Goal: Information Seeking & Learning: Compare options

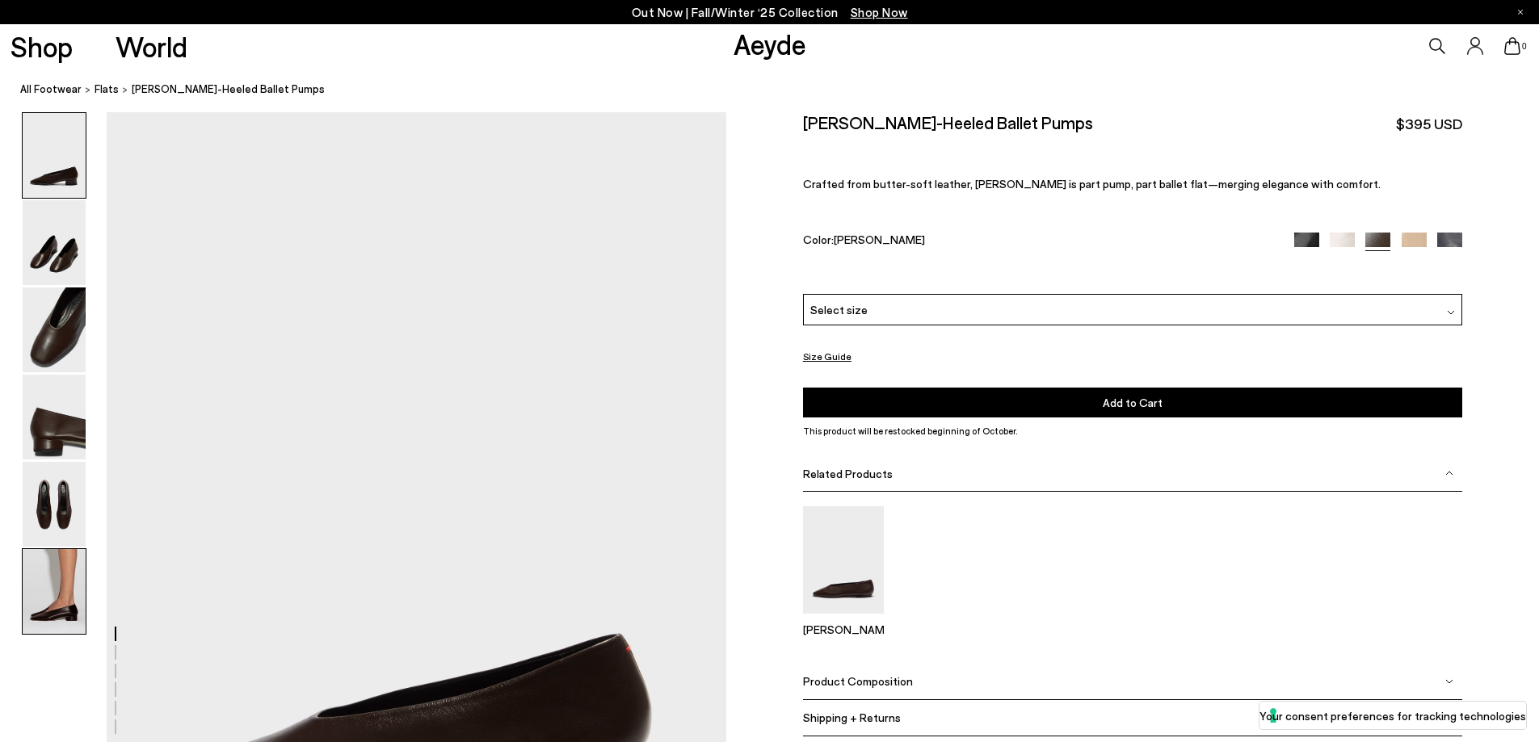
click at [54, 594] on img at bounding box center [54, 591] width 63 height 85
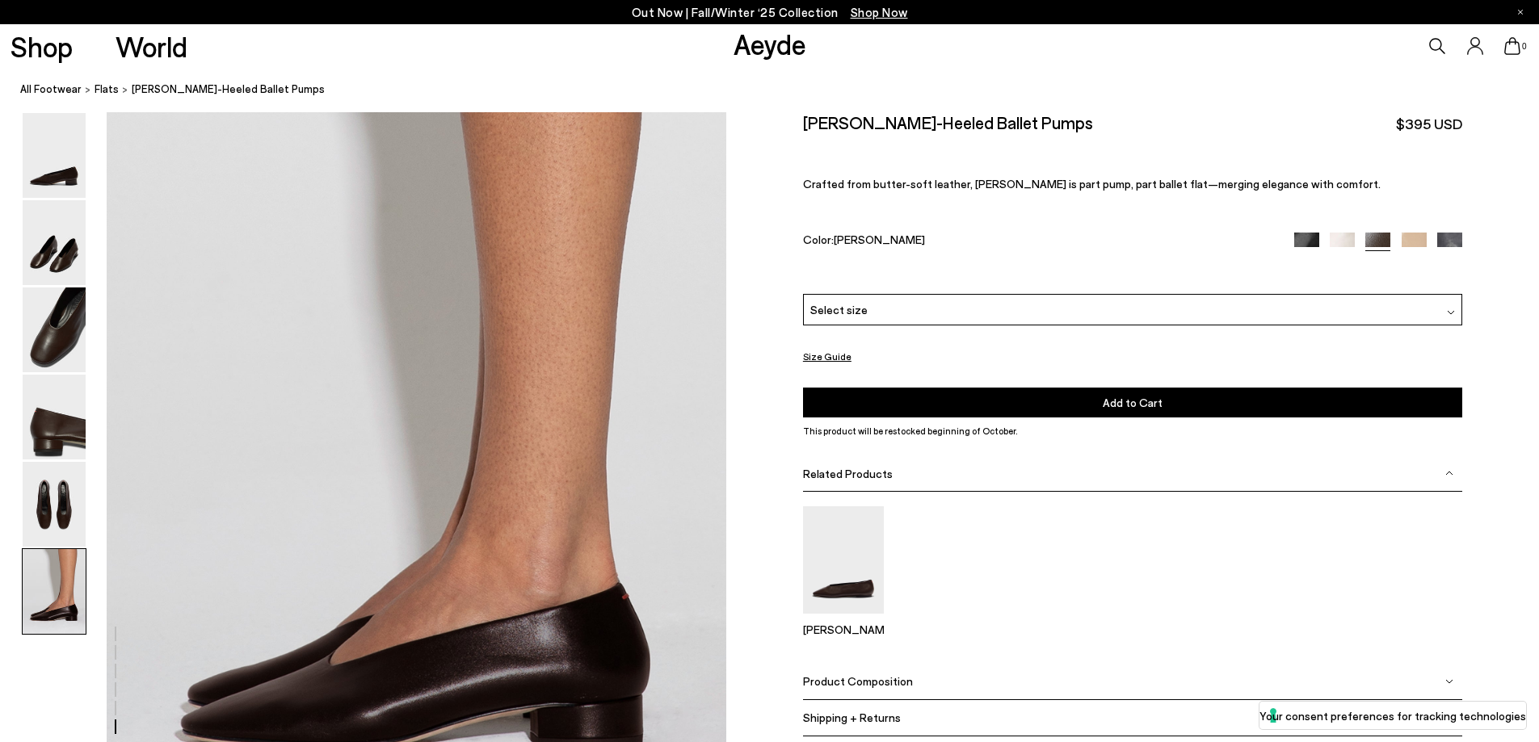
scroll to position [4253, 0]
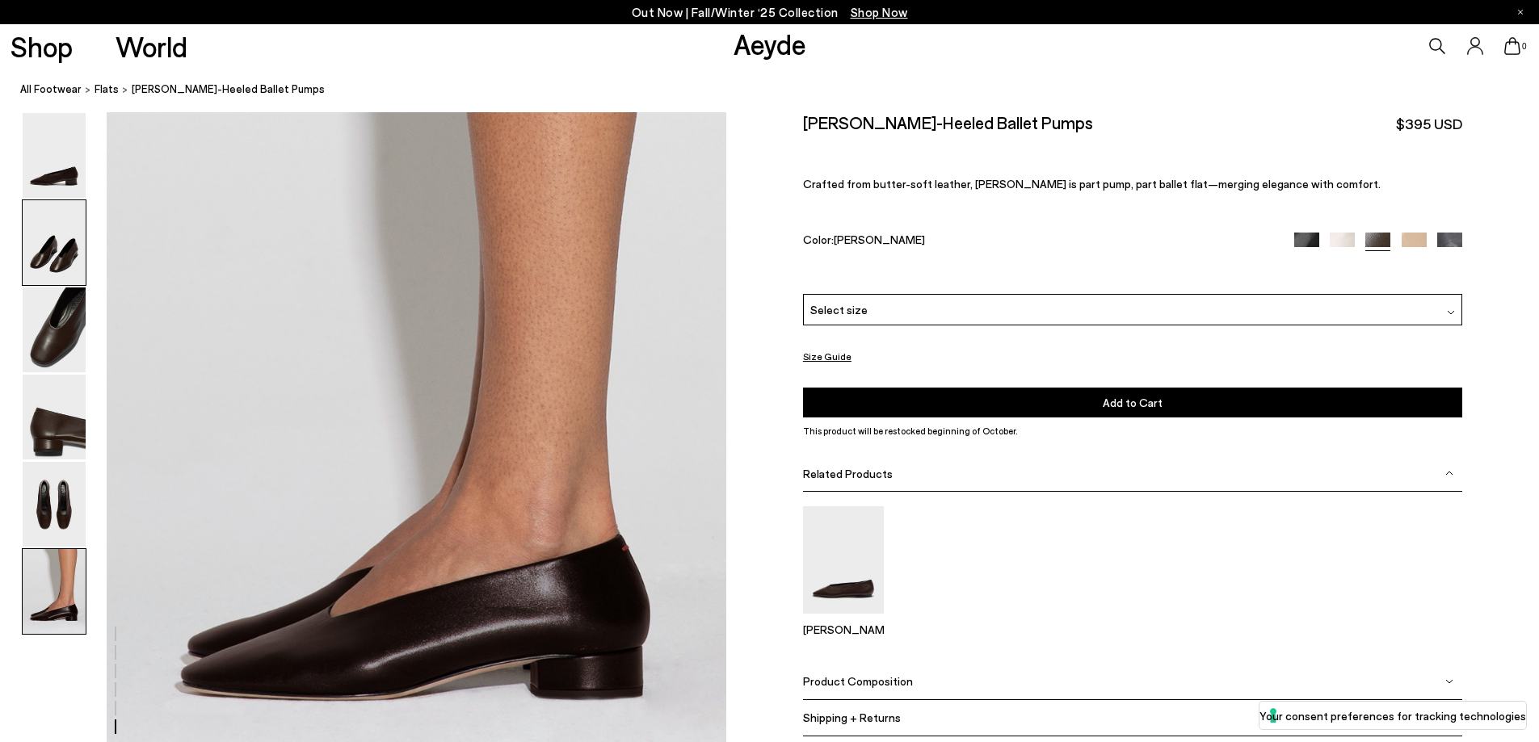
click at [51, 257] on img at bounding box center [54, 242] width 63 height 85
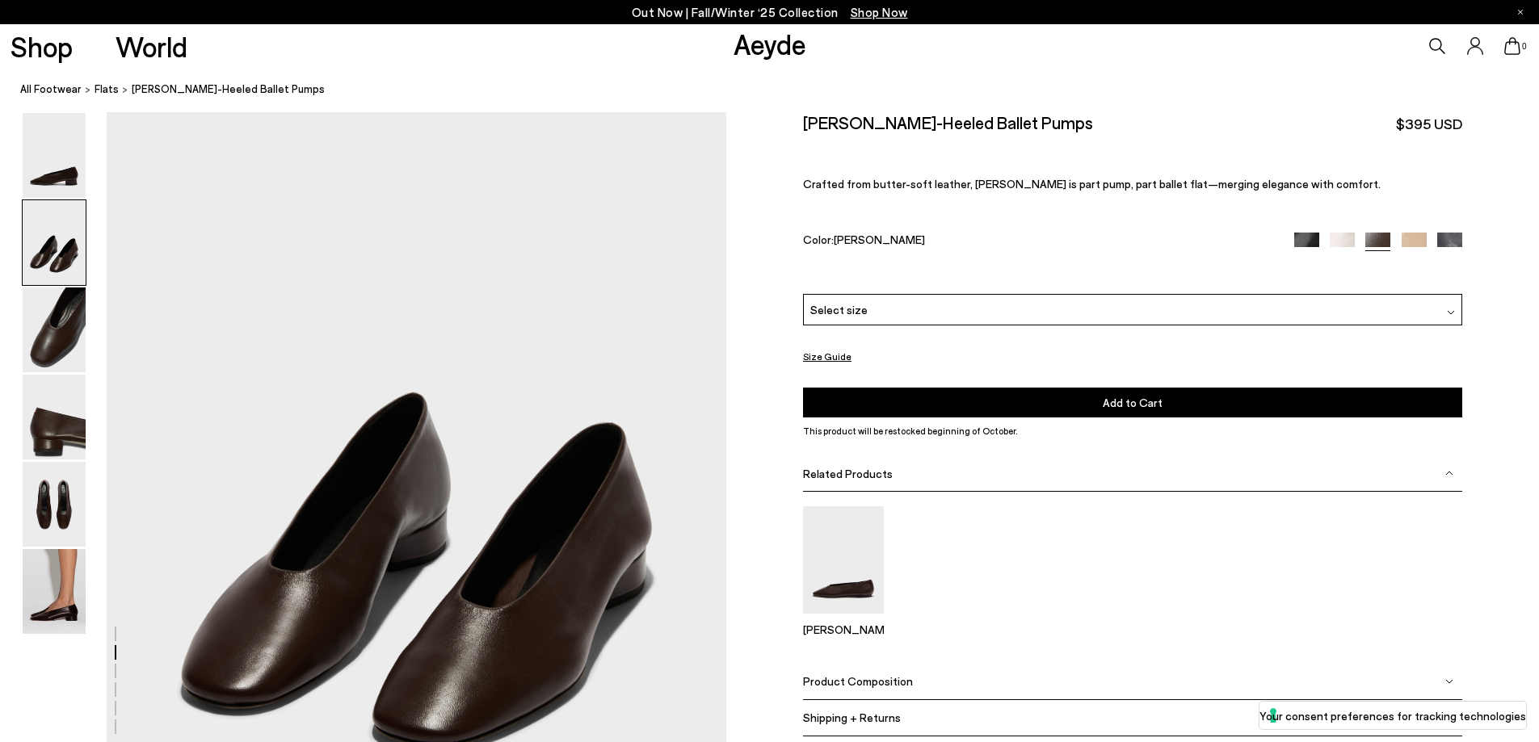
scroll to position [991, 0]
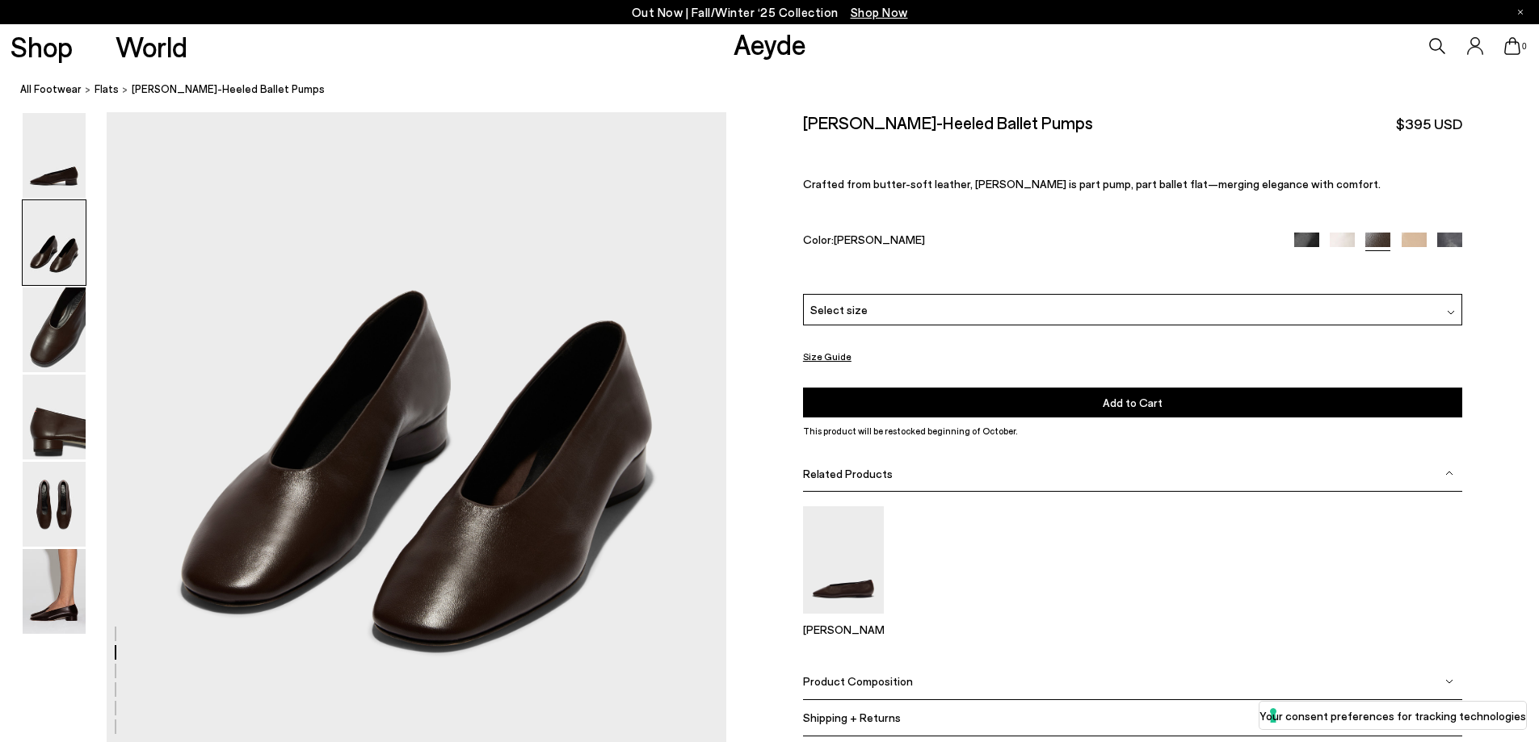
click at [933, 310] on div "Select size" at bounding box center [1132, 310] width 659 height 32
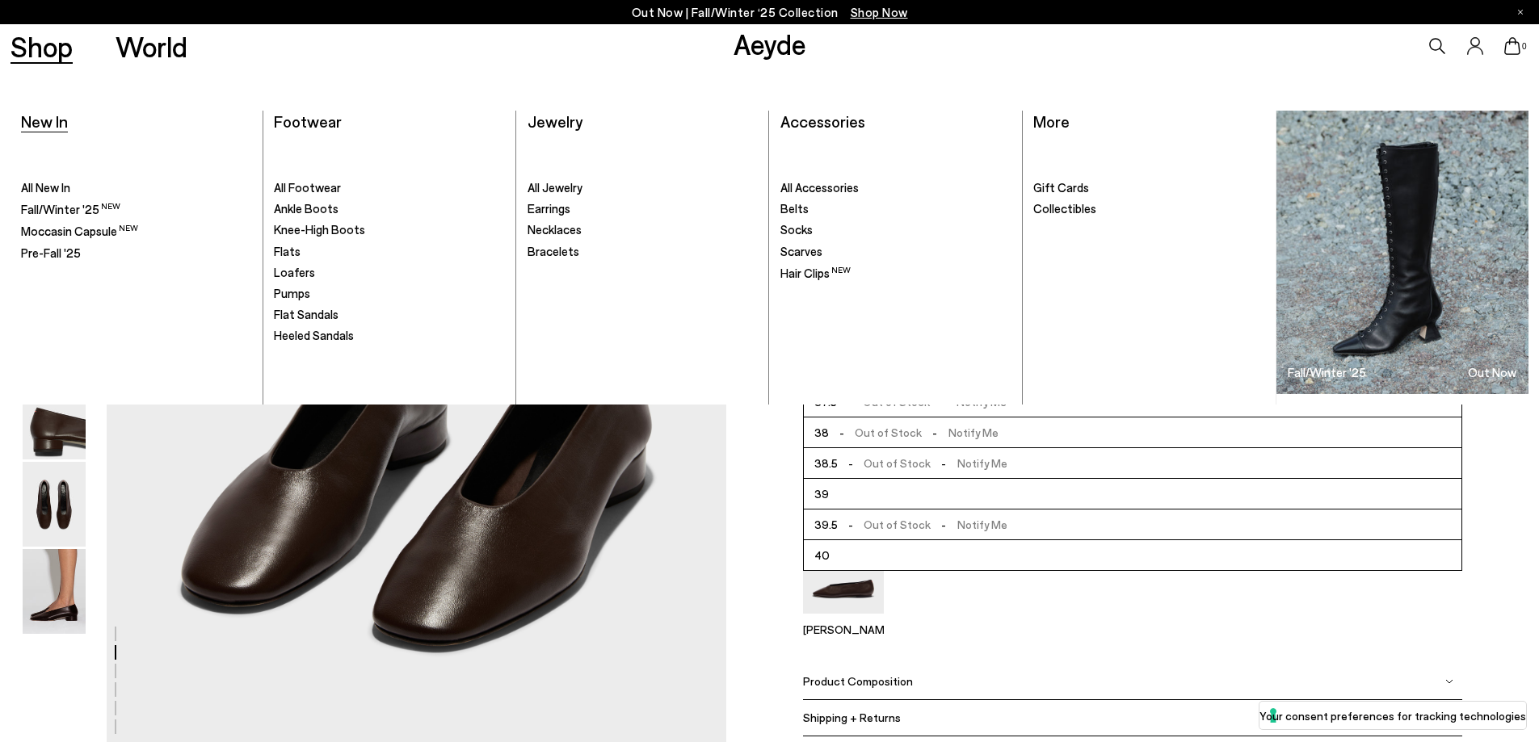
click at [30, 119] on span "New In" at bounding box center [44, 120] width 47 height 19
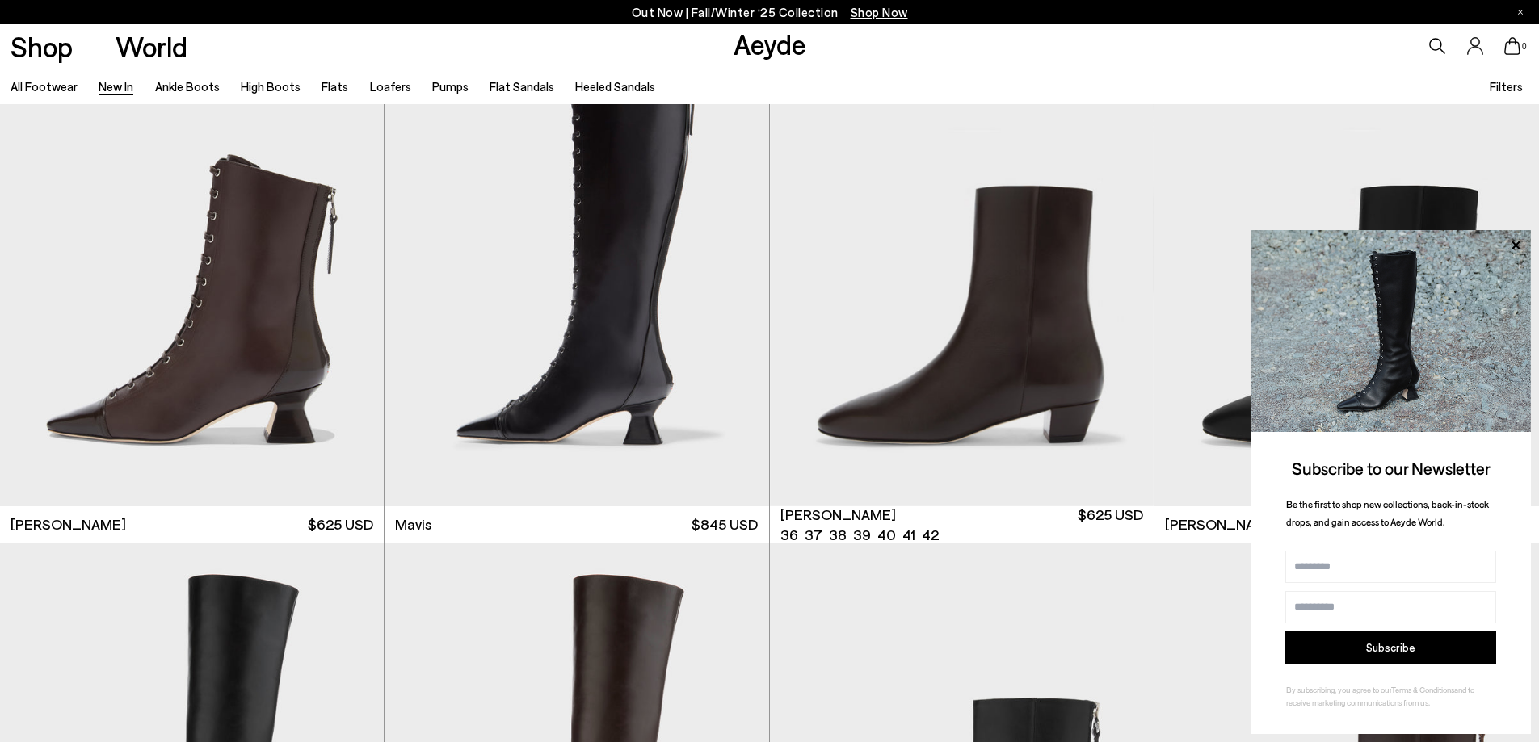
scroll to position [2746, 0]
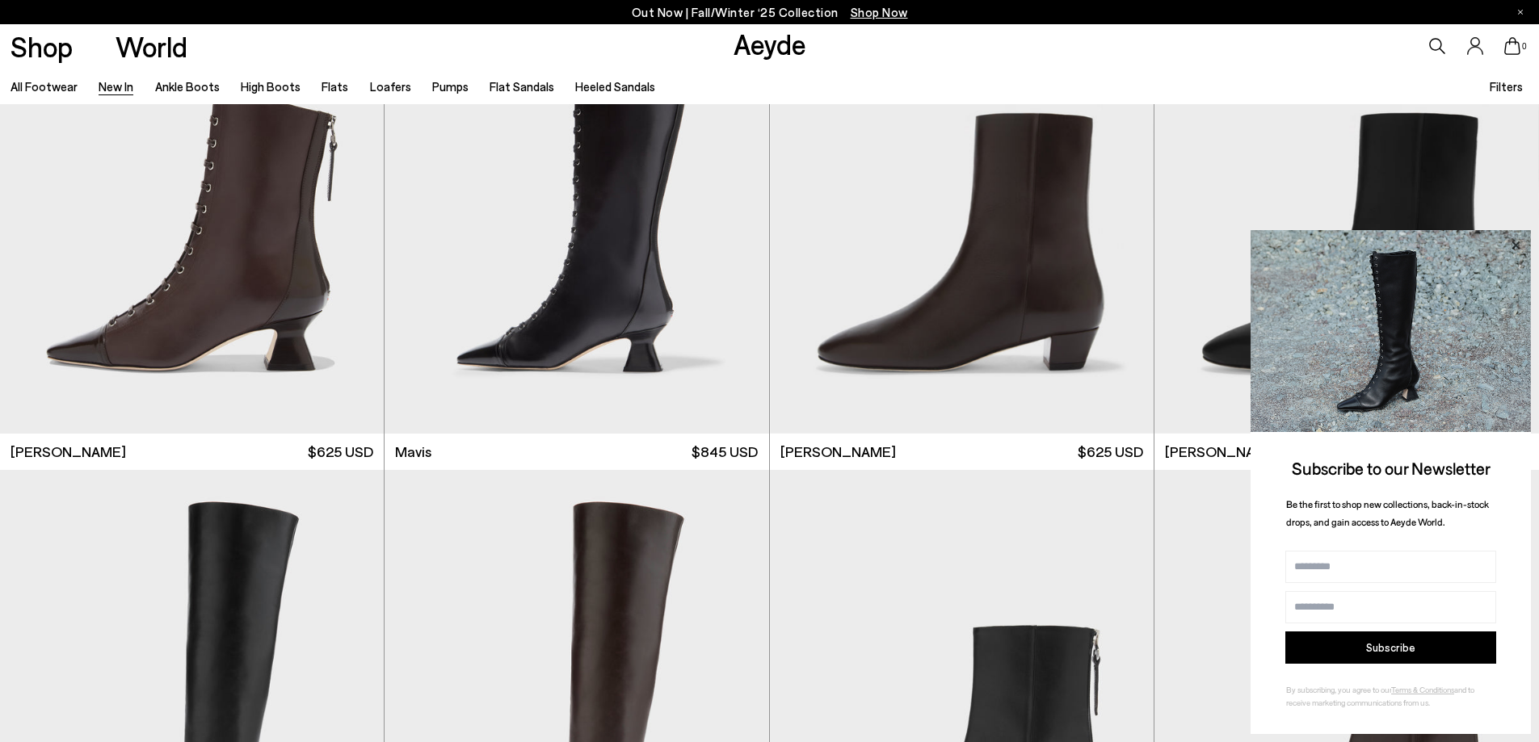
click at [1514, 247] on icon at bounding box center [1515, 245] width 8 height 8
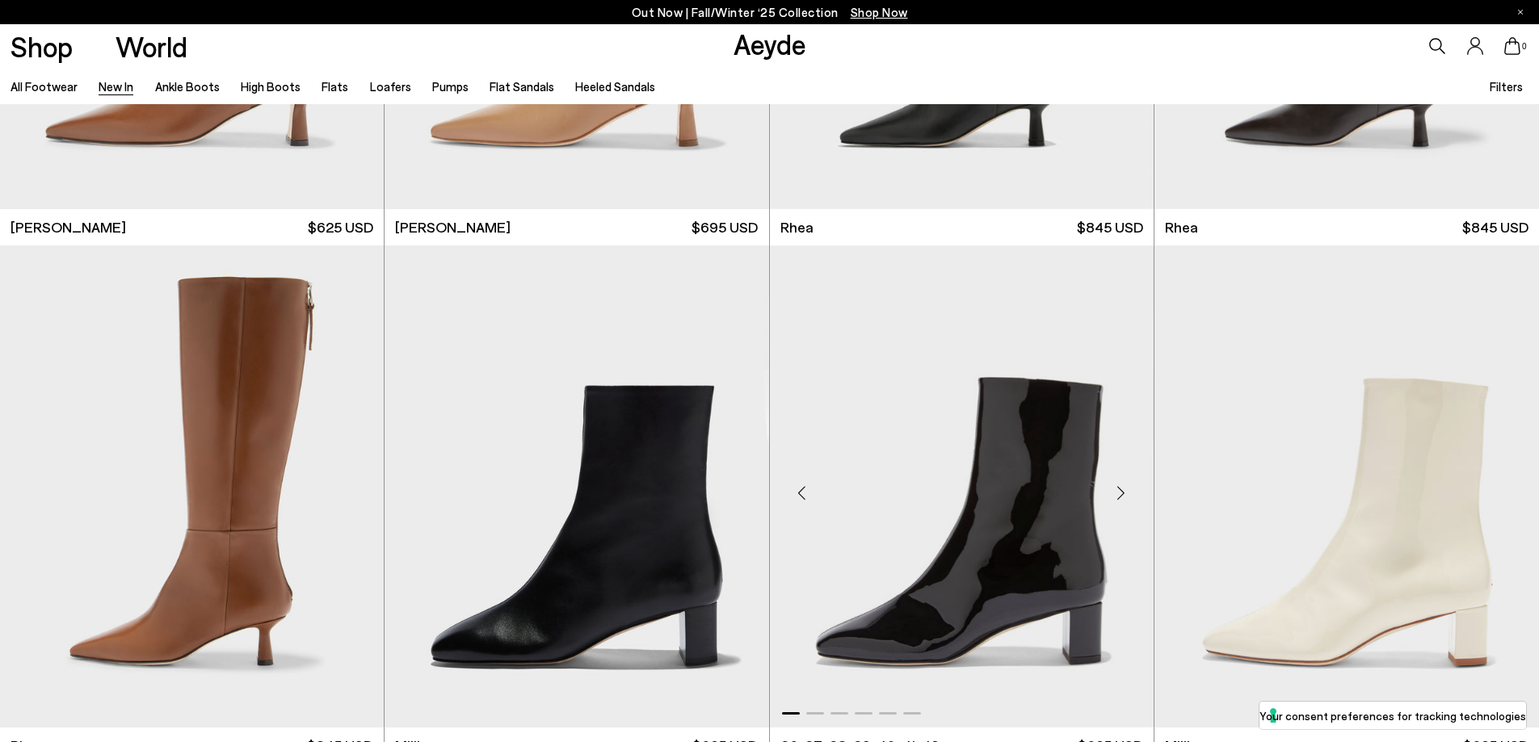
scroll to position [4200, 0]
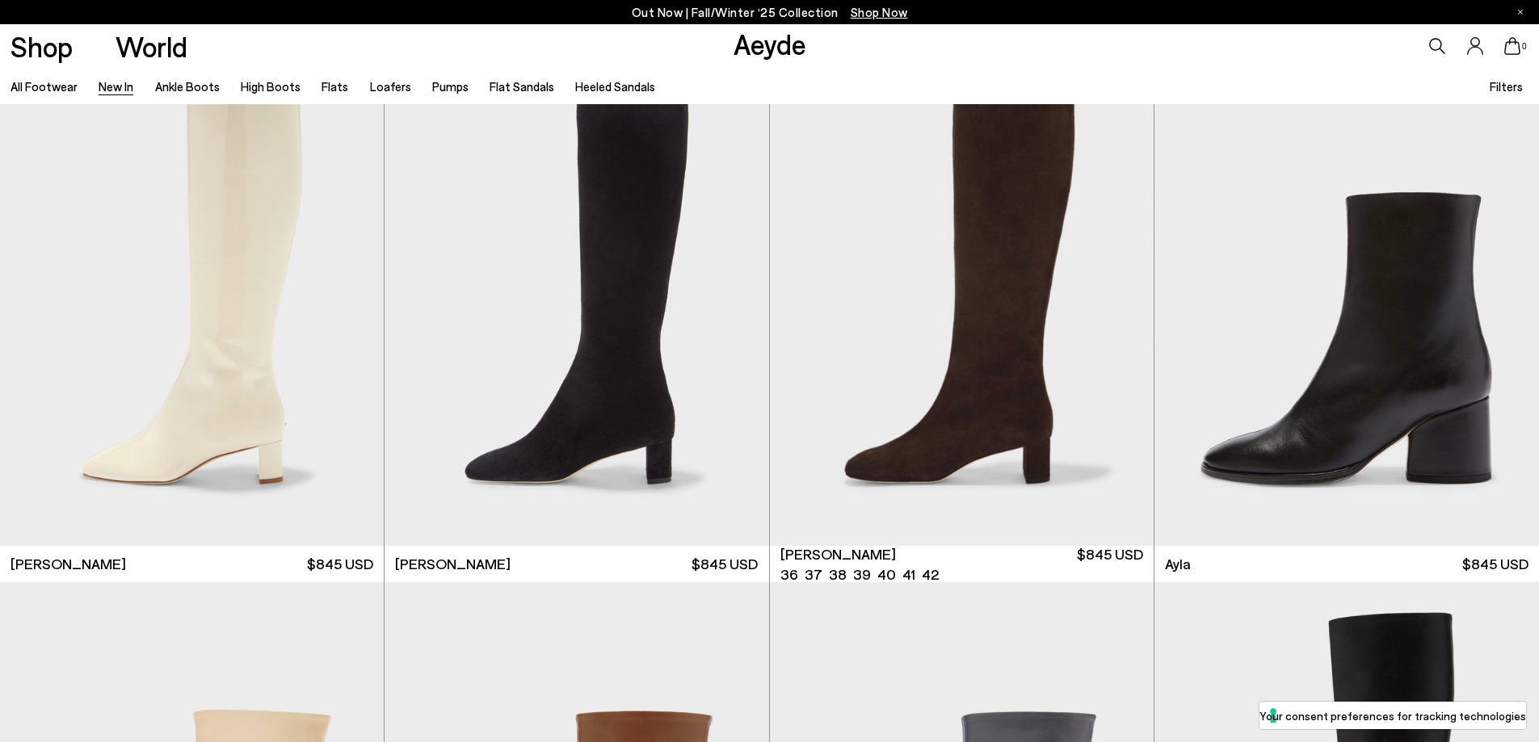
scroll to position [5250, 0]
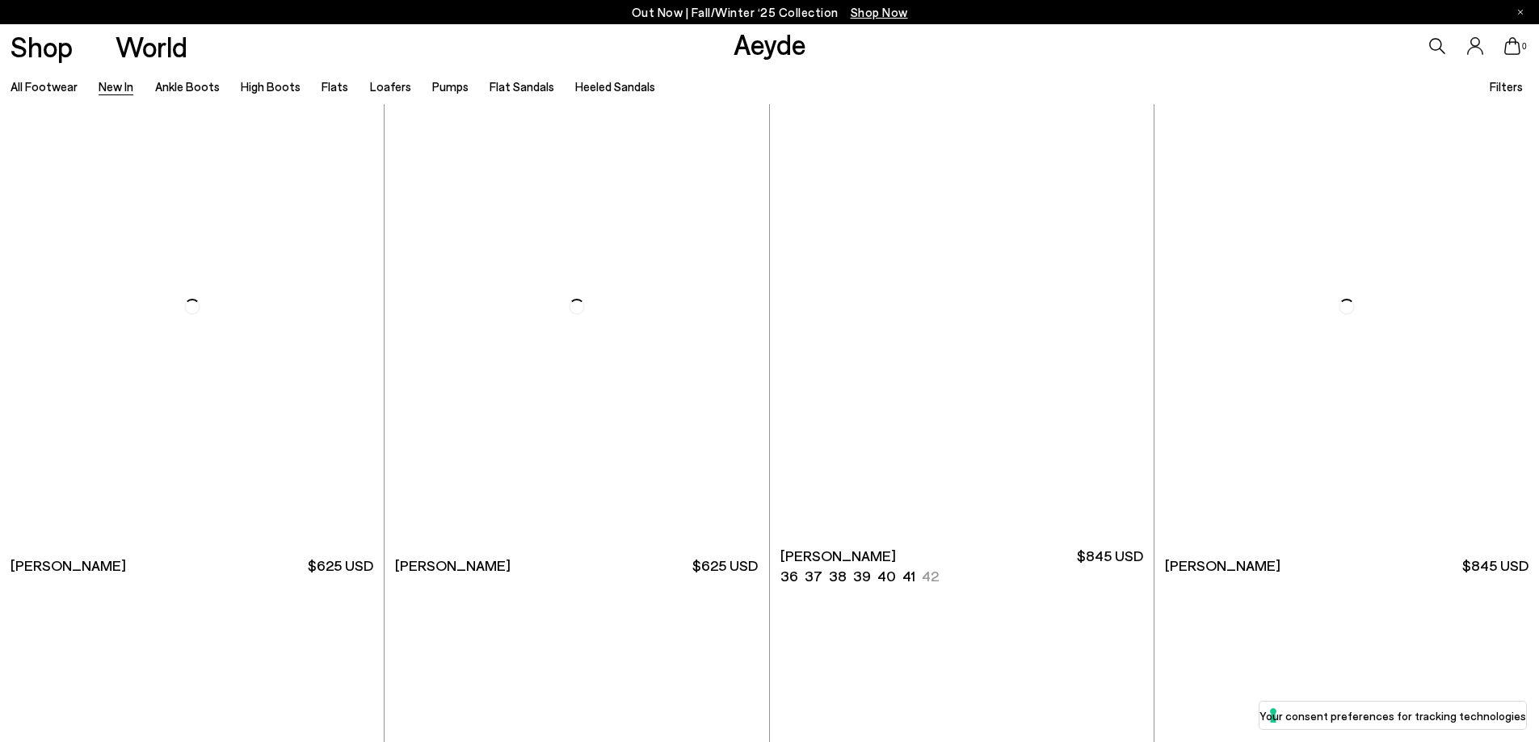
scroll to position [8885, 0]
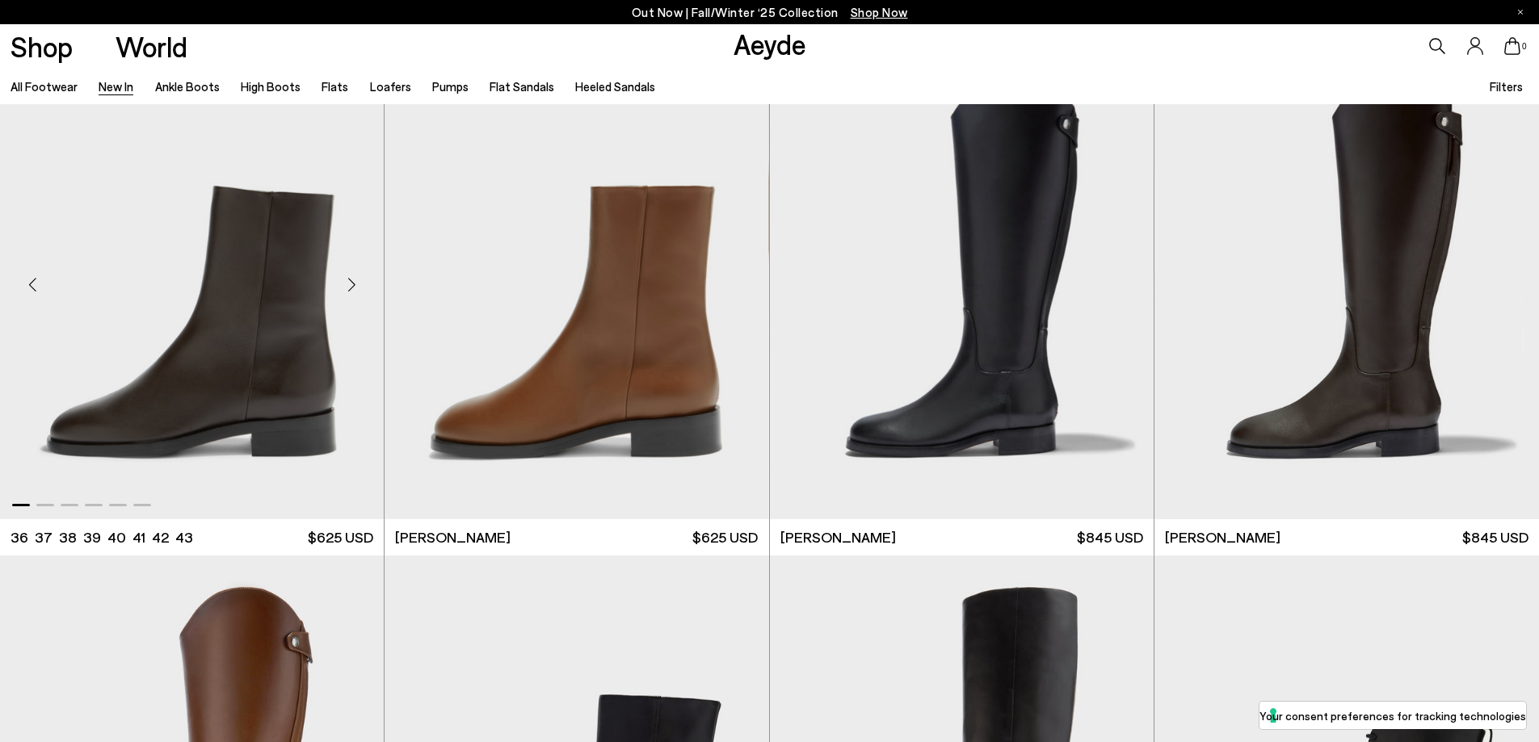
click at [254, 343] on img "1 / 6" at bounding box center [192, 278] width 384 height 482
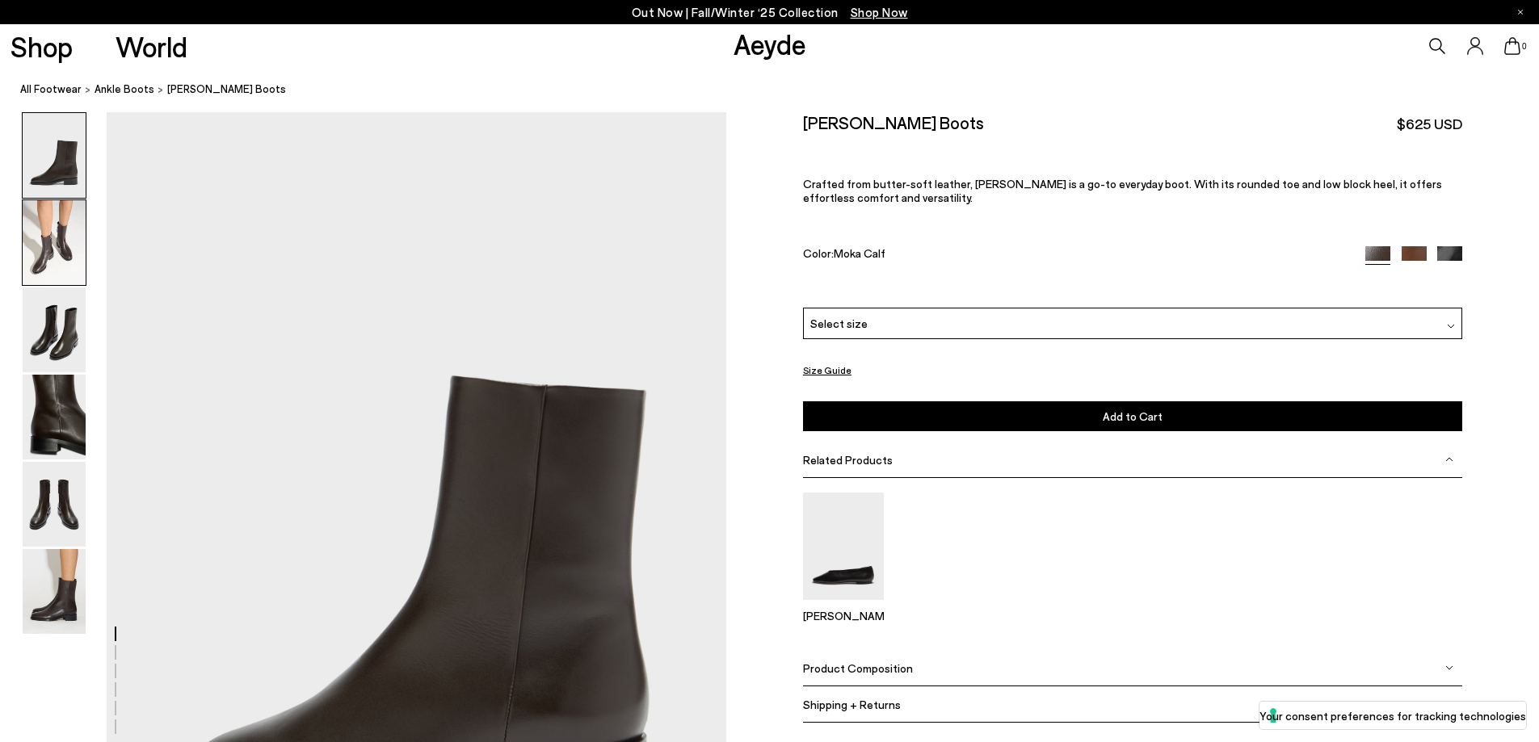
click at [60, 244] on img at bounding box center [54, 242] width 63 height 85
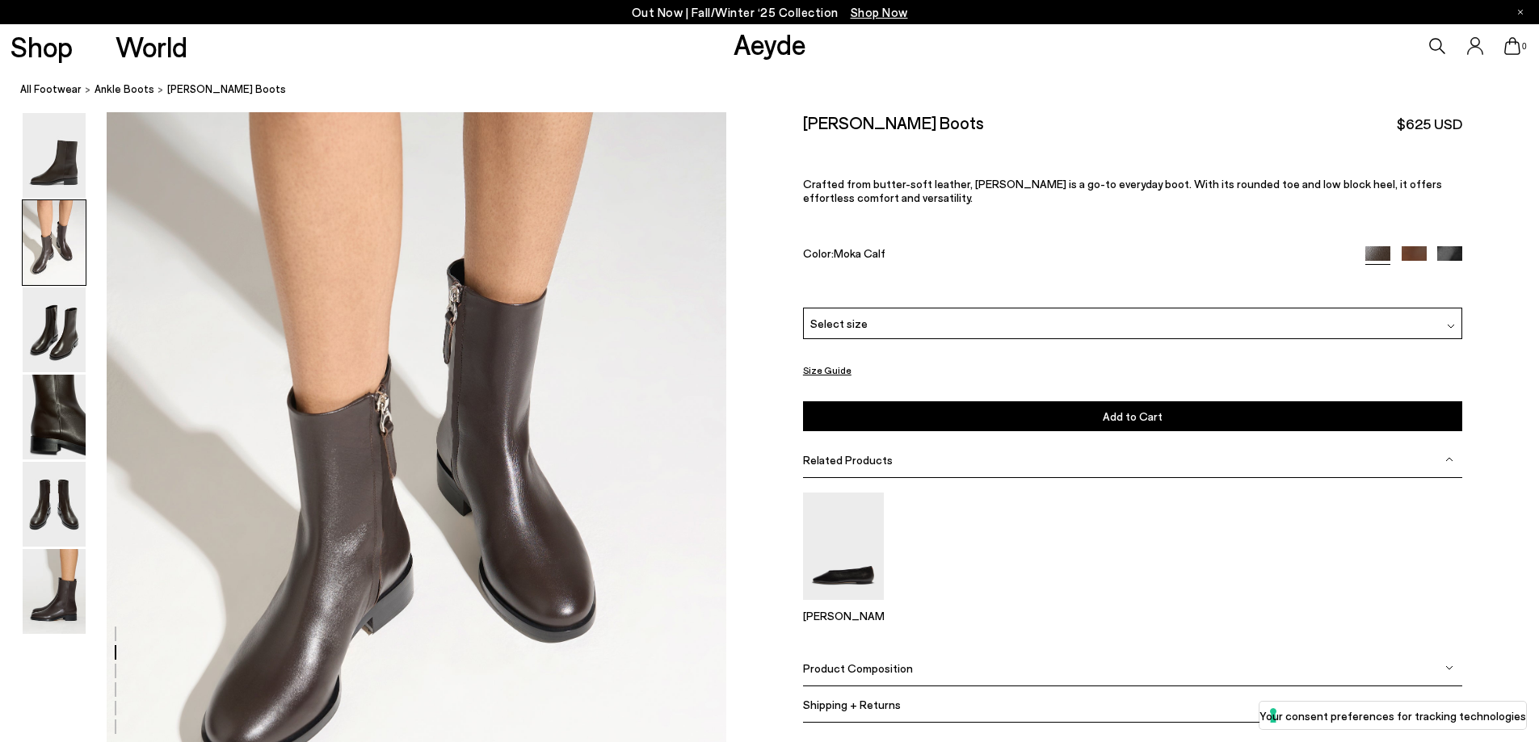
scroll to position [991, 0]
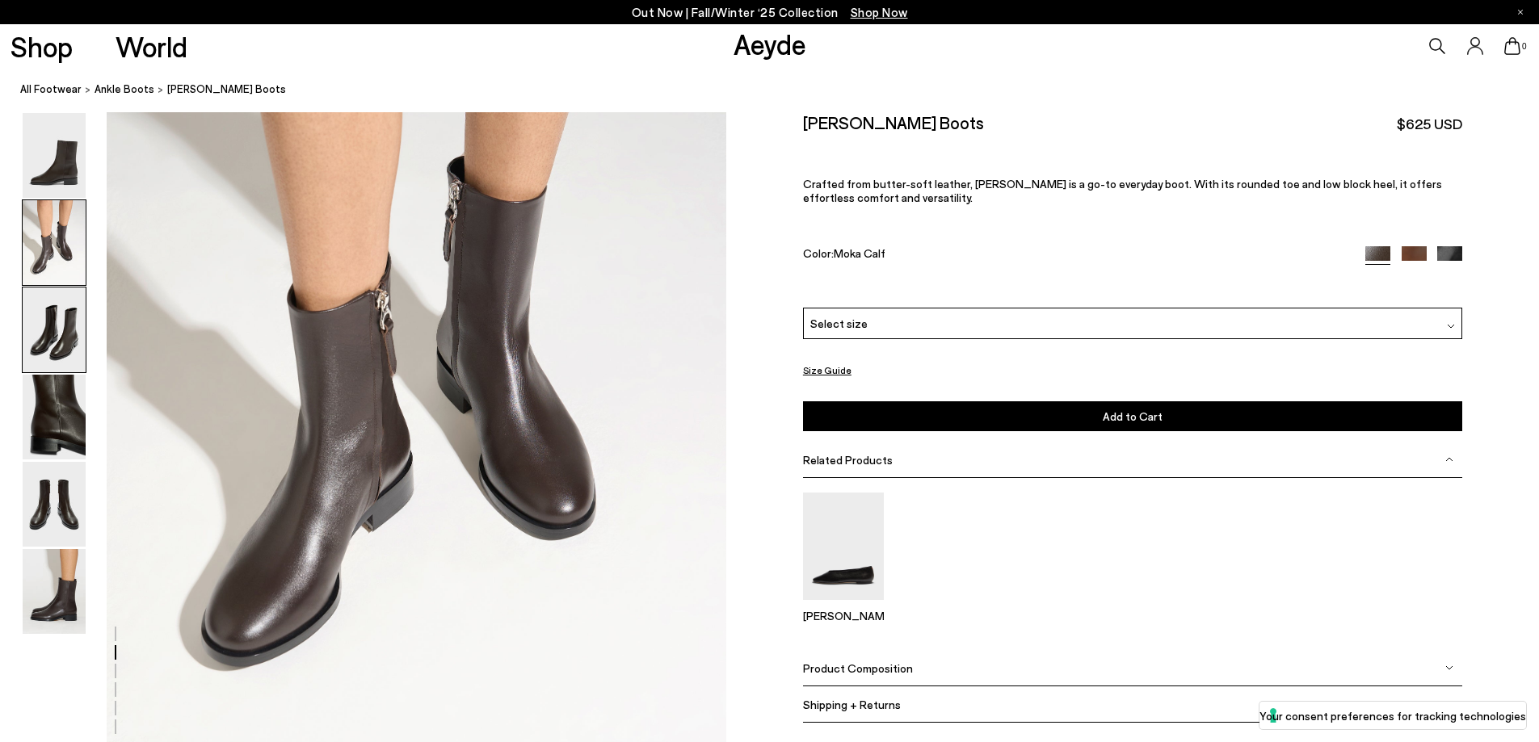
click at [63, 334] on img at bounding box center [54, 330] width 63 height 85
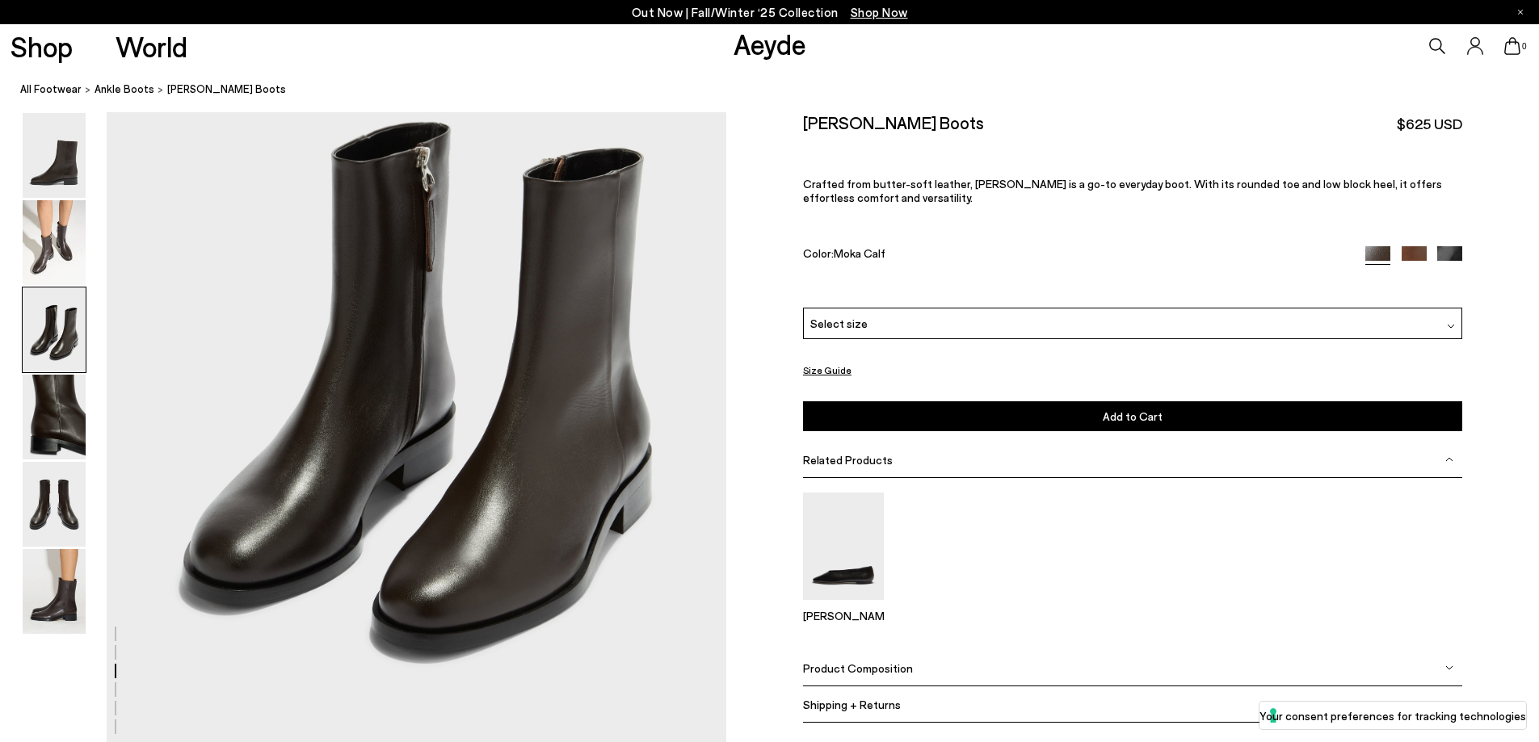
scroll to position [1819, 0]
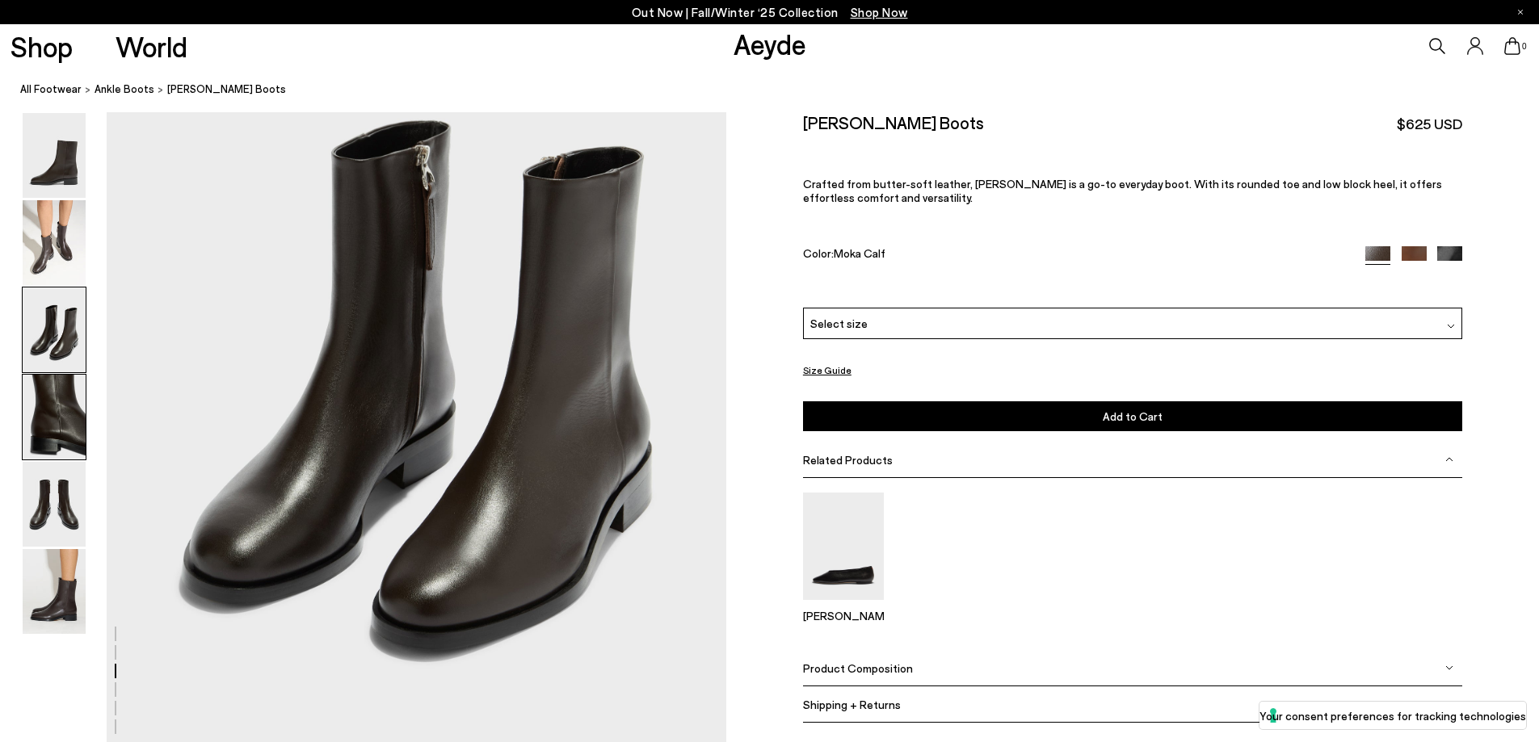
click at [47, 414] on img at bounding box center [54, 417] width 63 height 85
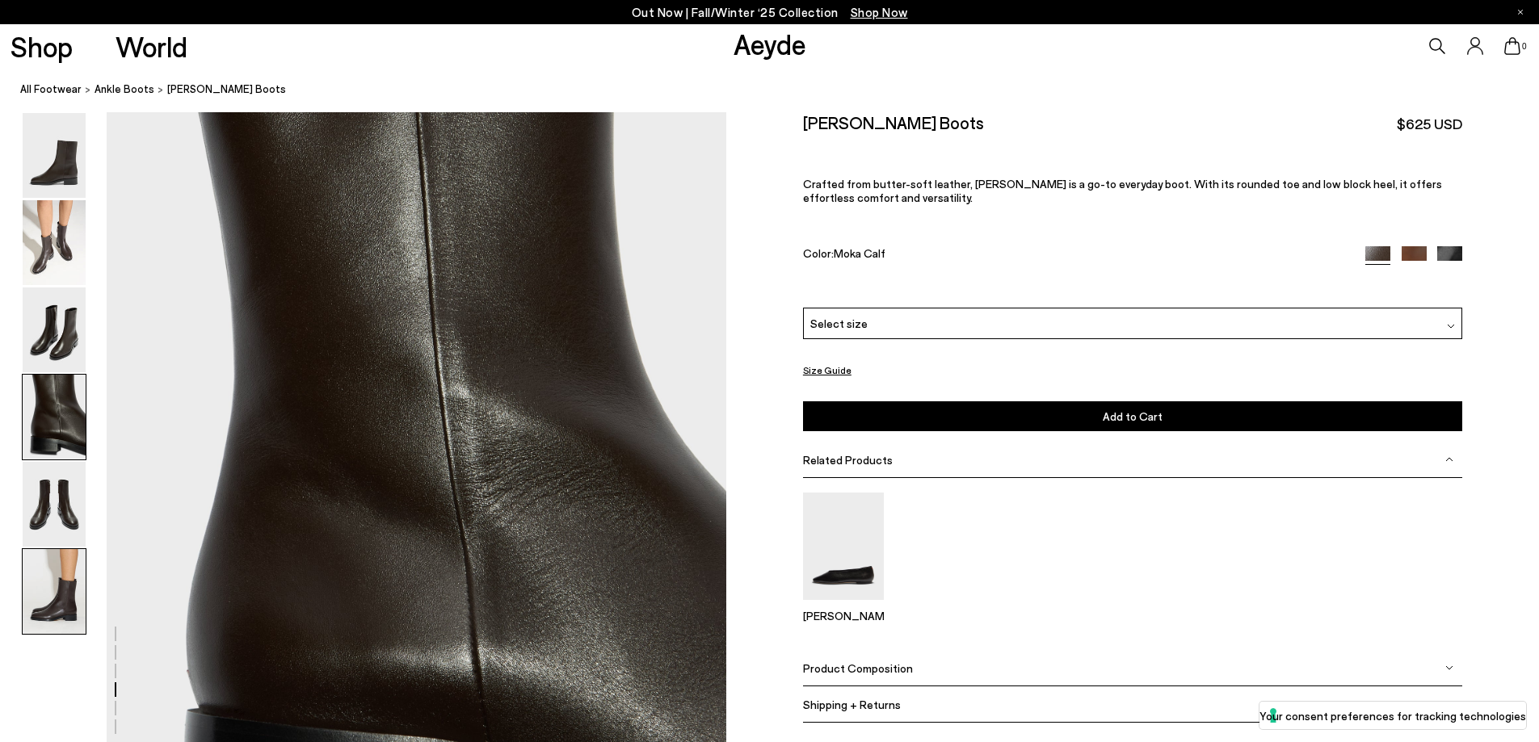
click at [69, 609] on img at bounding box center [54, 591] width 63 height 85
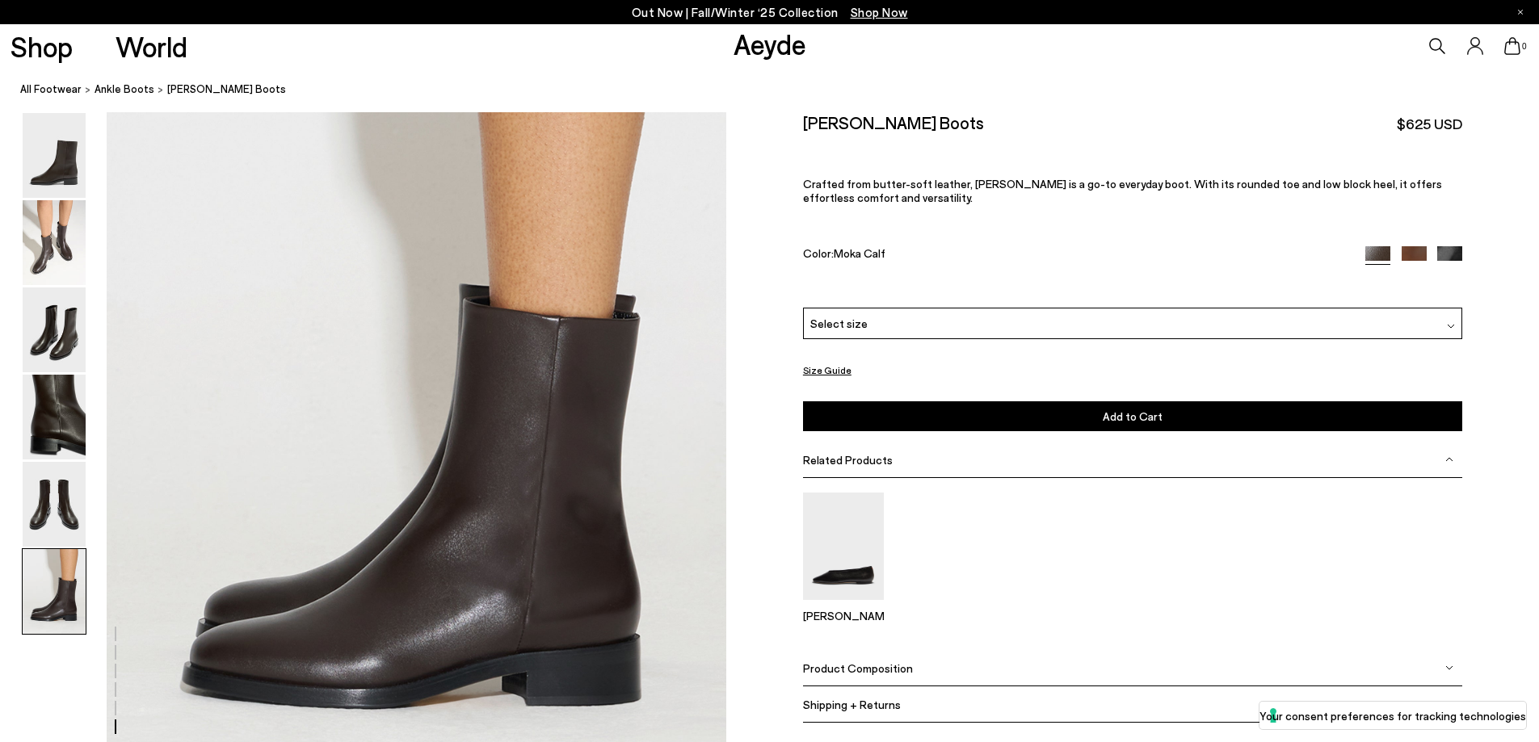
scroll to position [4253, 0]
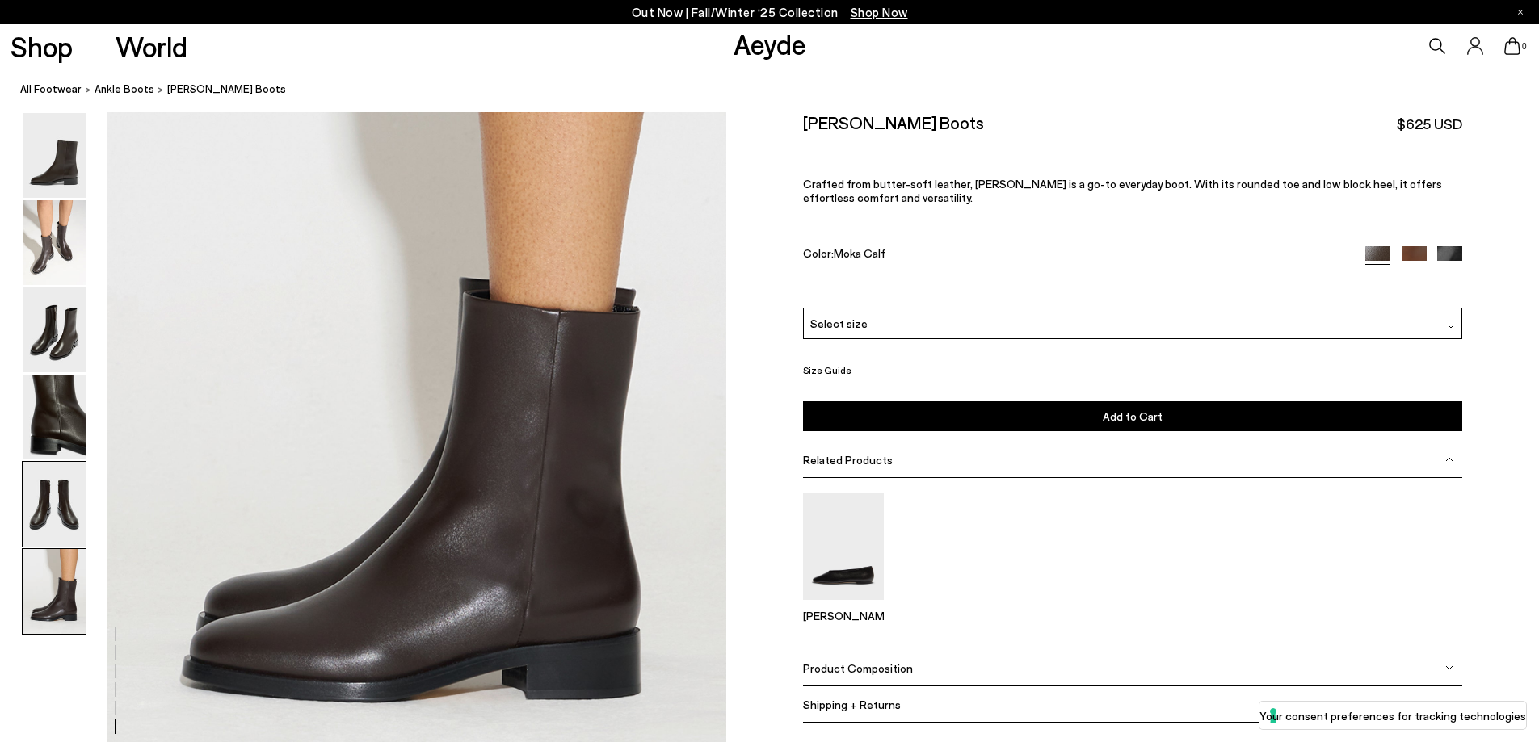
click at [69, 470] on img at bounding box center [54, 504] width 63 height 85
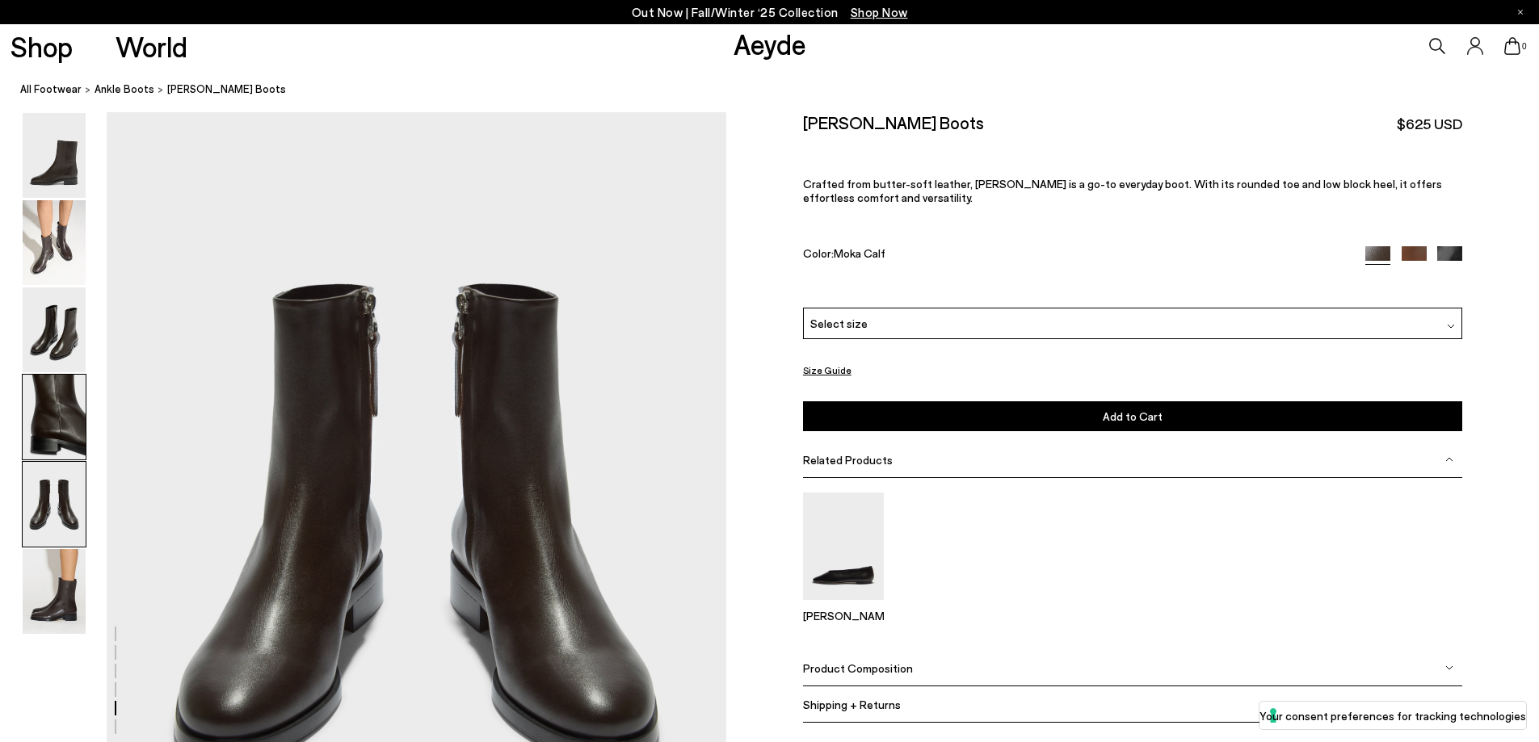
click at [65, 431] on img at bounding box center [54, 417] width 63 height 85
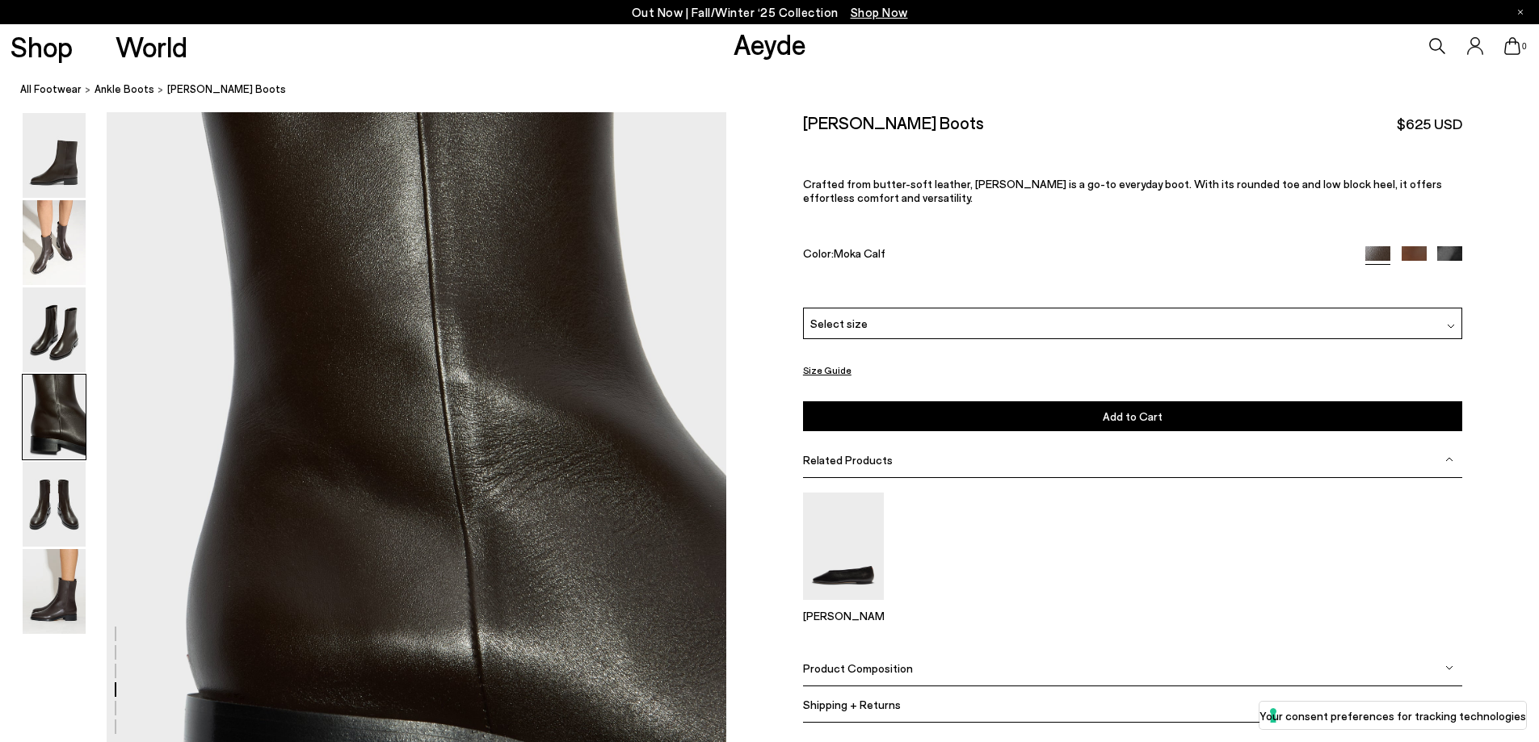
scroll to position [2485, 0]
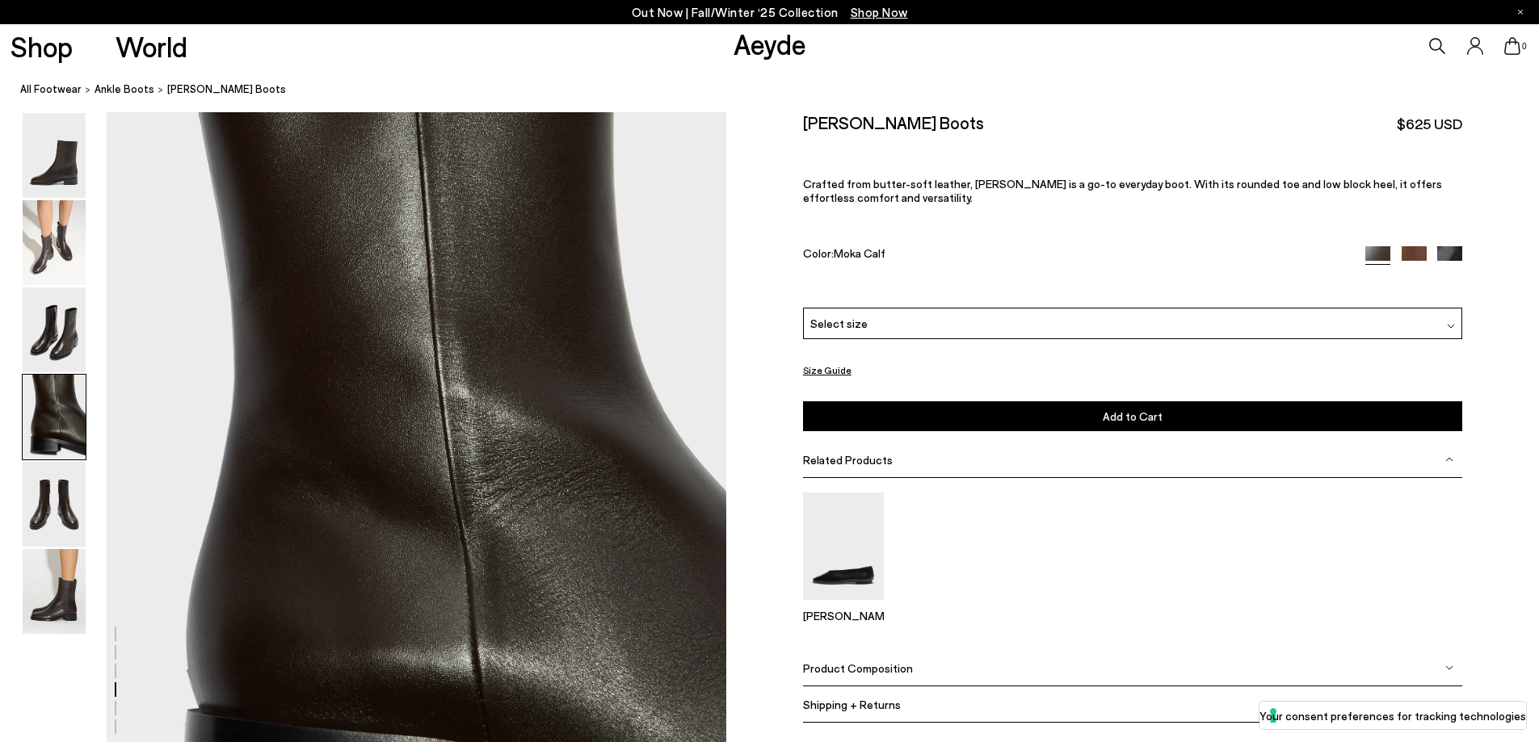
click at [894, 315] on div "Select size" at bounding box center [1132, 324] width 659 height 32
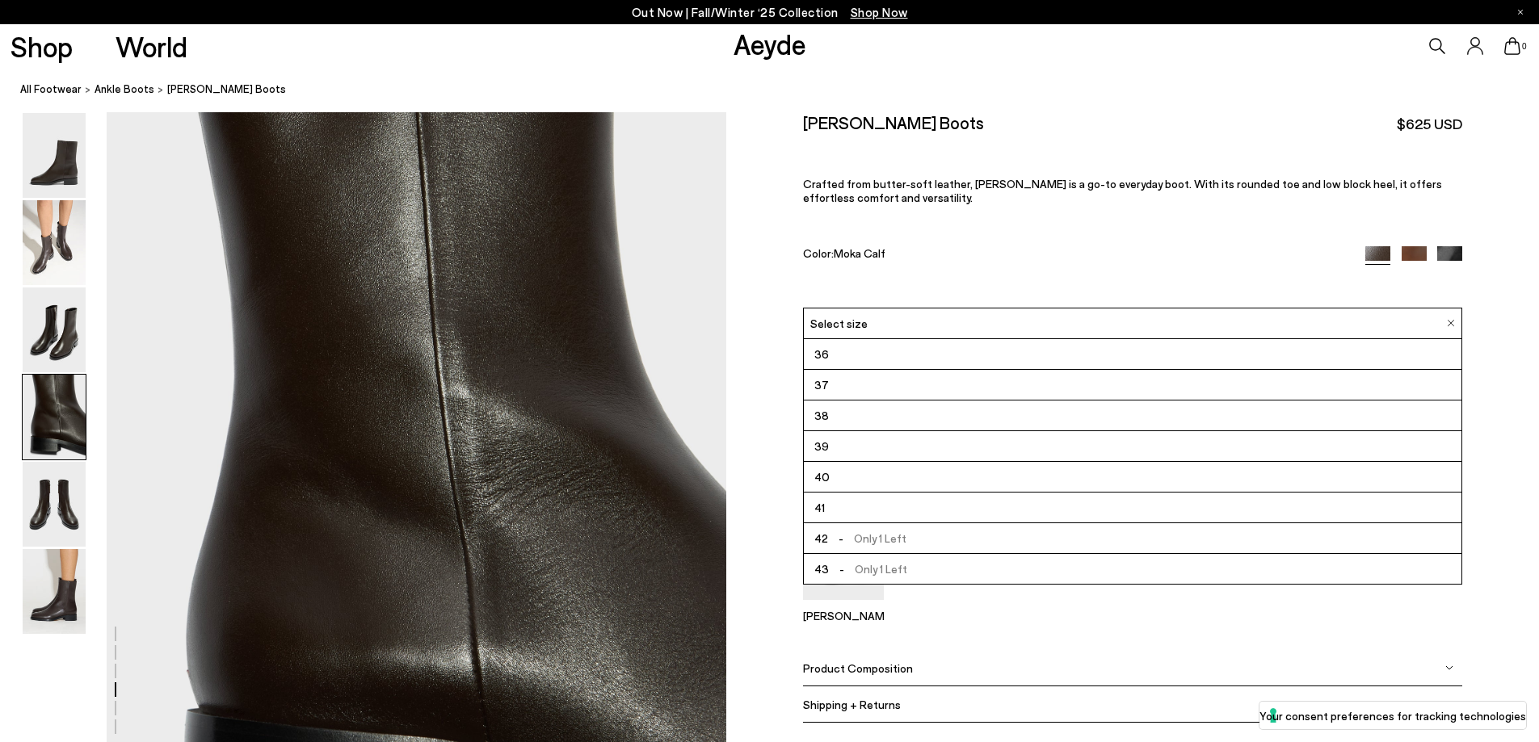
click at [864, 422] on li "38" at bounding box center [1132, 416] width 657 height 31
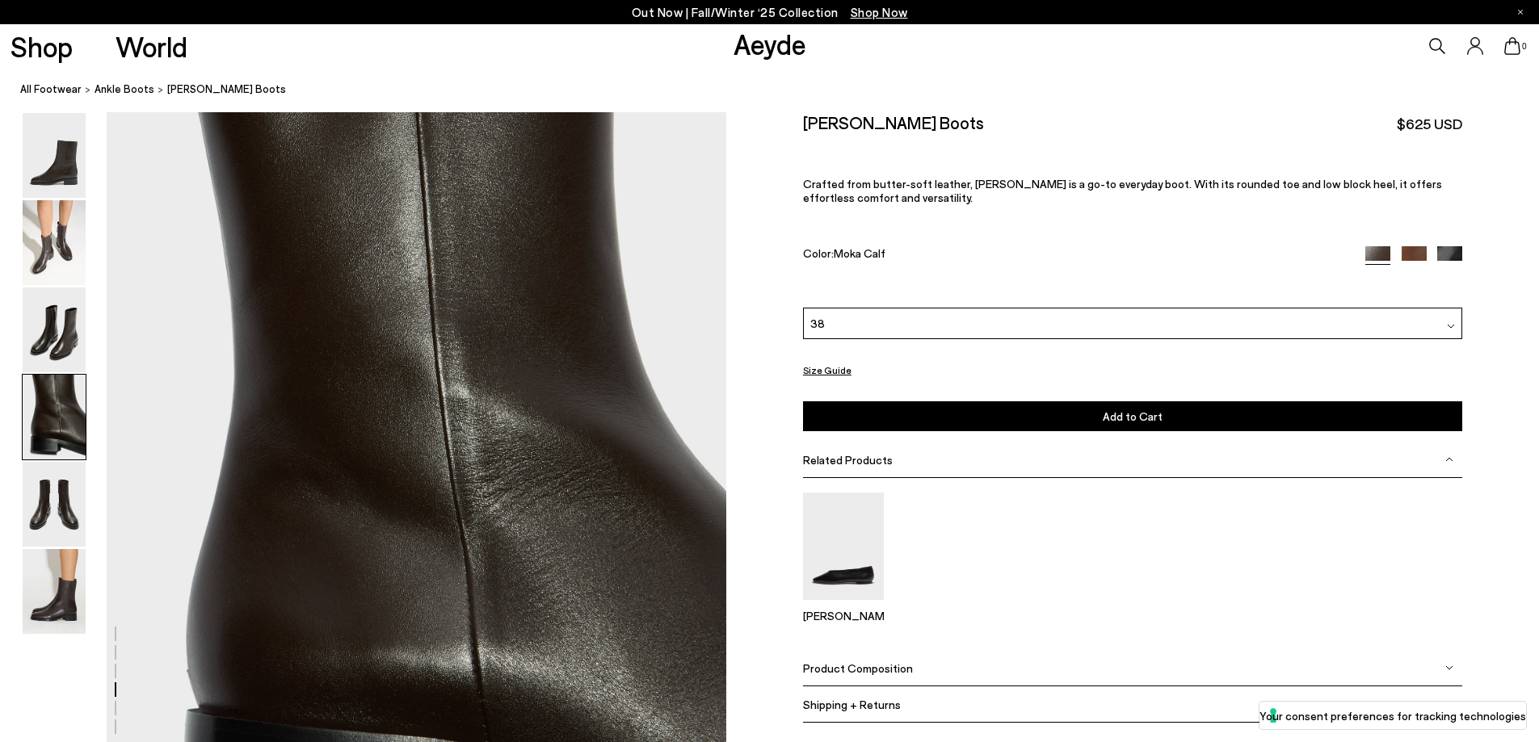
click at [917, 433] on div "Vincent Ankle Boots $625 USD Crafted from butter-soft leather, Vincent is a go-…" at bounding box center [1132, 277] width 659 height 330
click at [1401, 248] on img at bounding box center [1413, 258] width 25 height 25
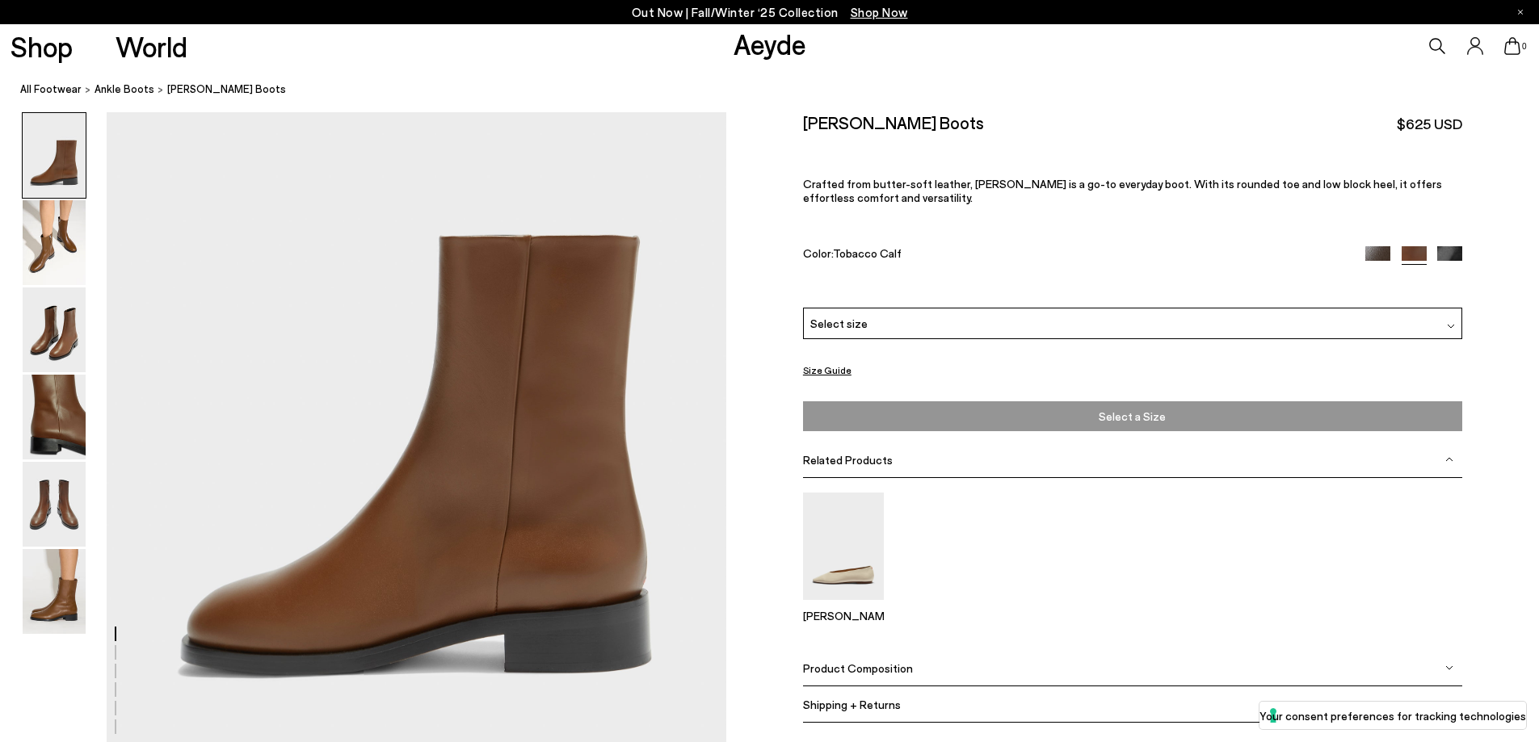
scroll to position [242, 0]
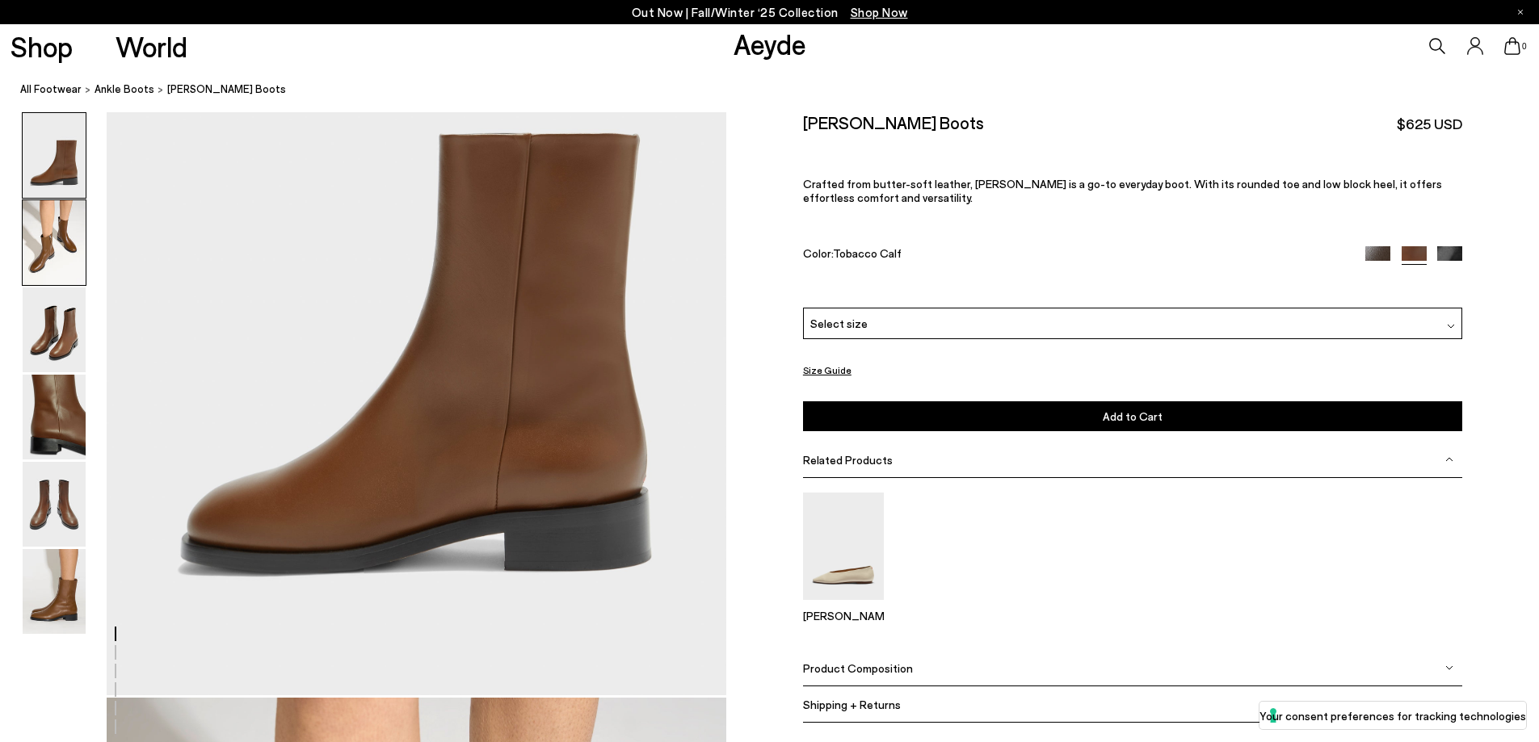
click at [44, 242] on img at bounding box center [54, 242] width 63 height 85
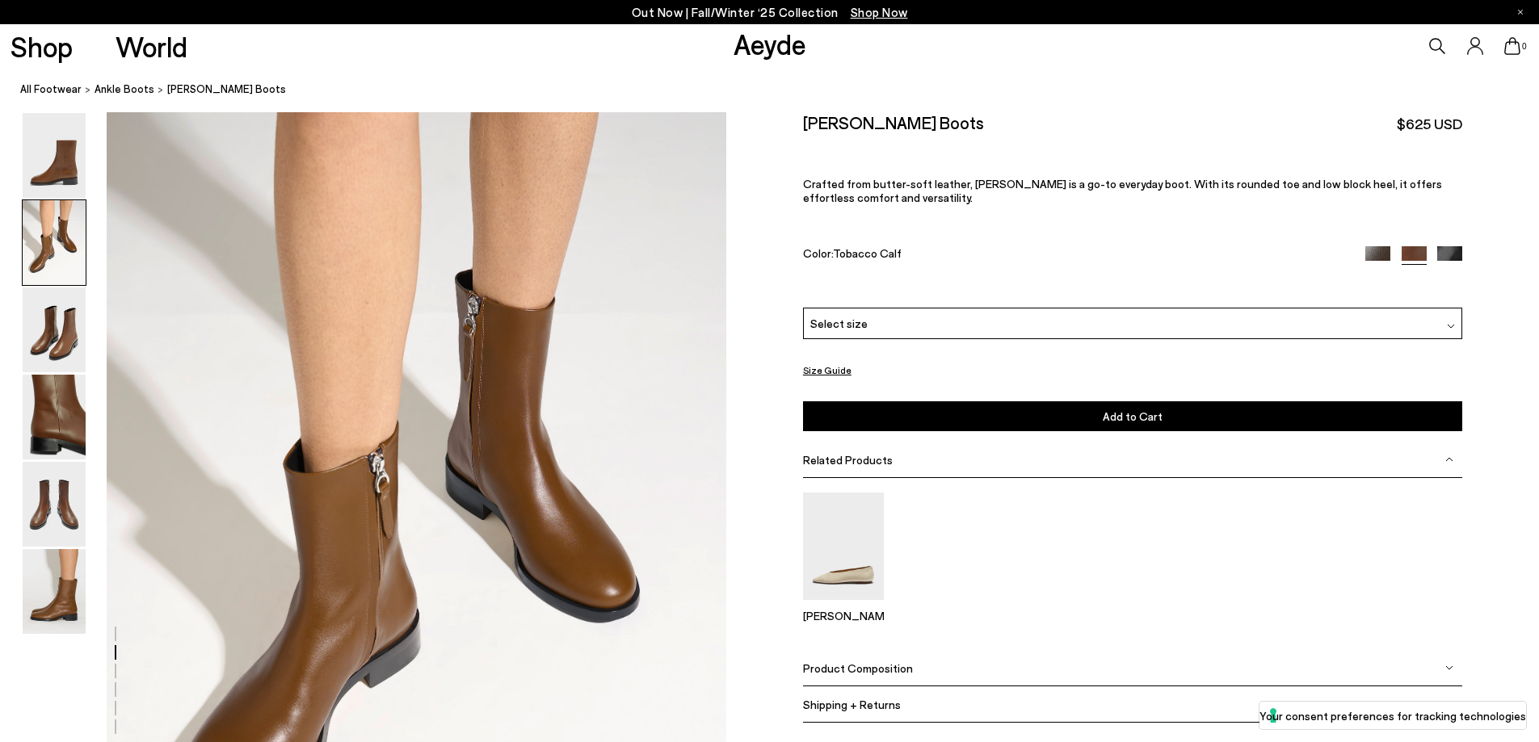
scroll to position [991, 0]
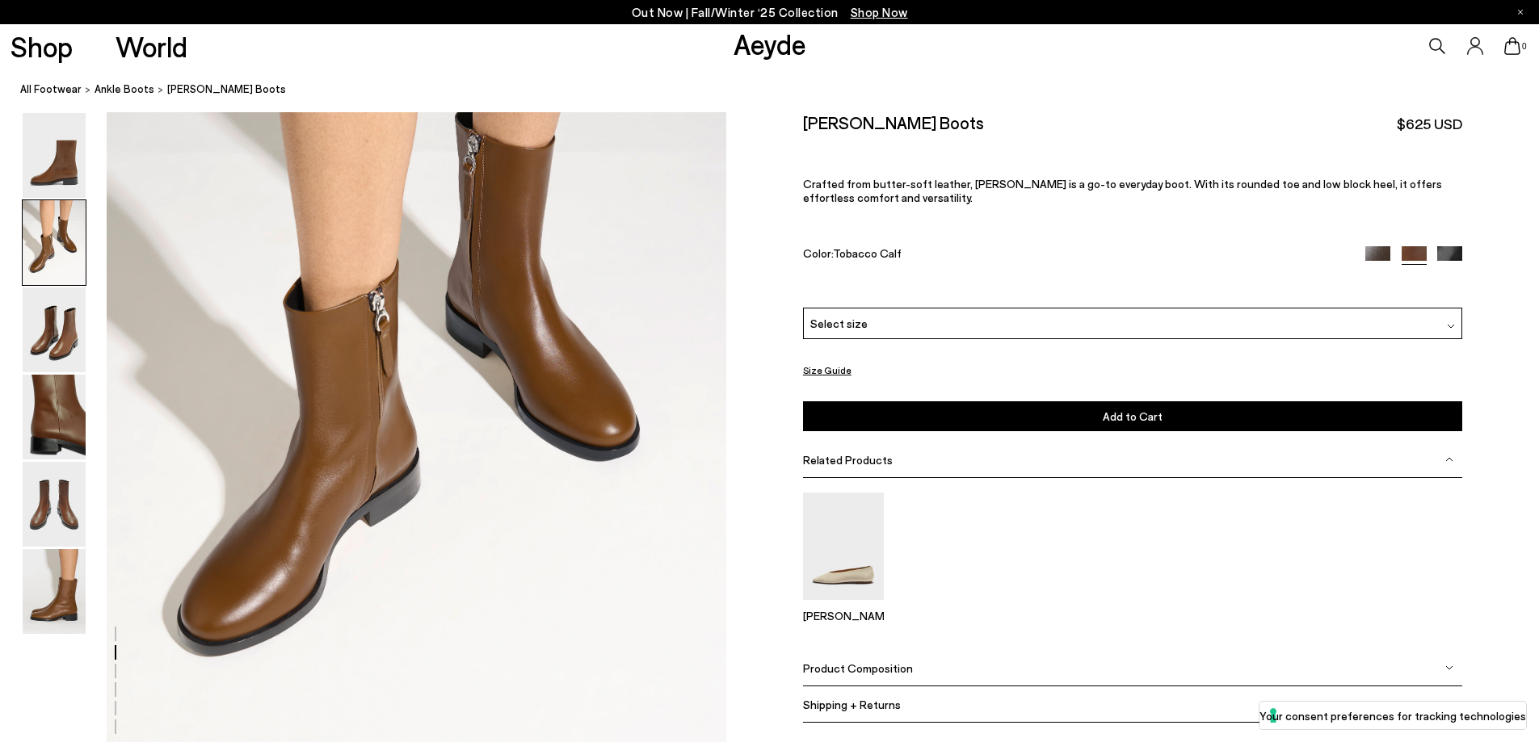
click at [1450, 251] on img at bounding box center [1449, 258] width 25 height 25
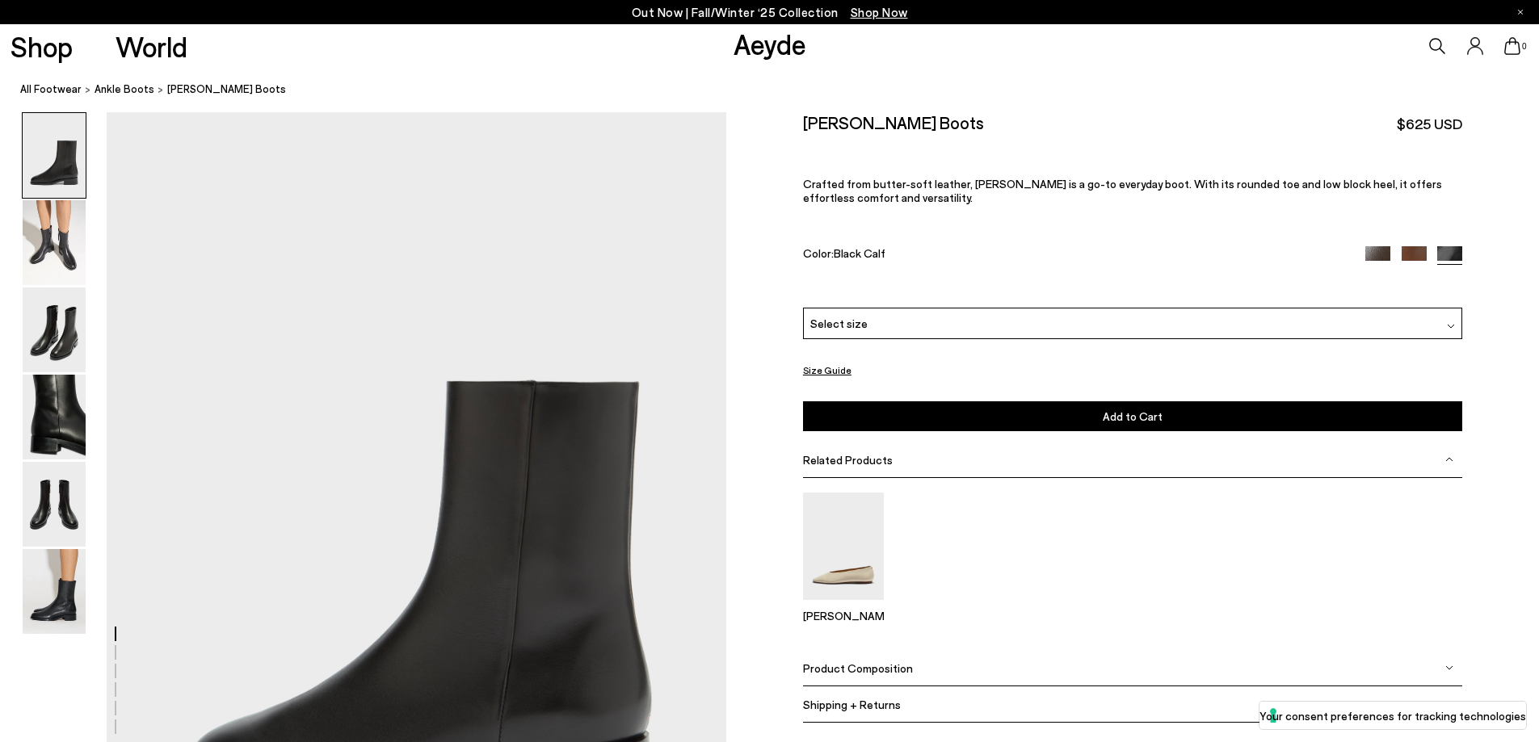
click at [1368, 251] on img at bounding box center [1377, 258] width 25 height 25
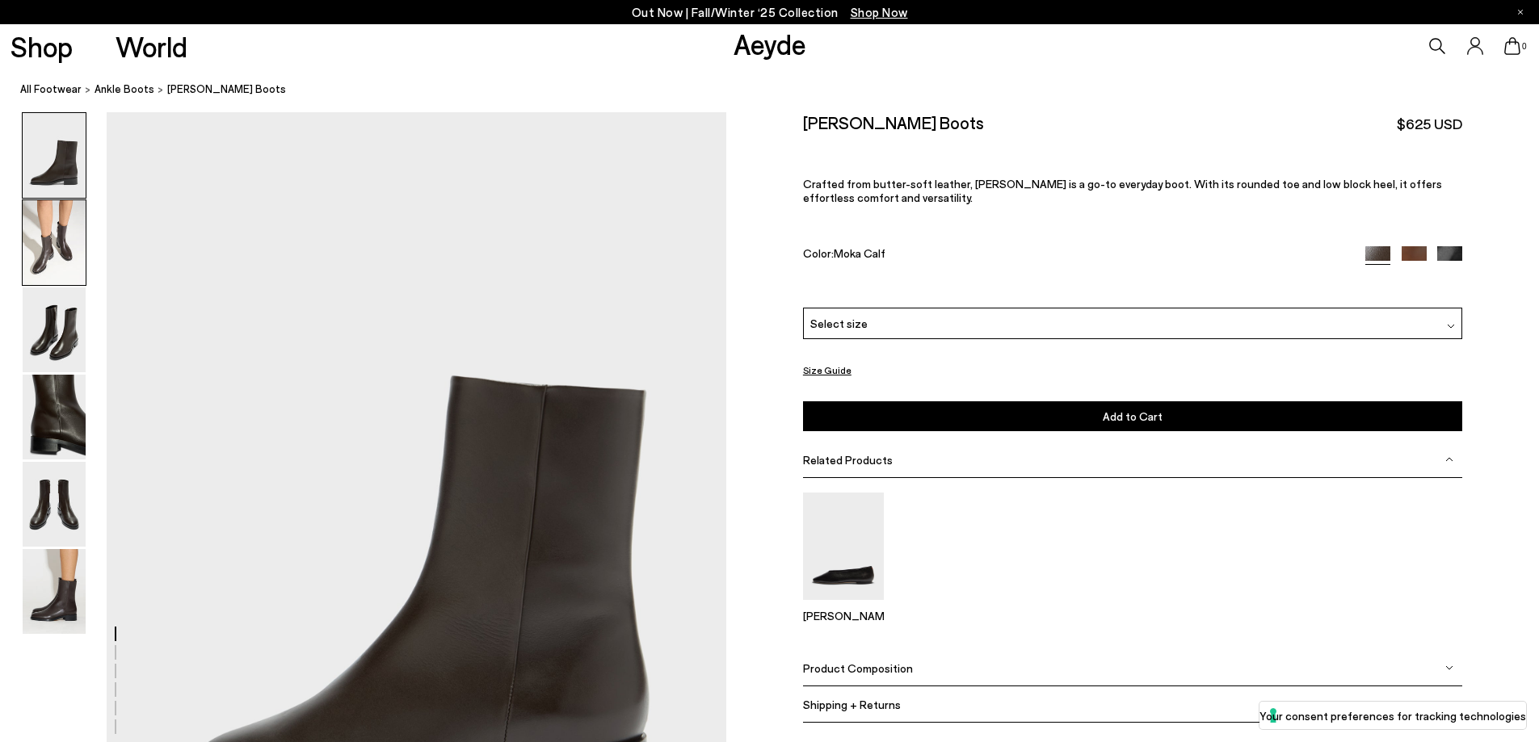
click at [49, 246] on img at bounding box center [54, 242] width 63 height 85
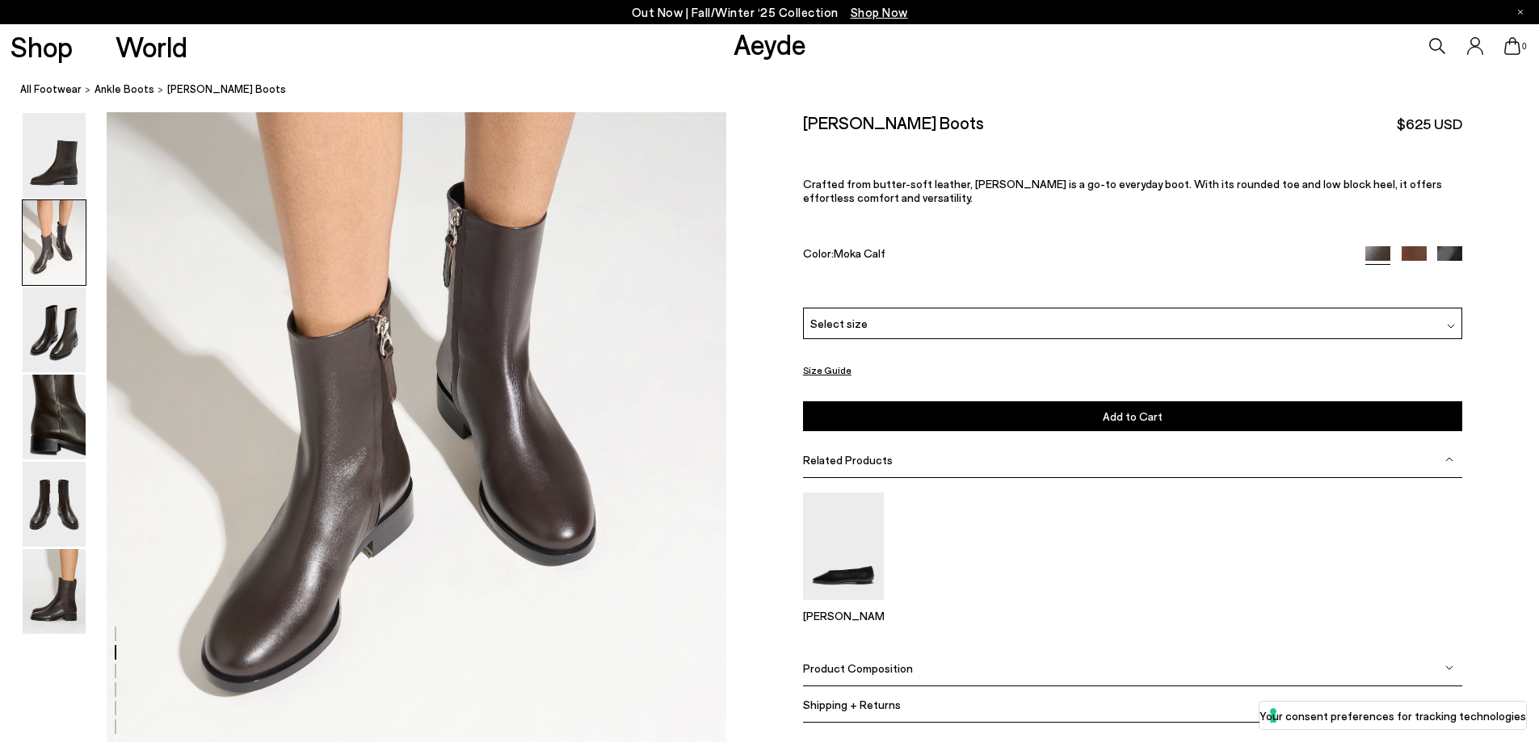
scroll to position [1072, 0]
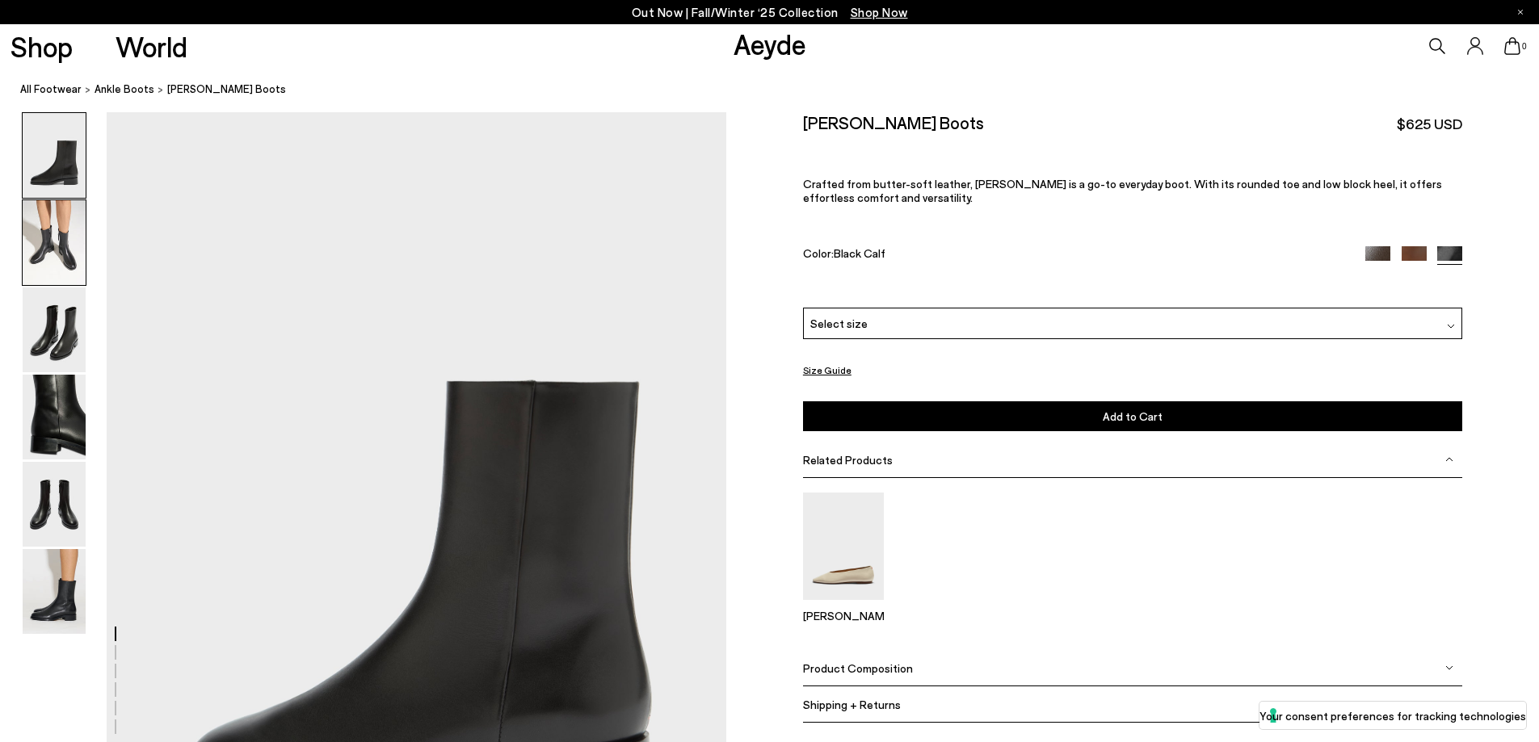
click at [52, 255] on img at bounding box center [54, 242] width 63 height 85
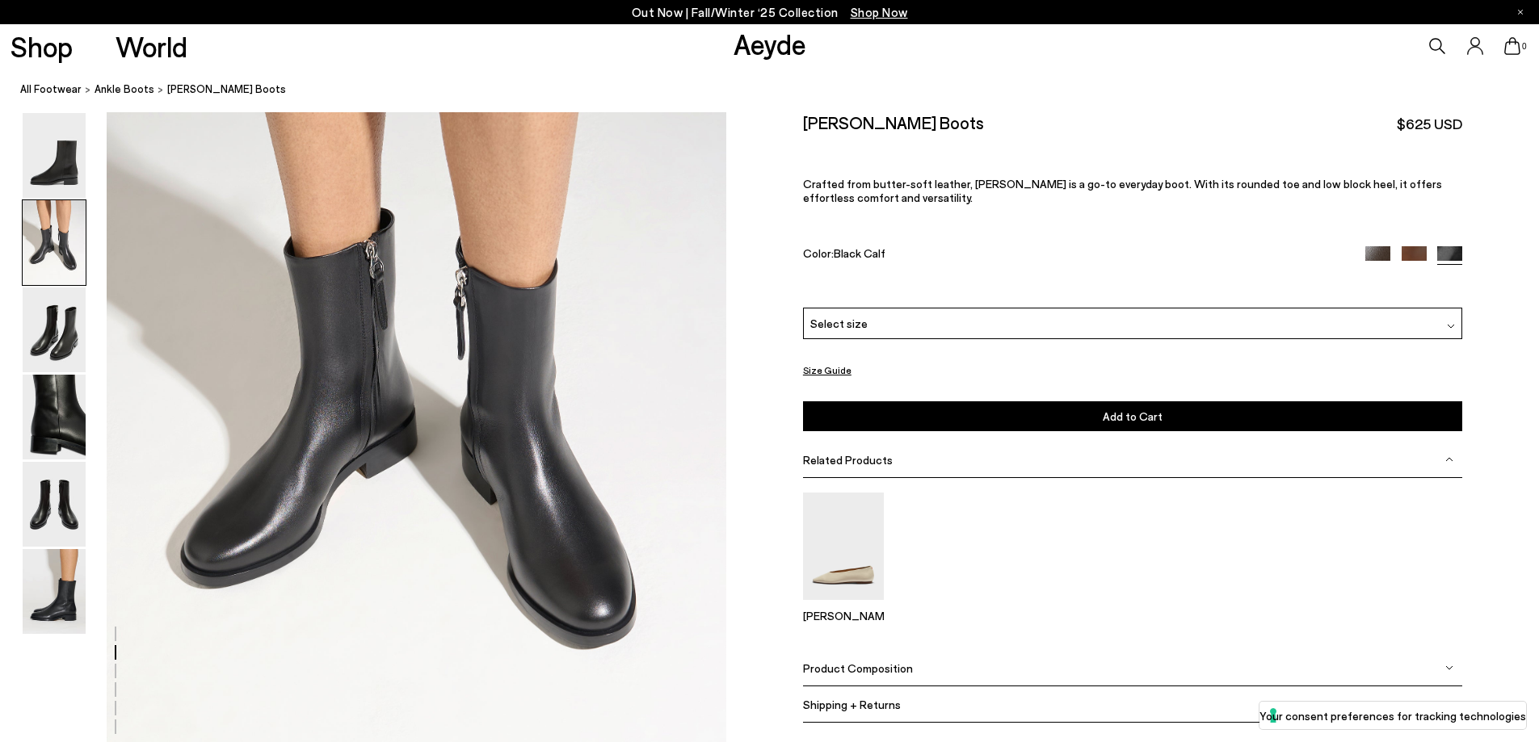
scroll to position [991, 0]
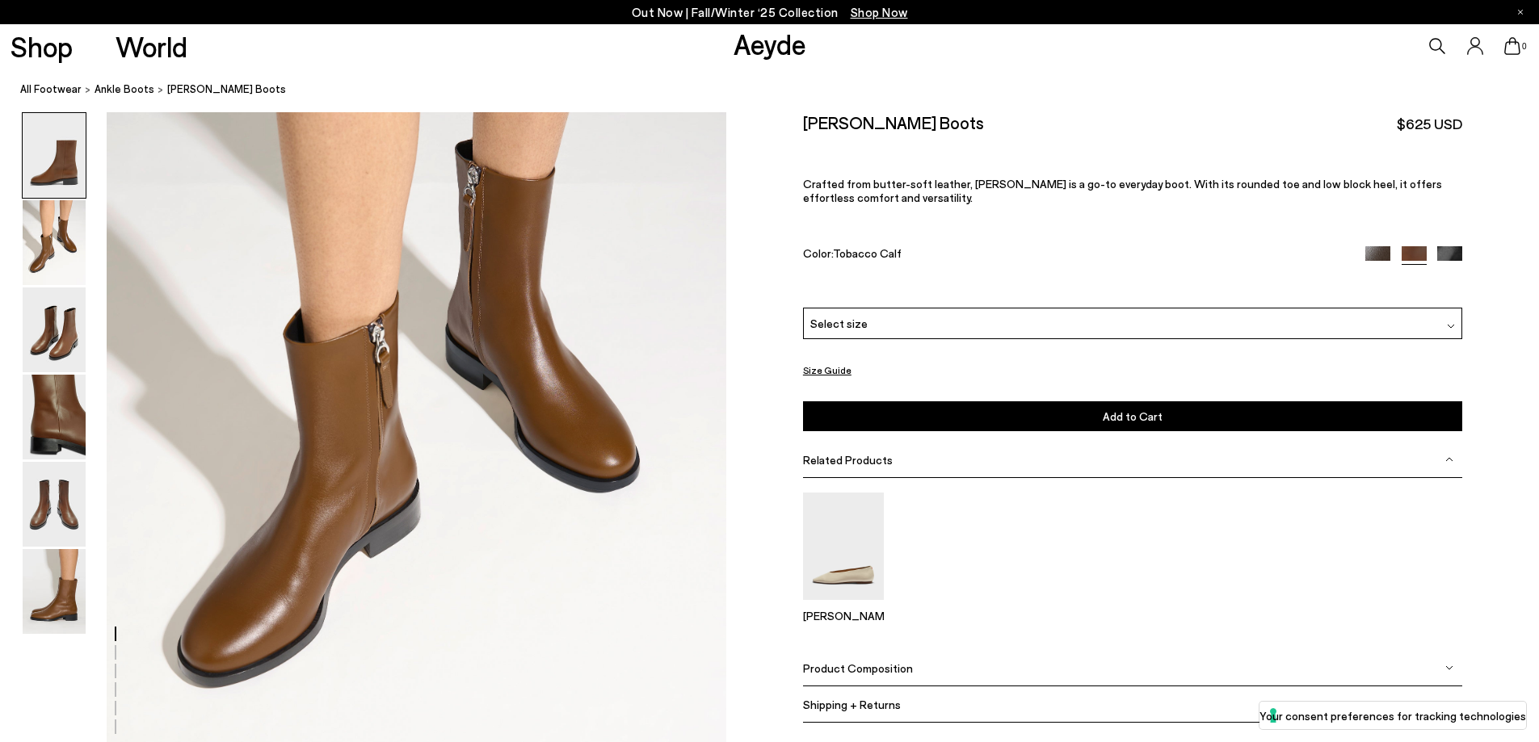
scroll to position [991, 0]
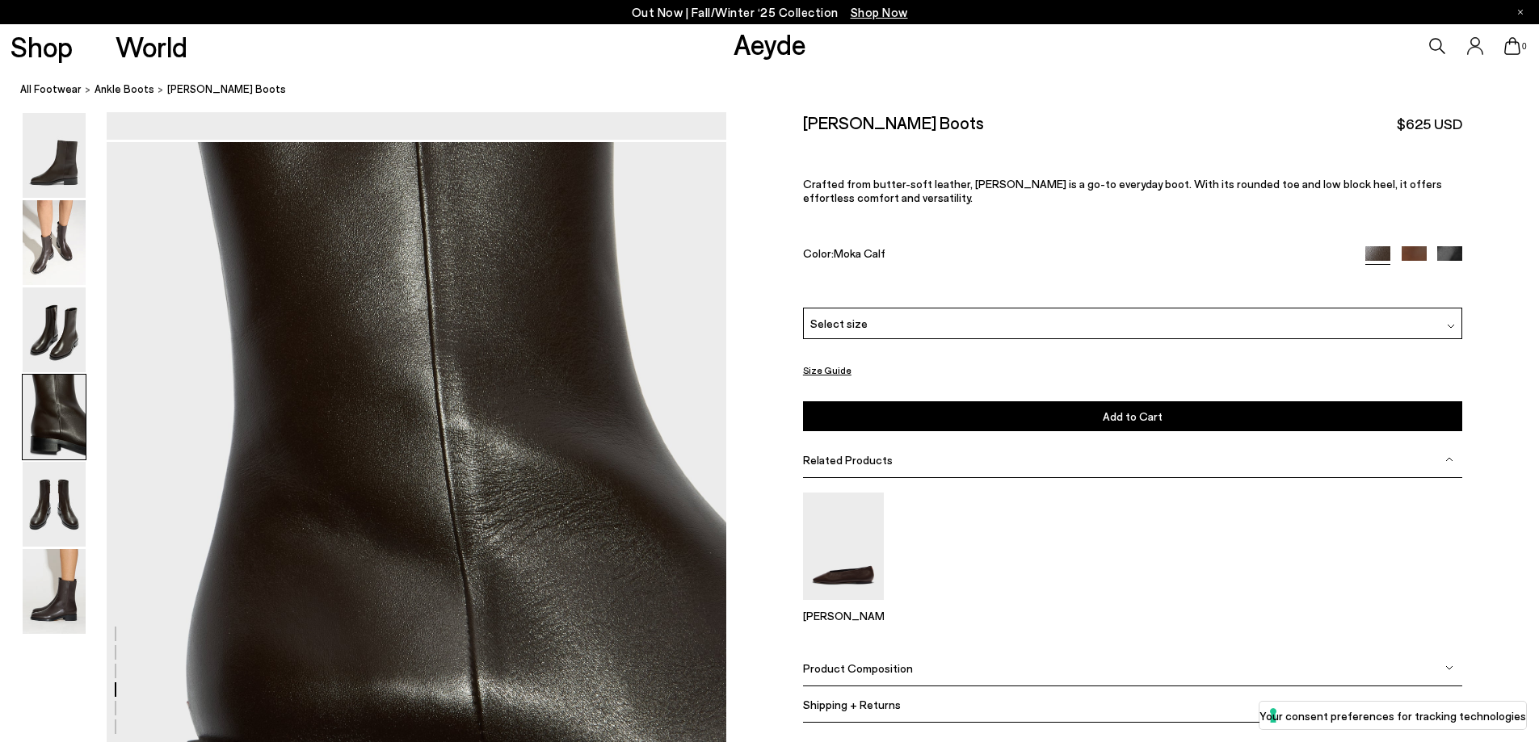
scroll to position [2485, 0]
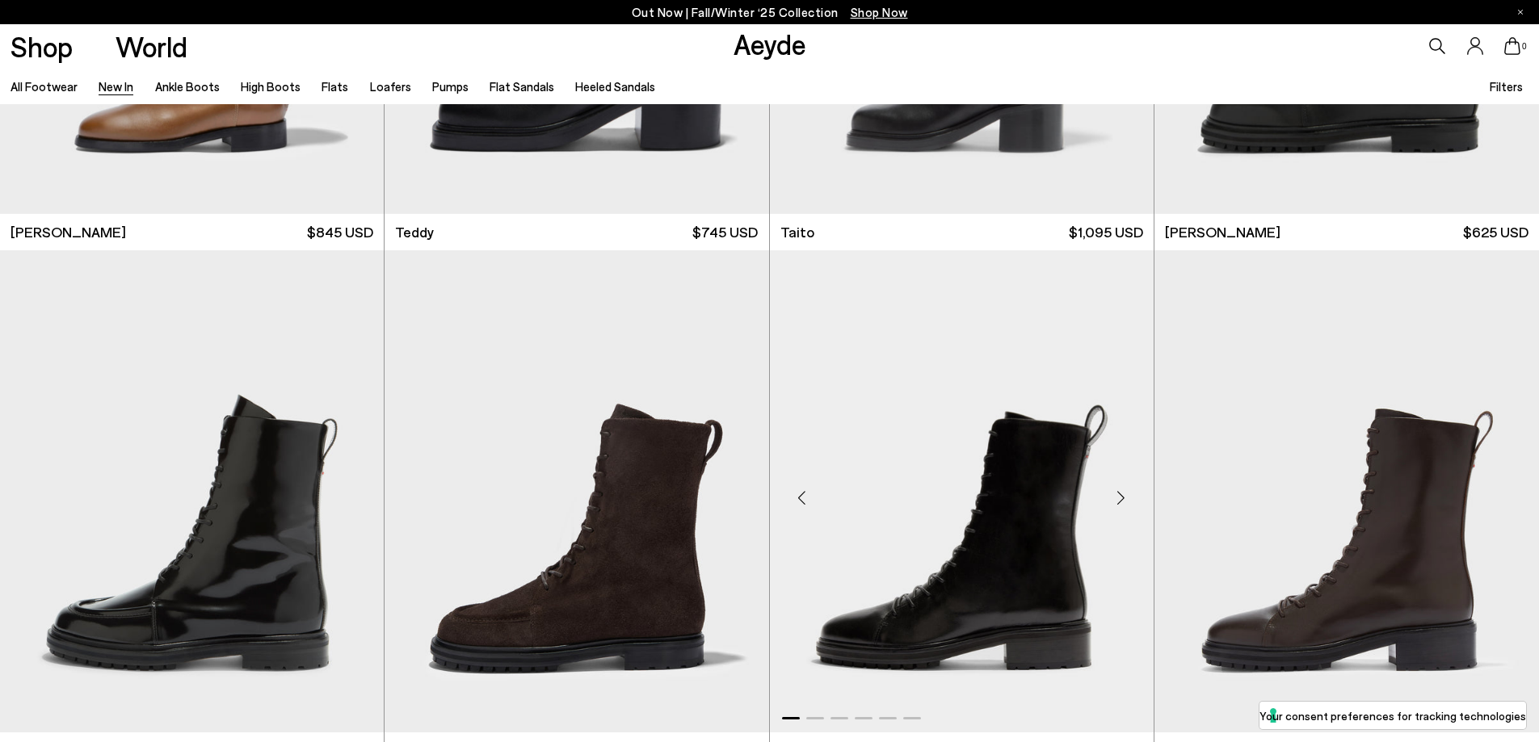
scroll to position [9855, 0]
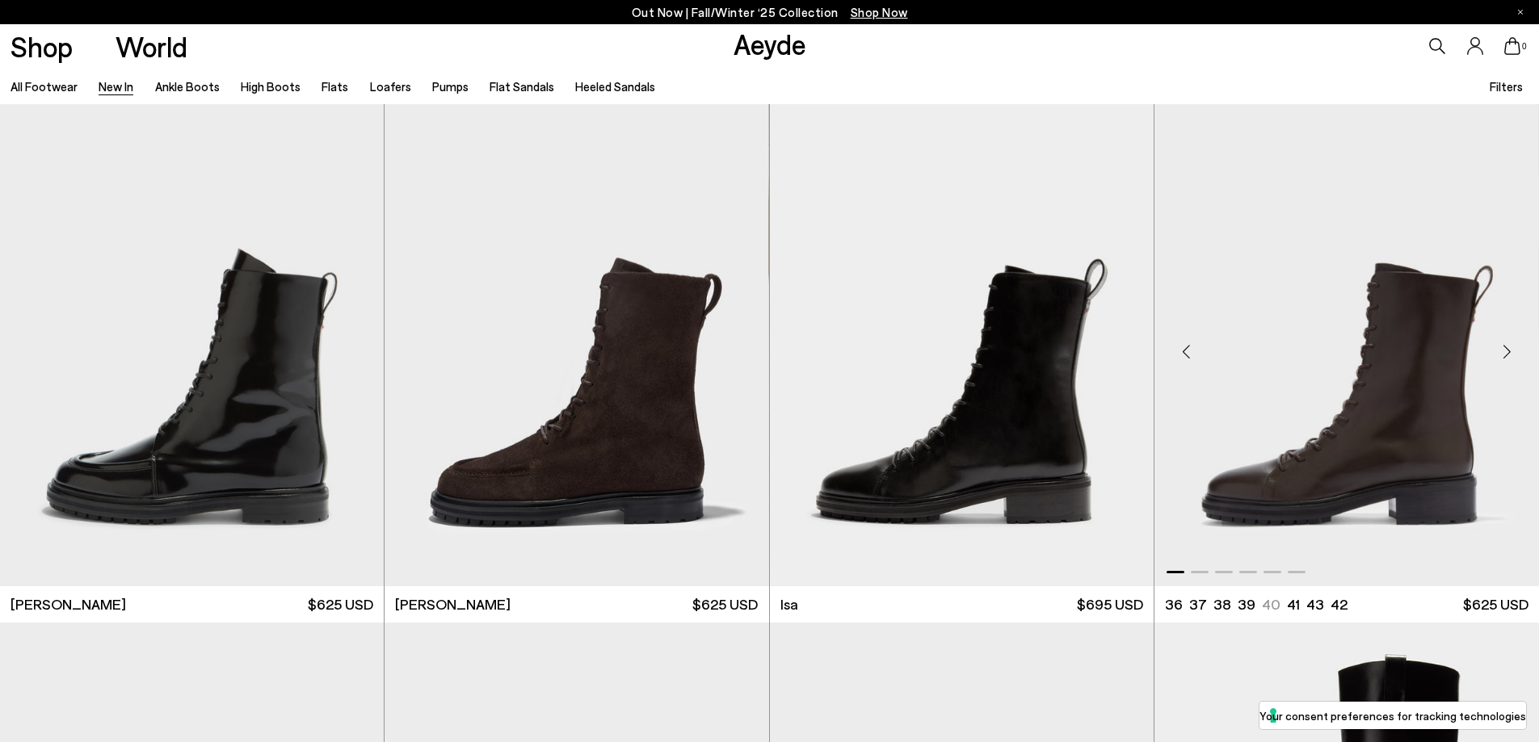
click at [1354, 422] on img "1 / 6" at bounding box center [1346, 345] width 384 height 482
click at [685, 417] on img "1 / 6" at bounding box center [576, 345] width 384 height 482
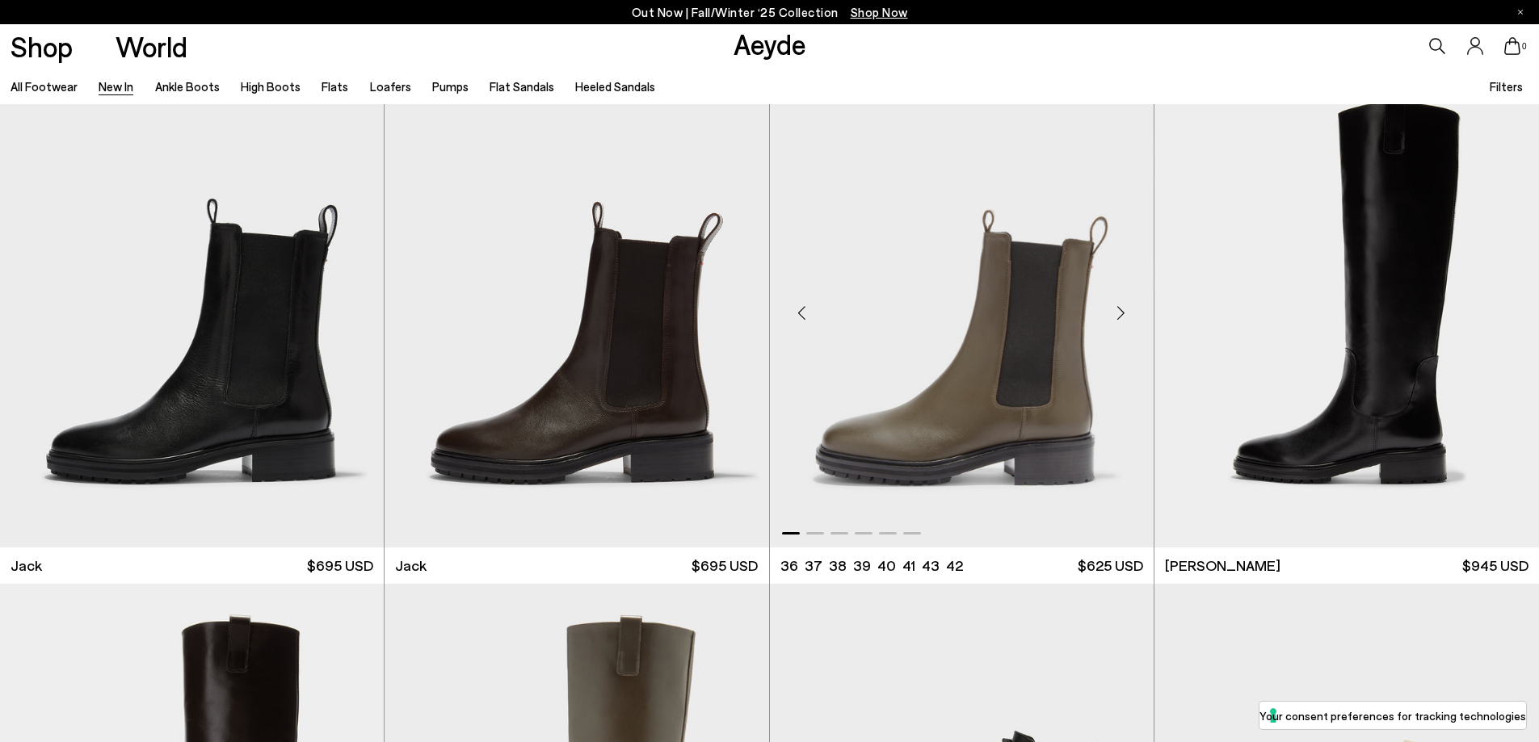
scroll to position [10420, 0]
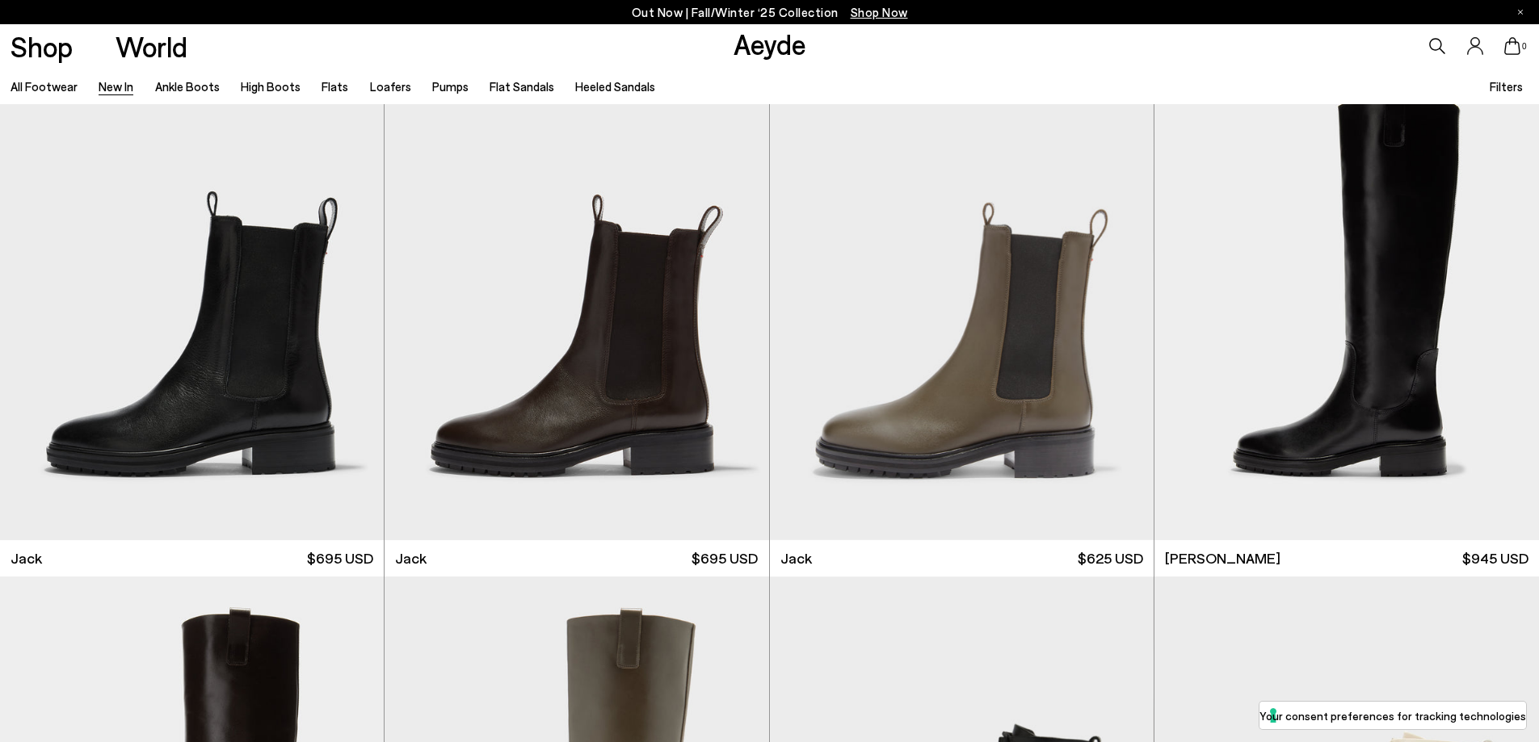
scroll to position [10824, 0]
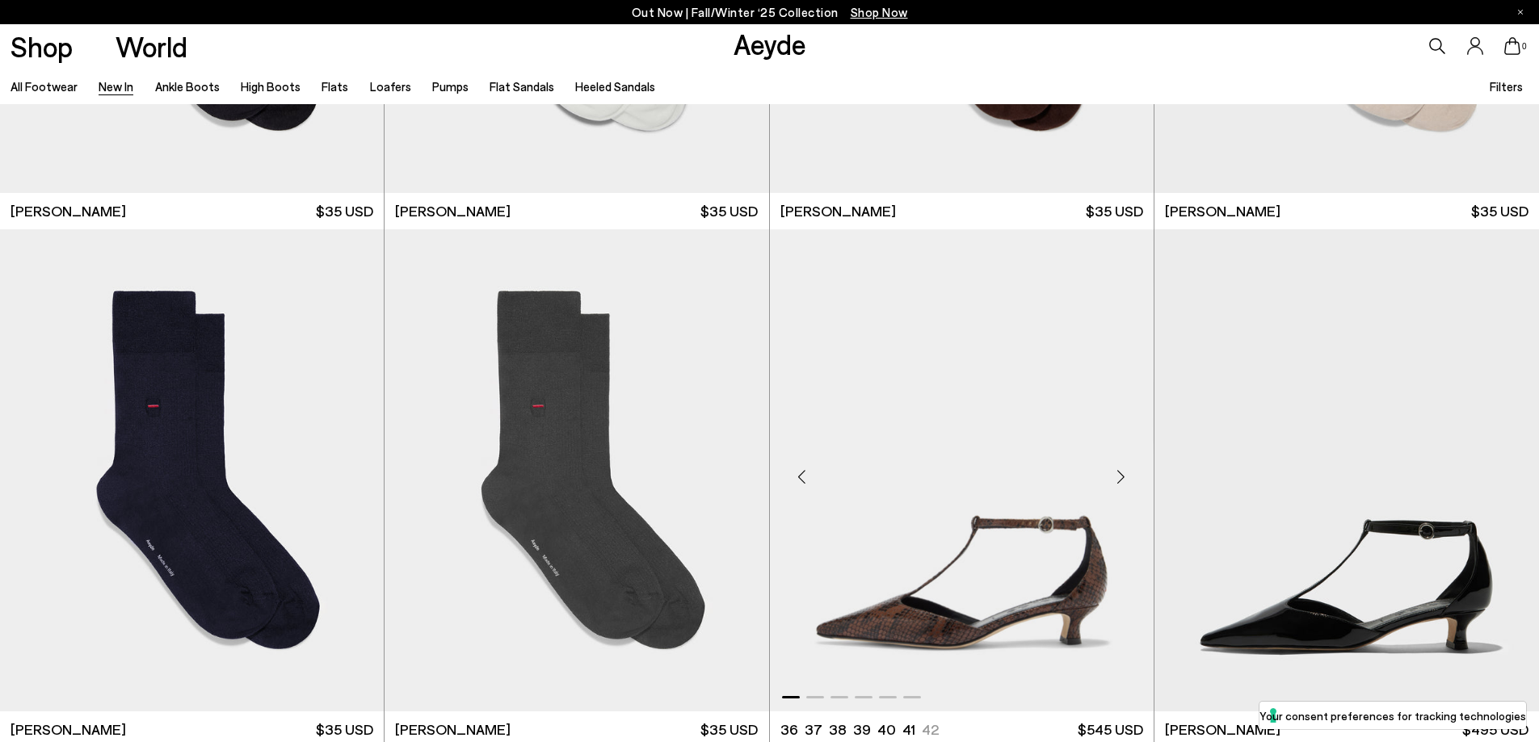
scroll to position [15509, 0]
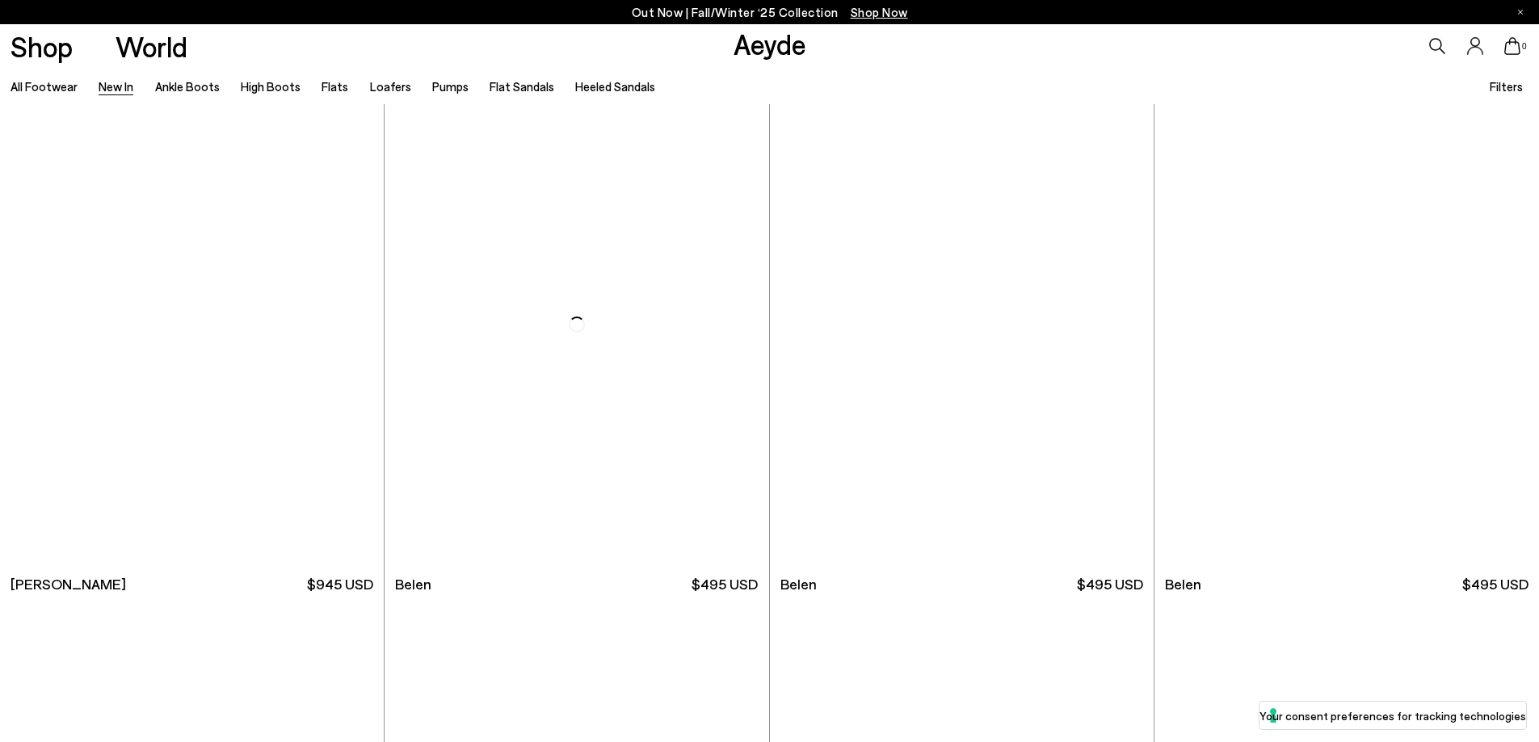
scroll to position [19144, 0]
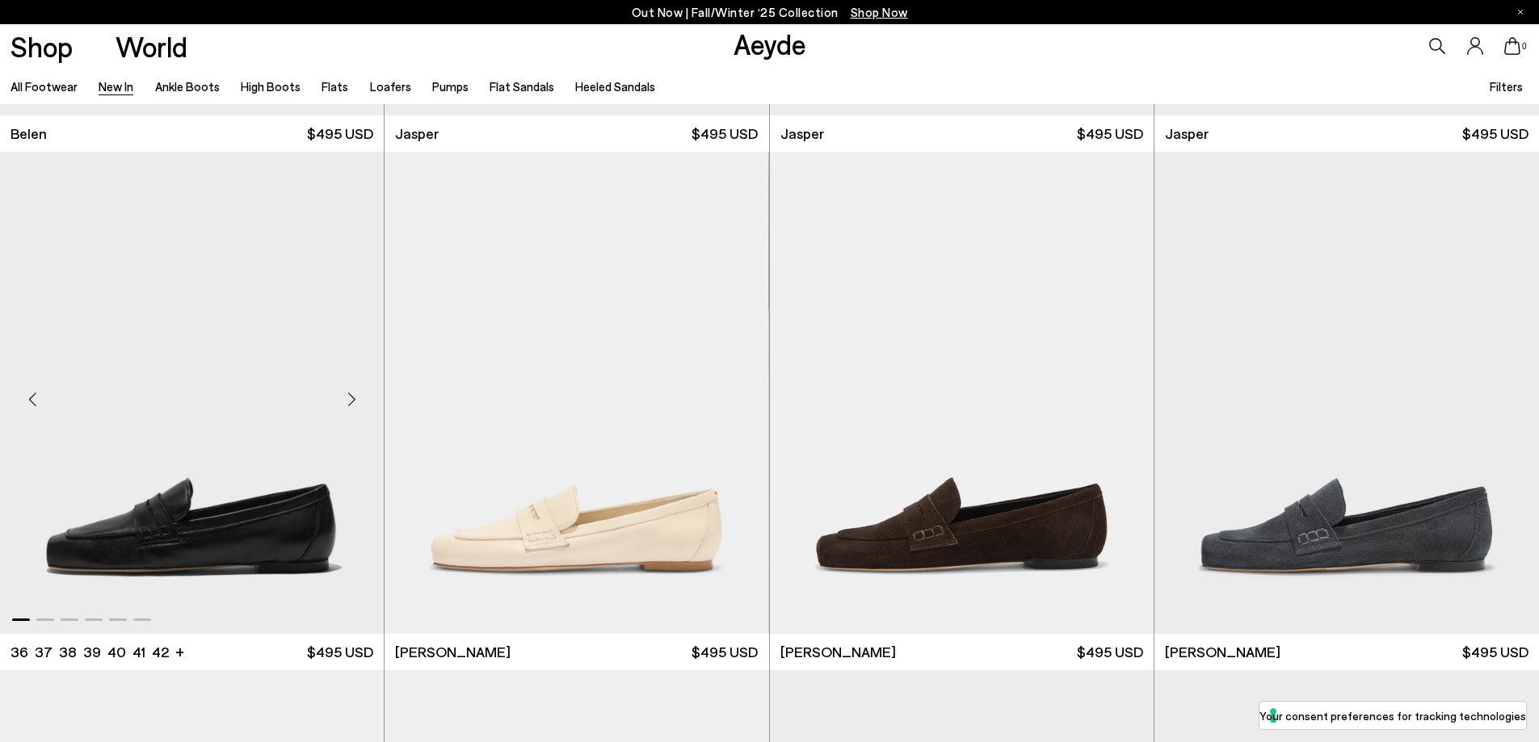
click at [287, 525] on img "1 / 6" at bounding box center [192, 393] width 384 height 482
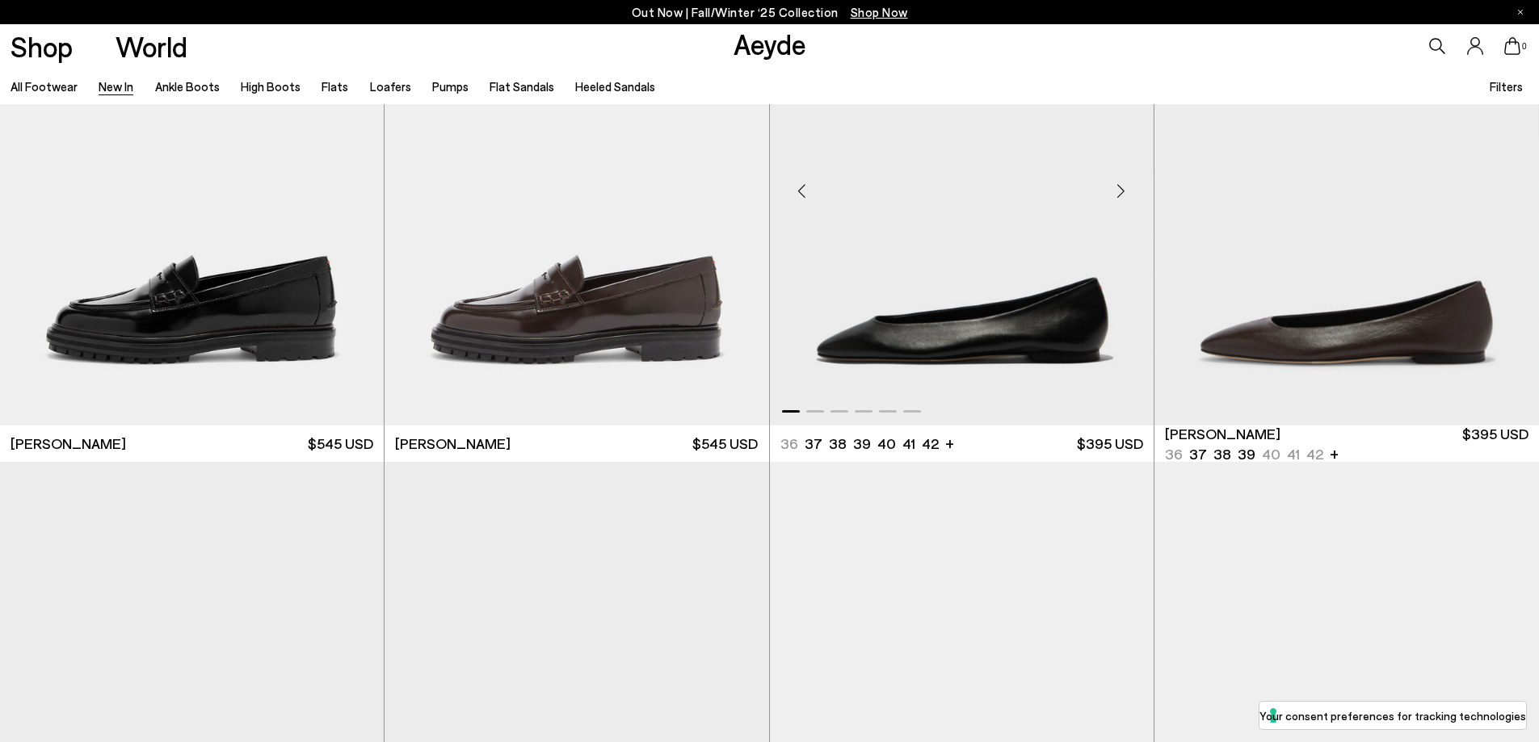
scroll to position [20081, 0]
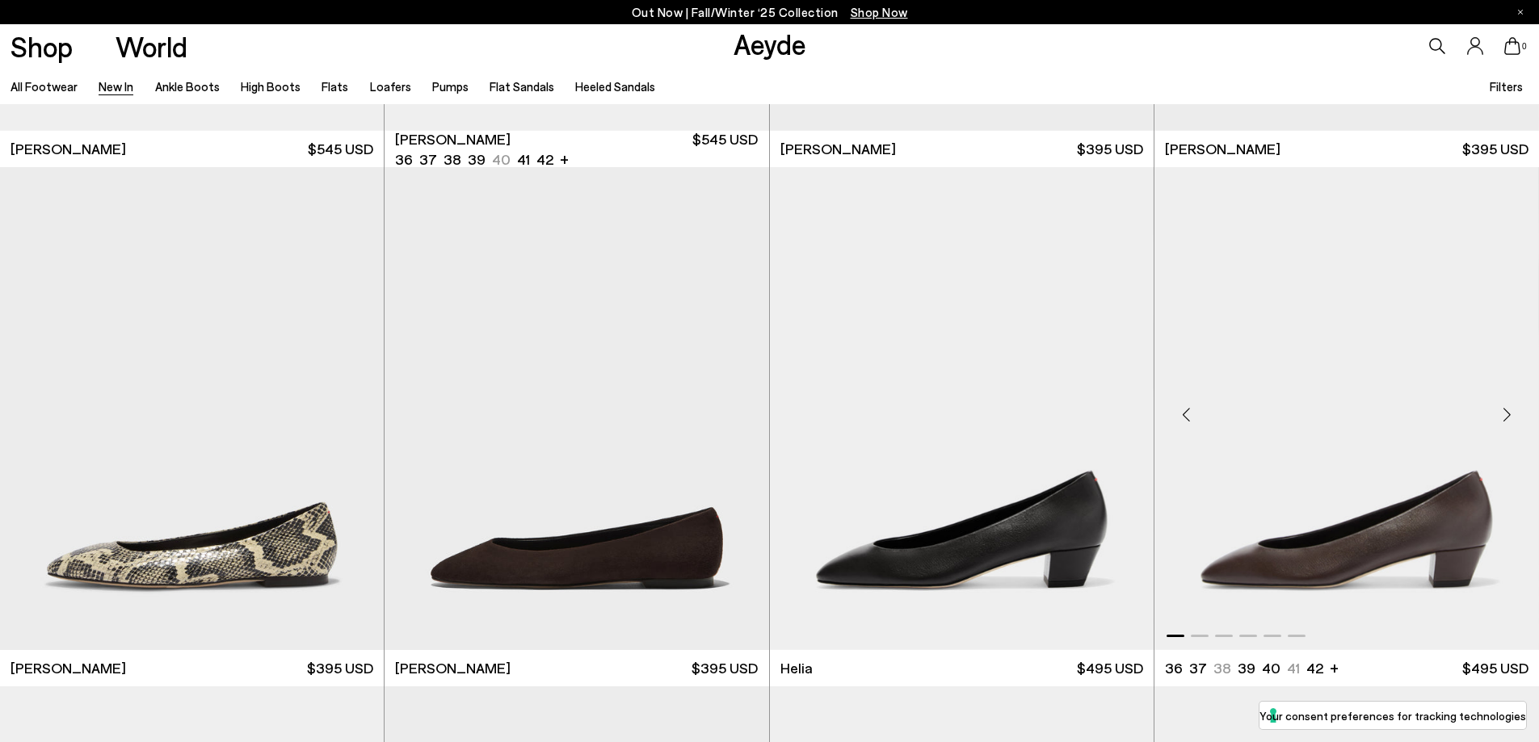
scroll to position [20194, 0]
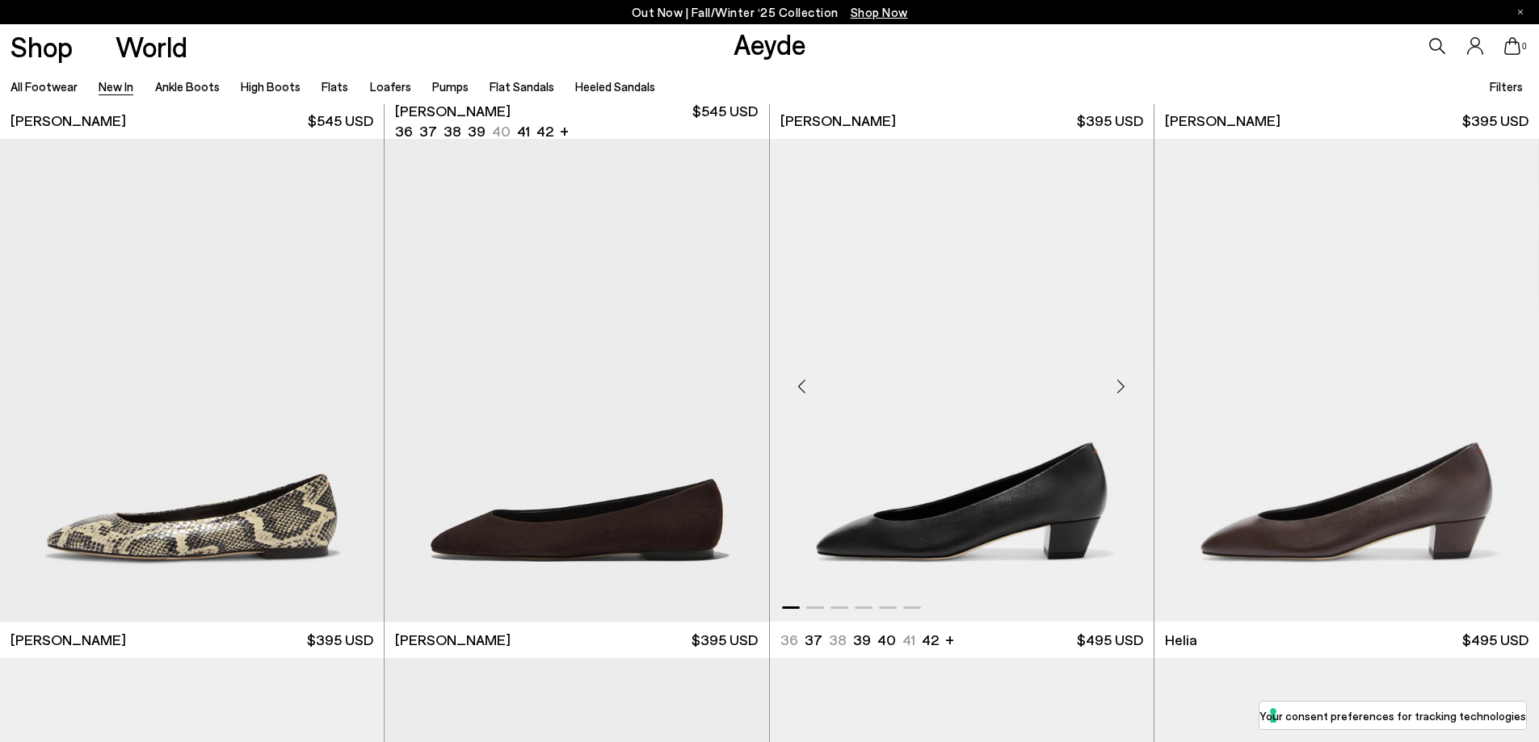
click at [1006, 505] on img "1 / 6" at bounding box center [962, 380] width 384 height 482
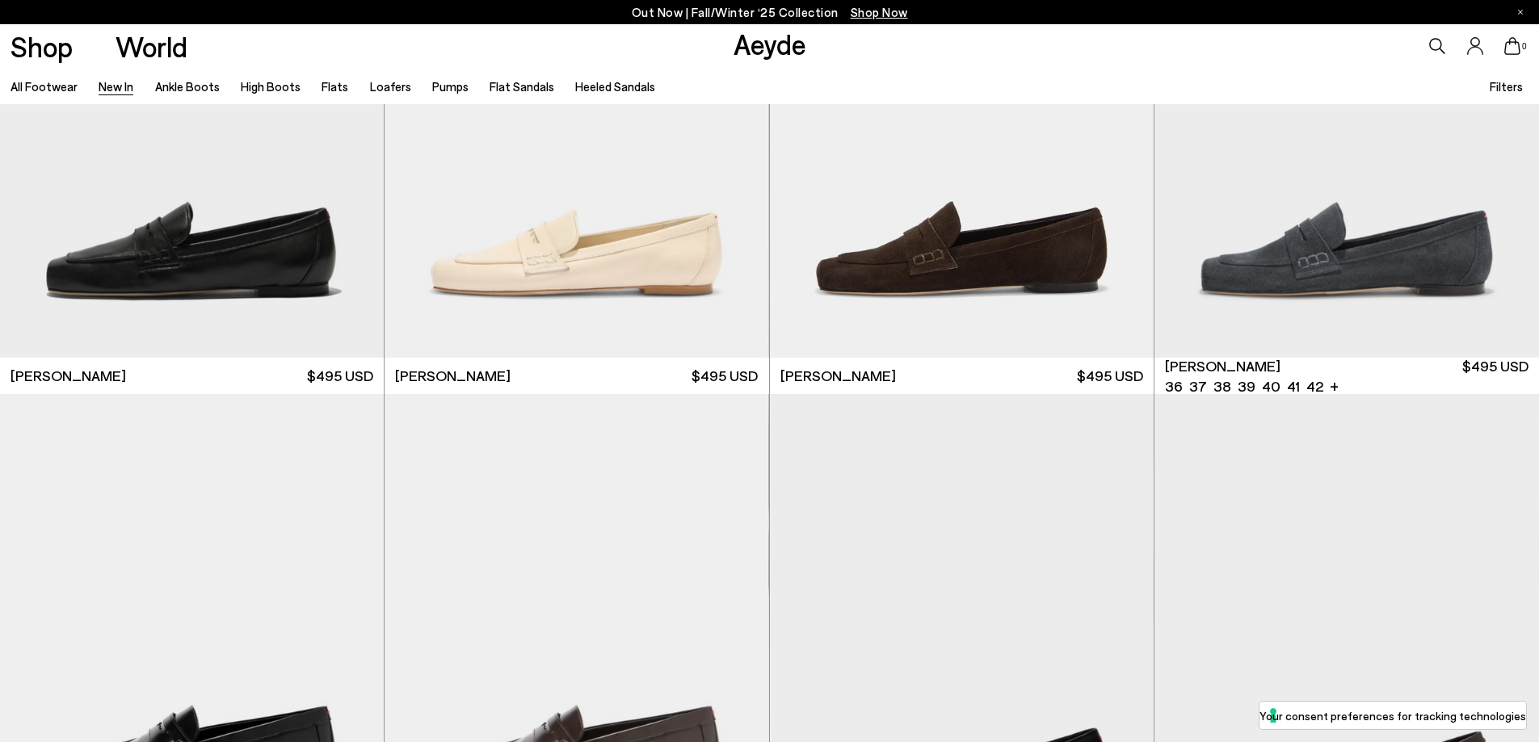
scroll to position [19344, 0]
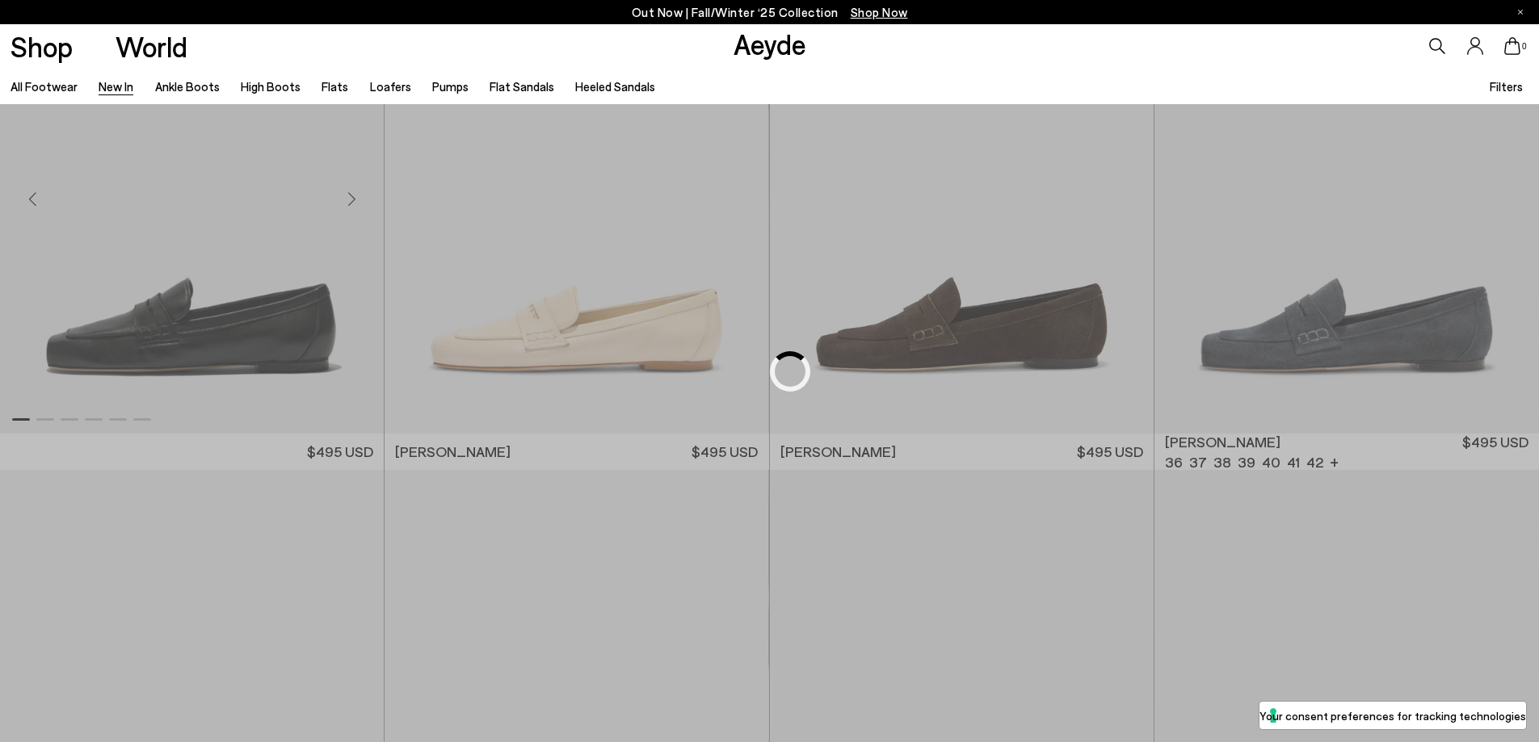
scroll to position [19871, 0]
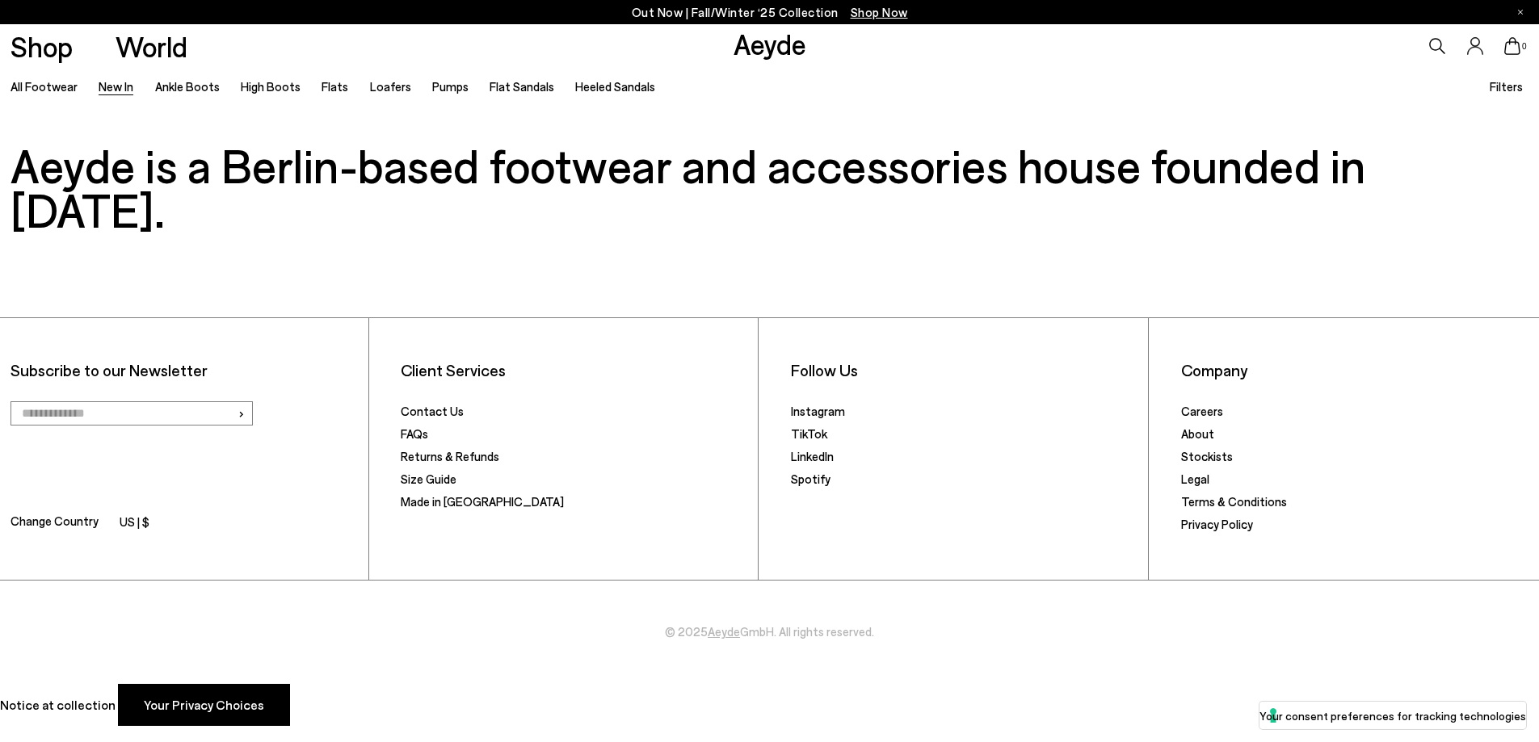
scroll to position [3142, 0]
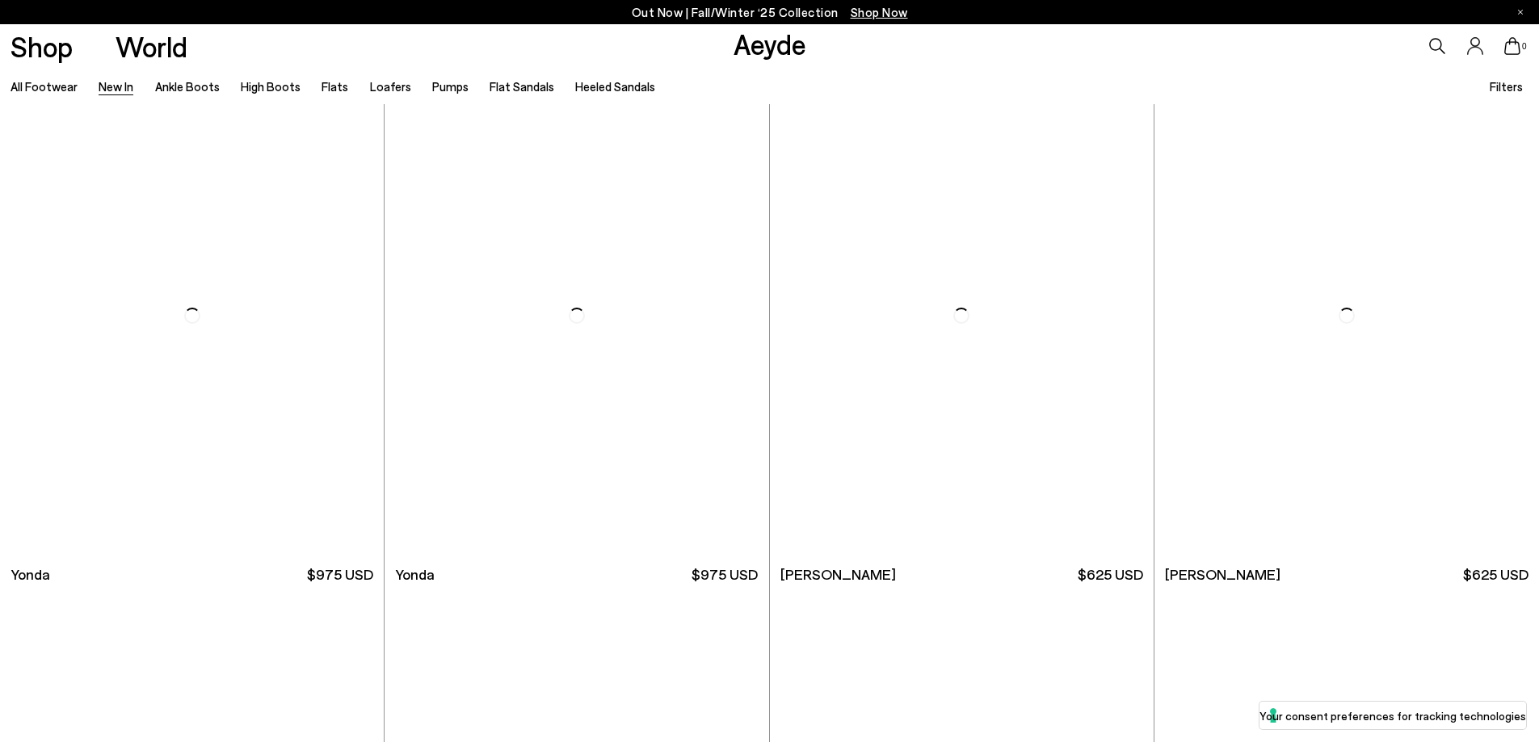
scroll to position [6253, 0]
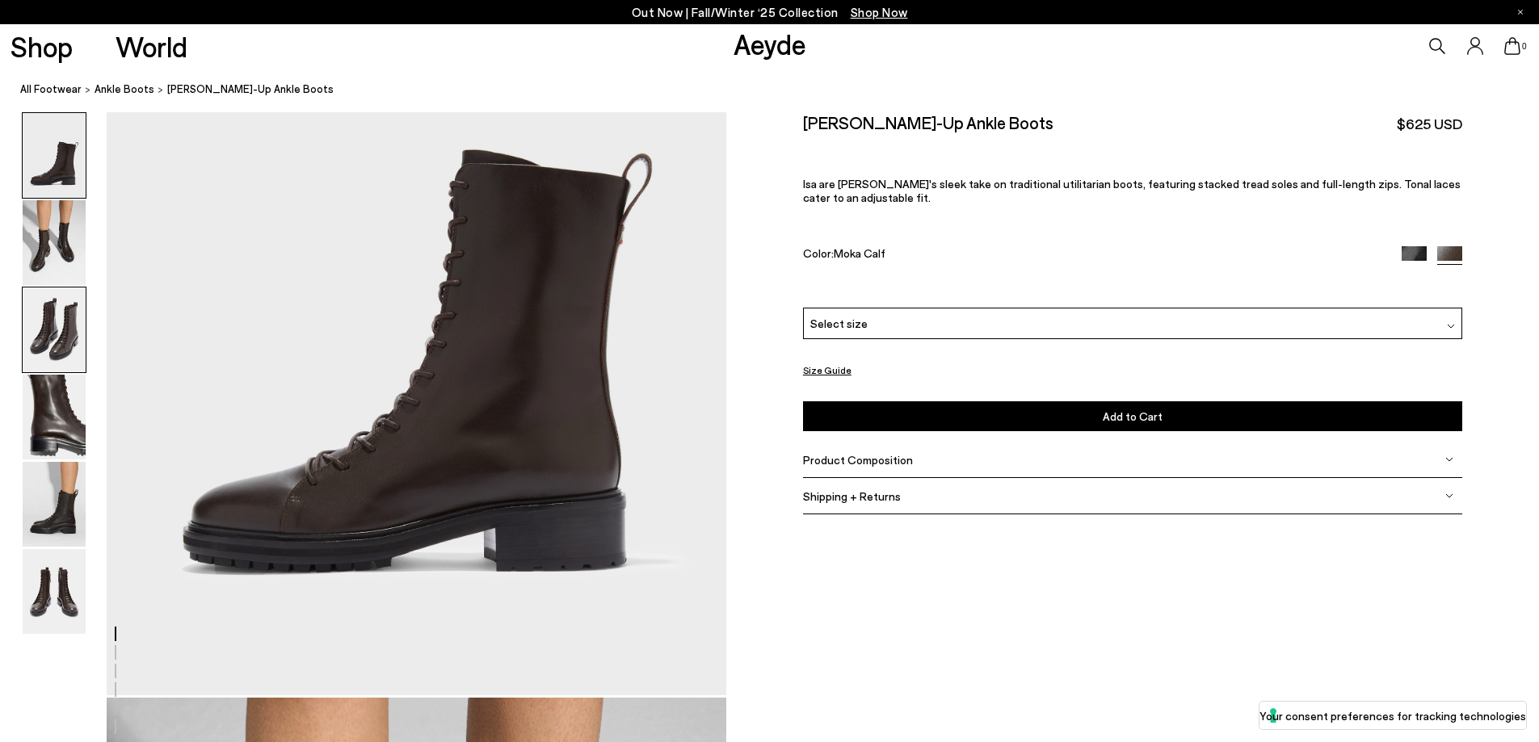
click at [52, 333] on img at bounding box center [54, 330] width 63 height 85
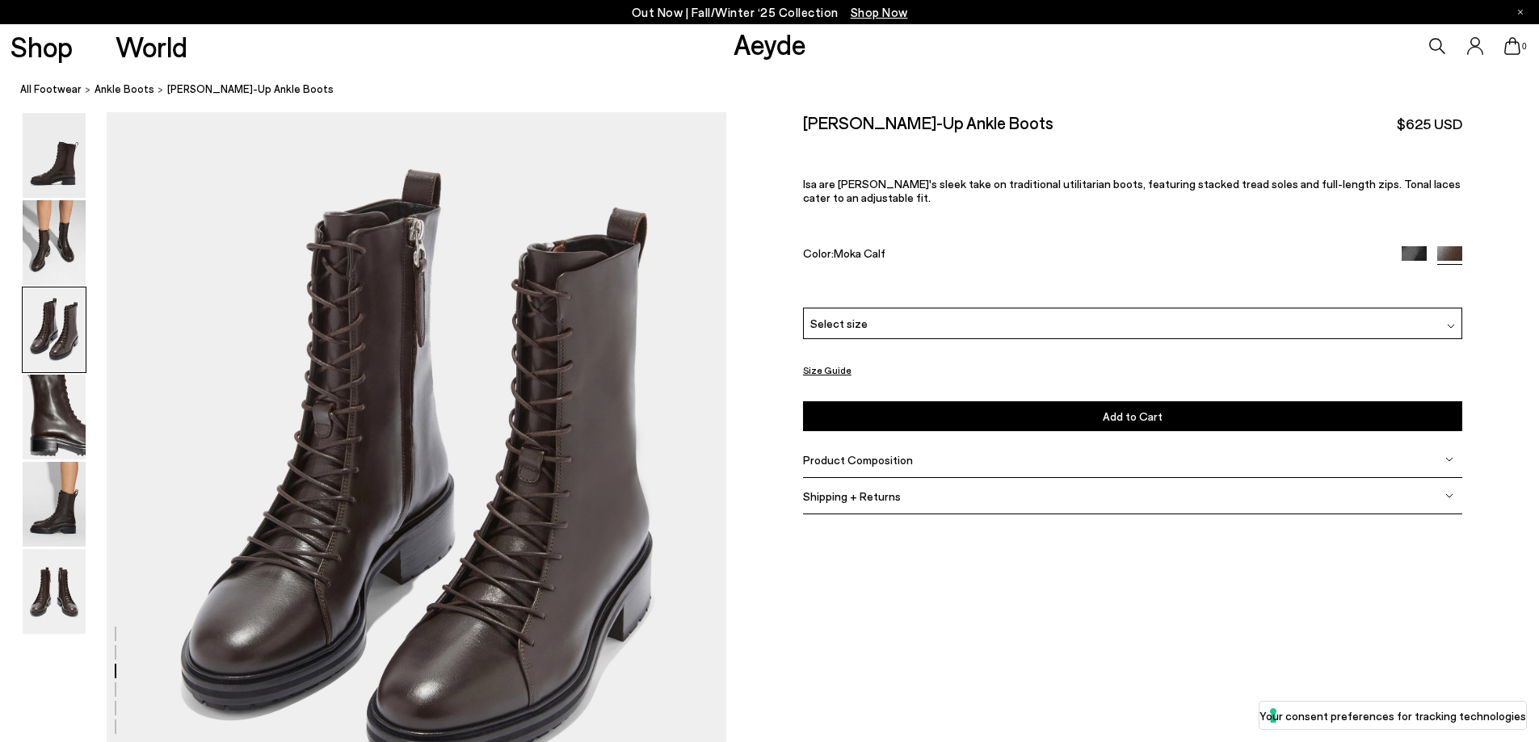
scroll to position [1738, 0]
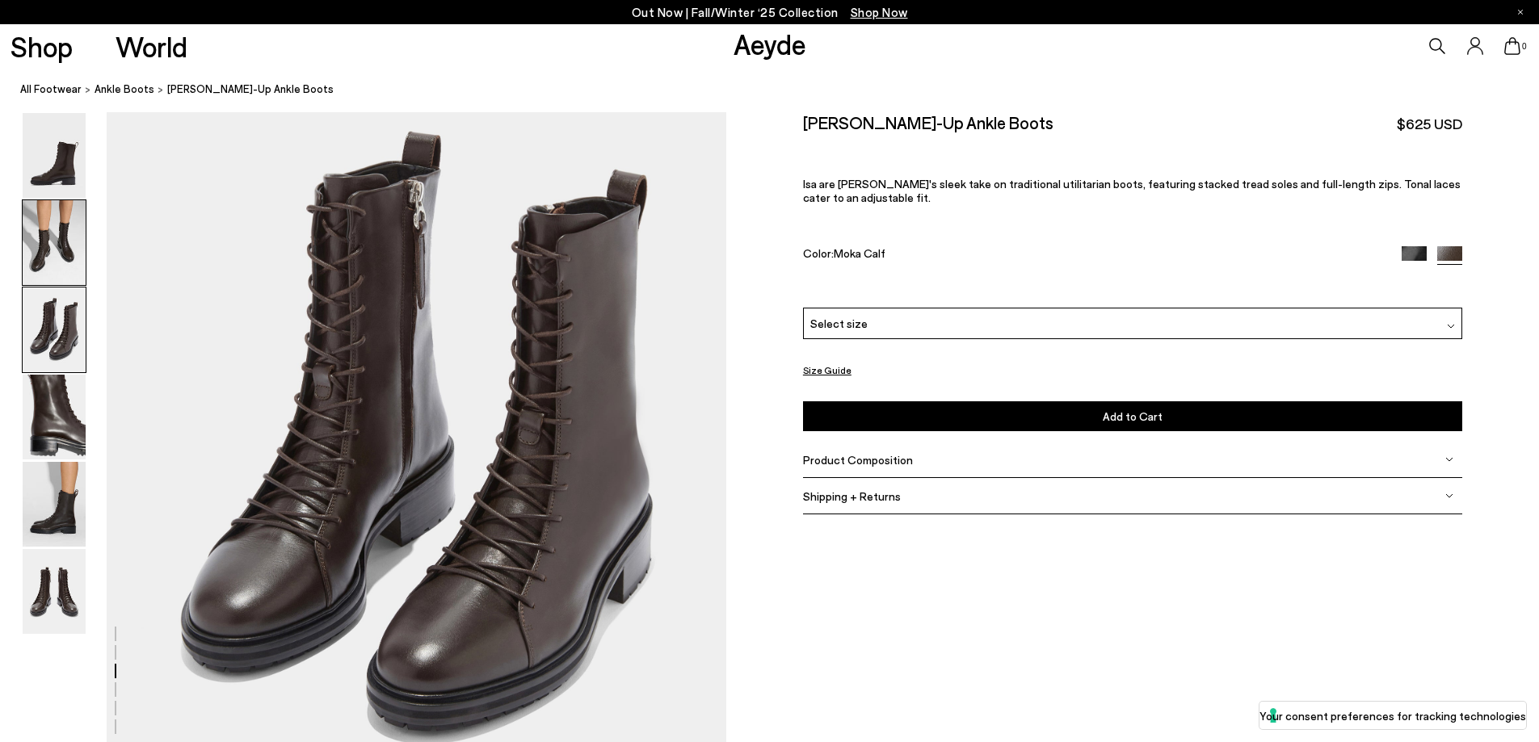
click at [53, 237] on img at bounding box center [54, 242] width 63 height 85
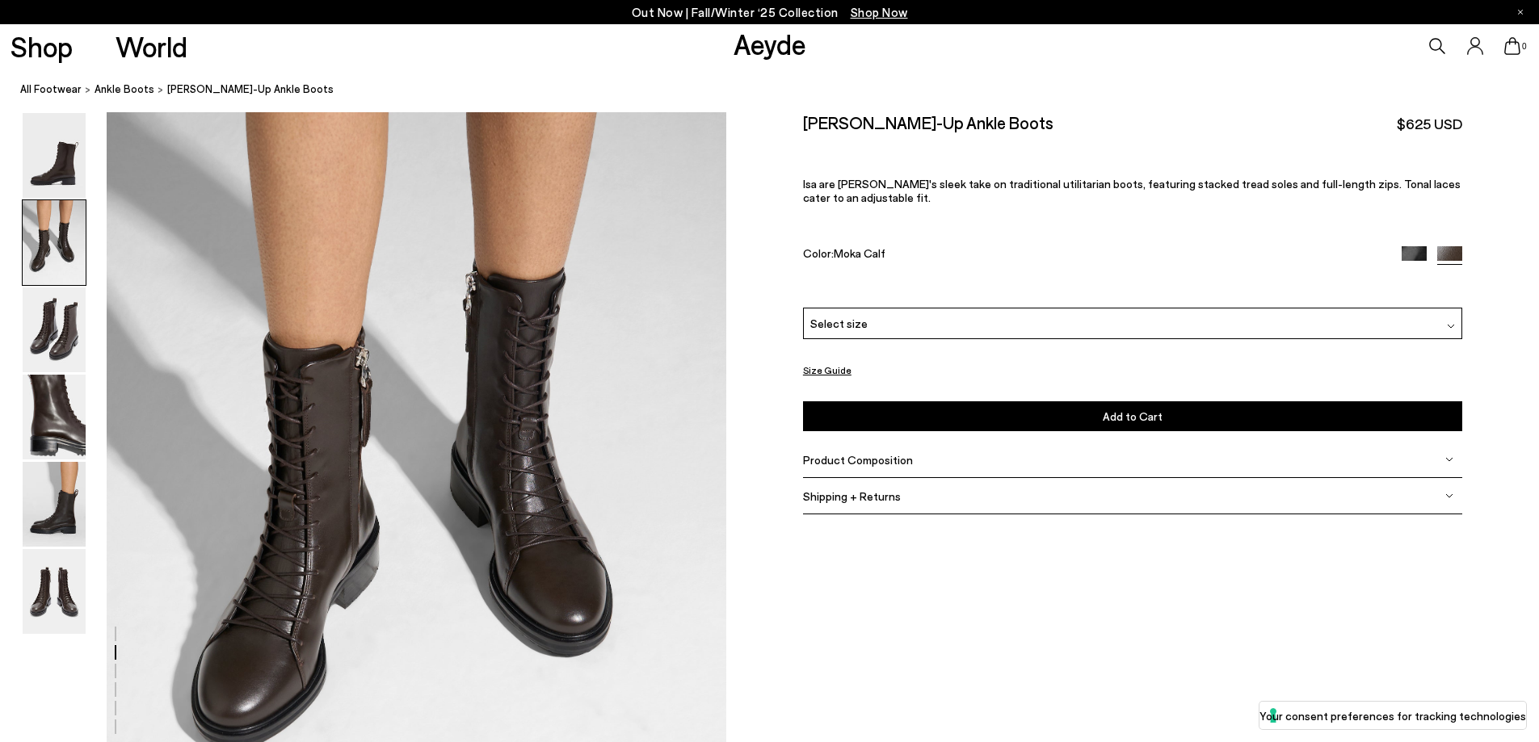
scroll to position [910, 0]
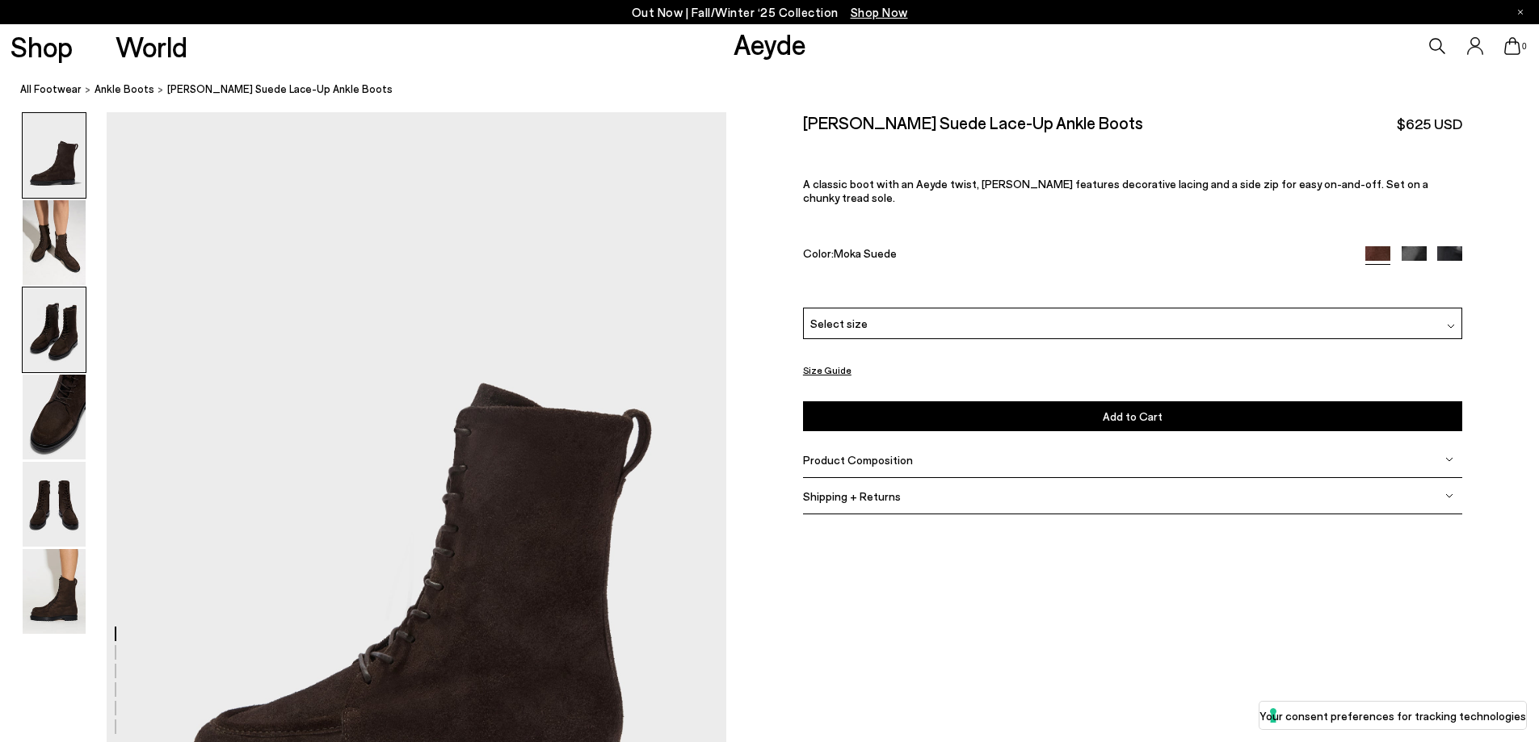
click at [45, 331] on img at bounding box center [54, 330] width 63 height 85
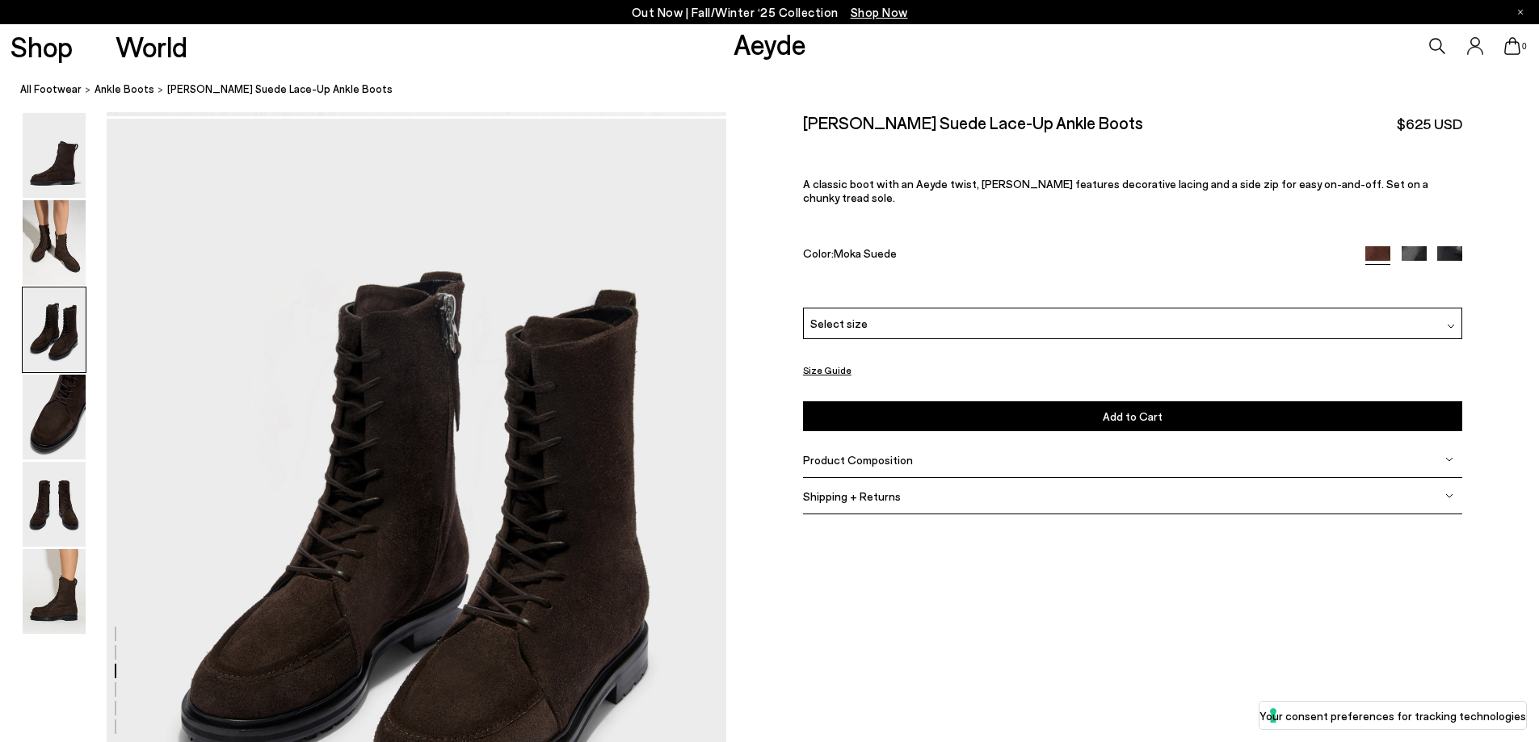
scroll to position [1657, 0]
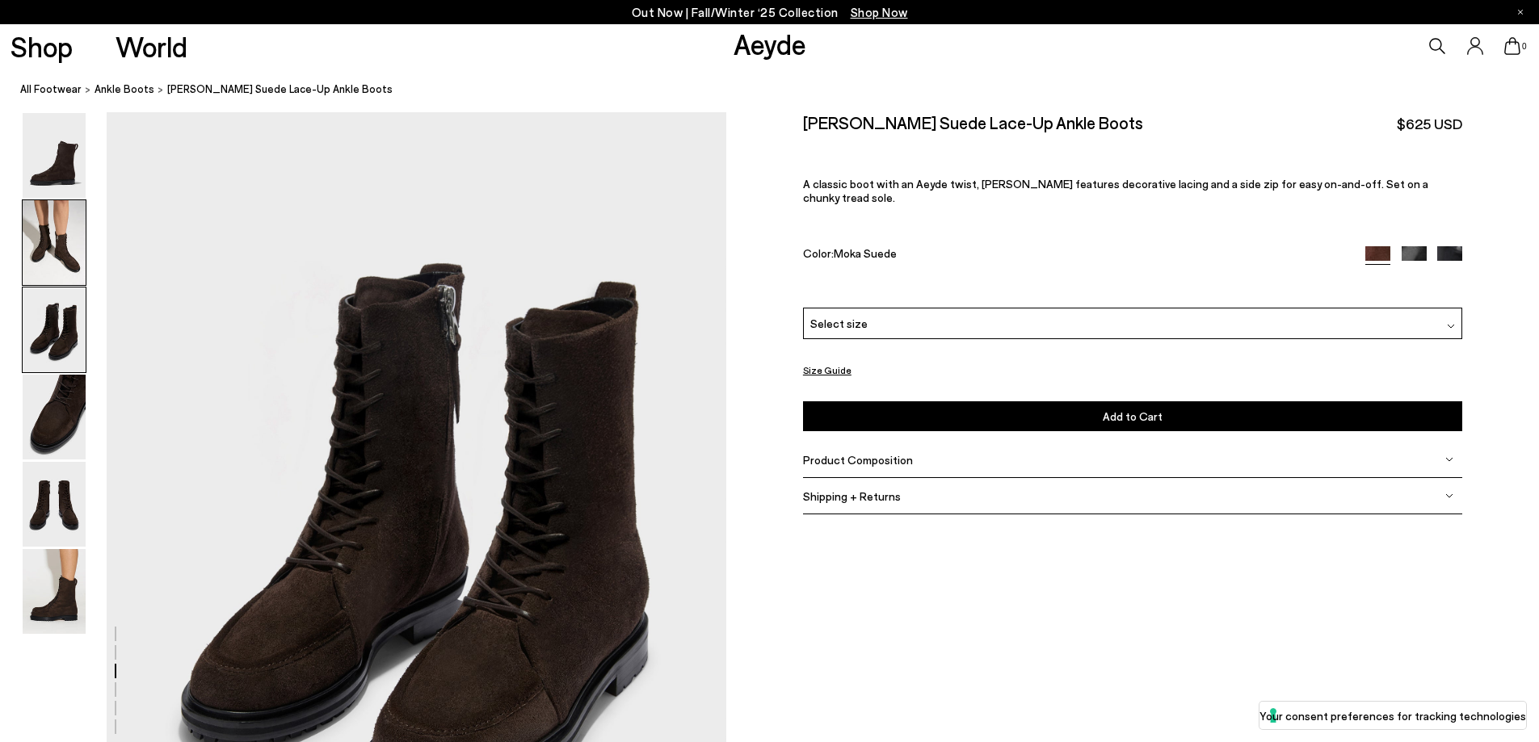
click at [48, 227] on img at bounding box center [54, 242] width 63 height 85
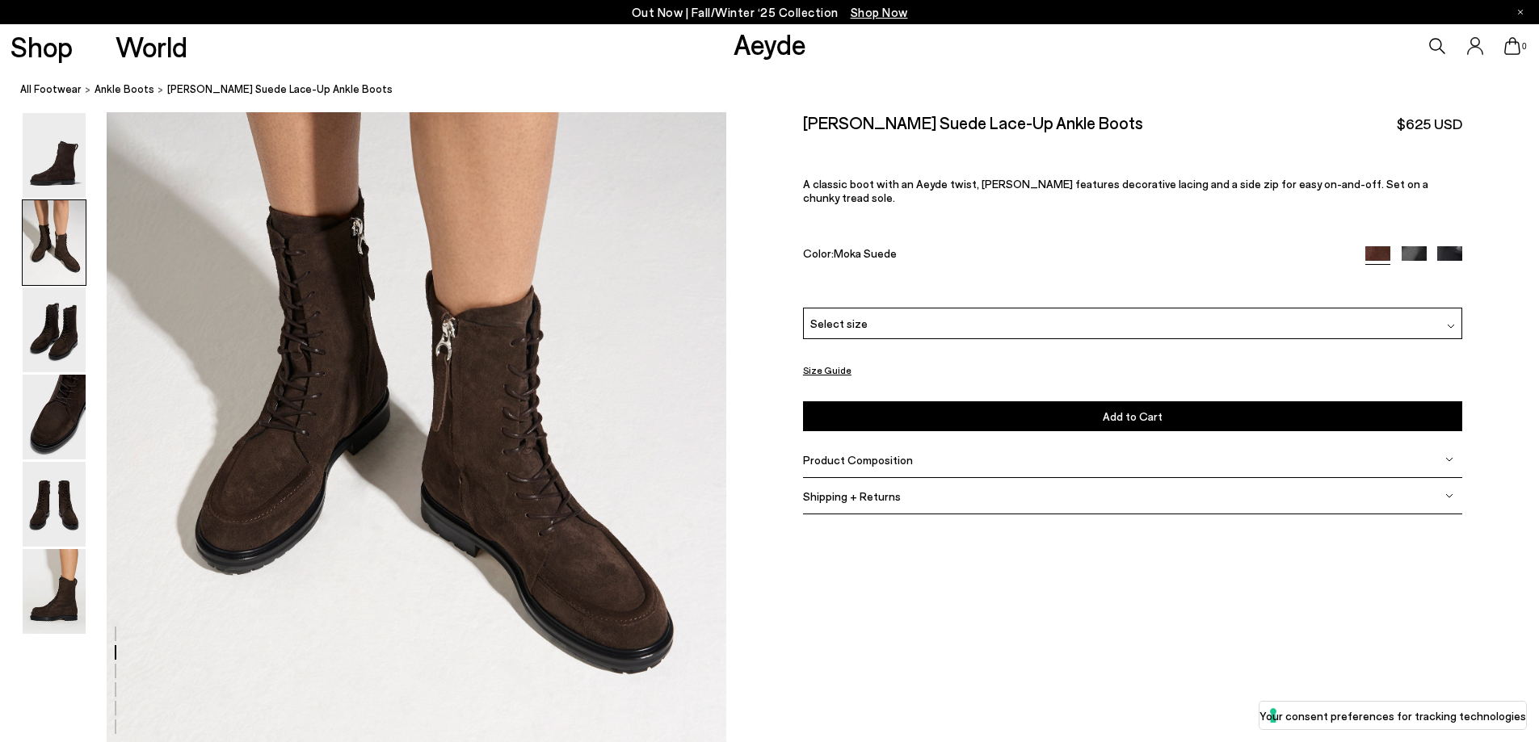
scroll to position [991, 0]
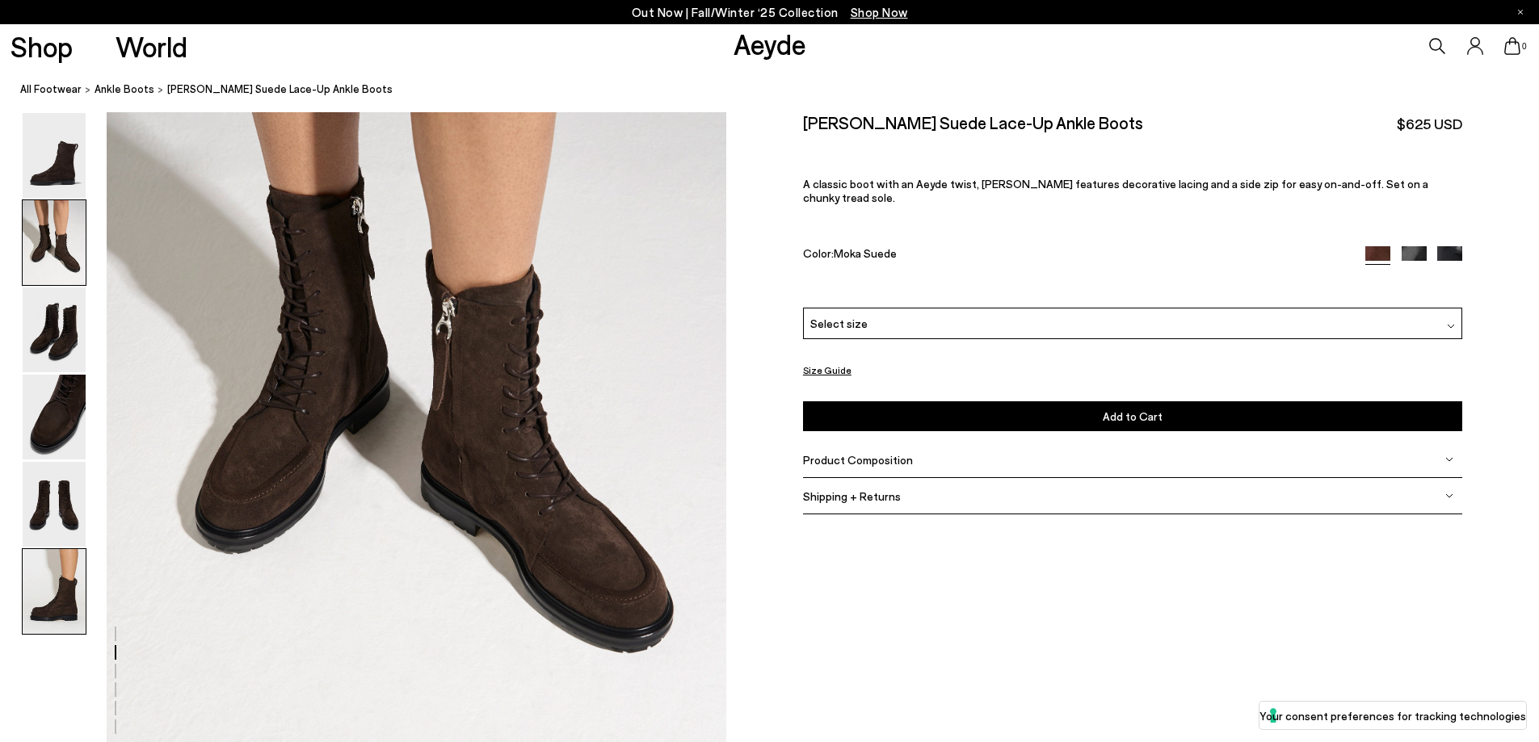
click at [47, 611] on img at bounding box center [54, 591] width 63 height 85
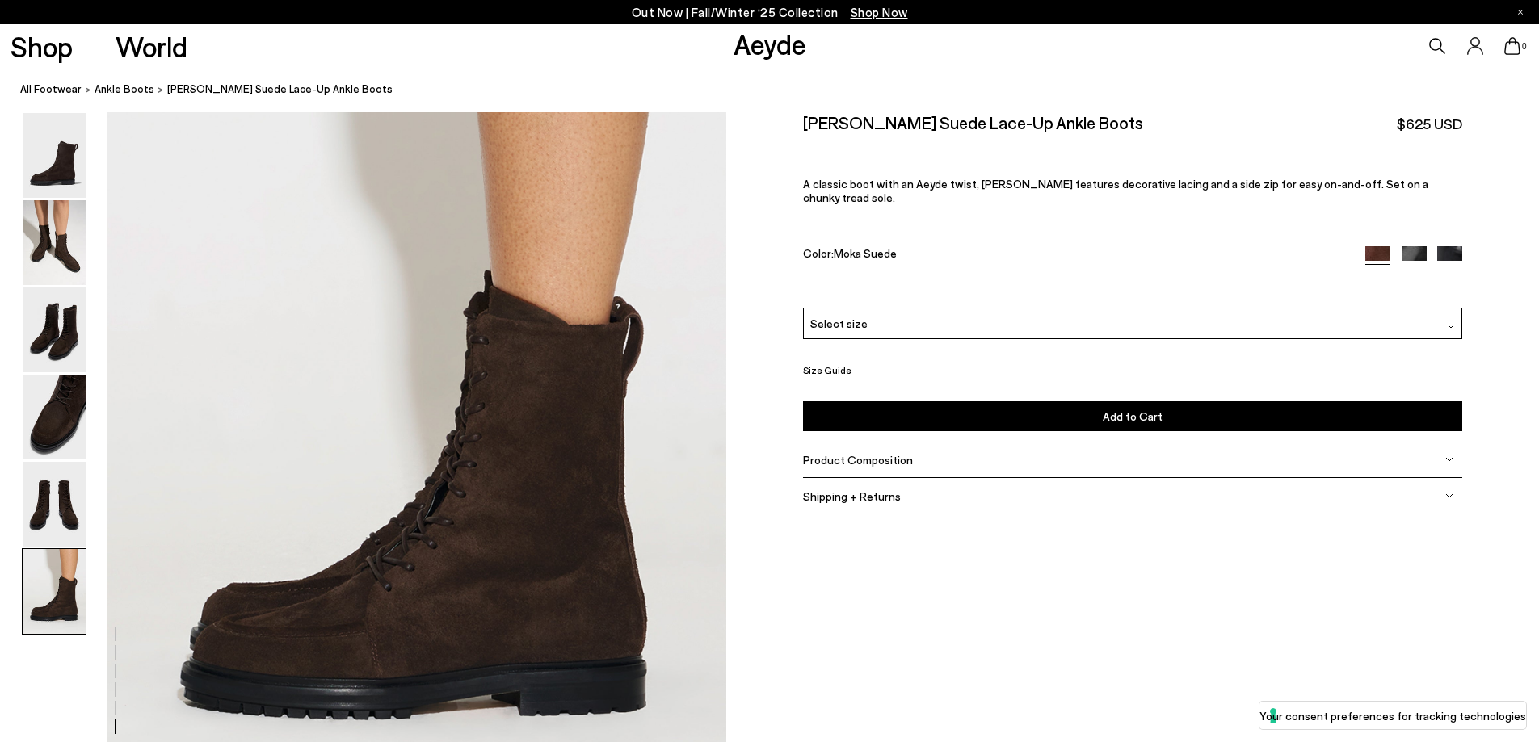
scroll to position [4253, 0]
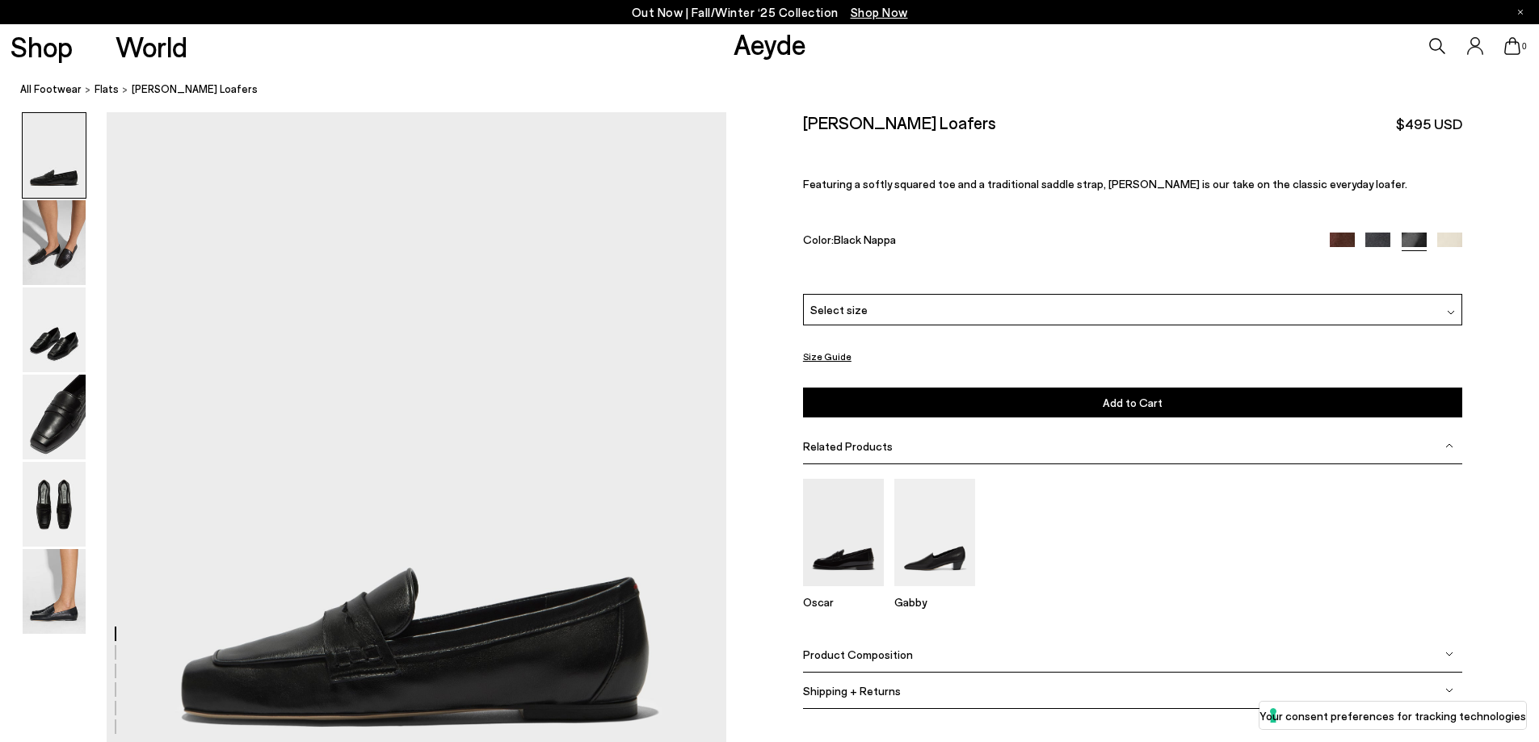
scroll to position [242, 0]
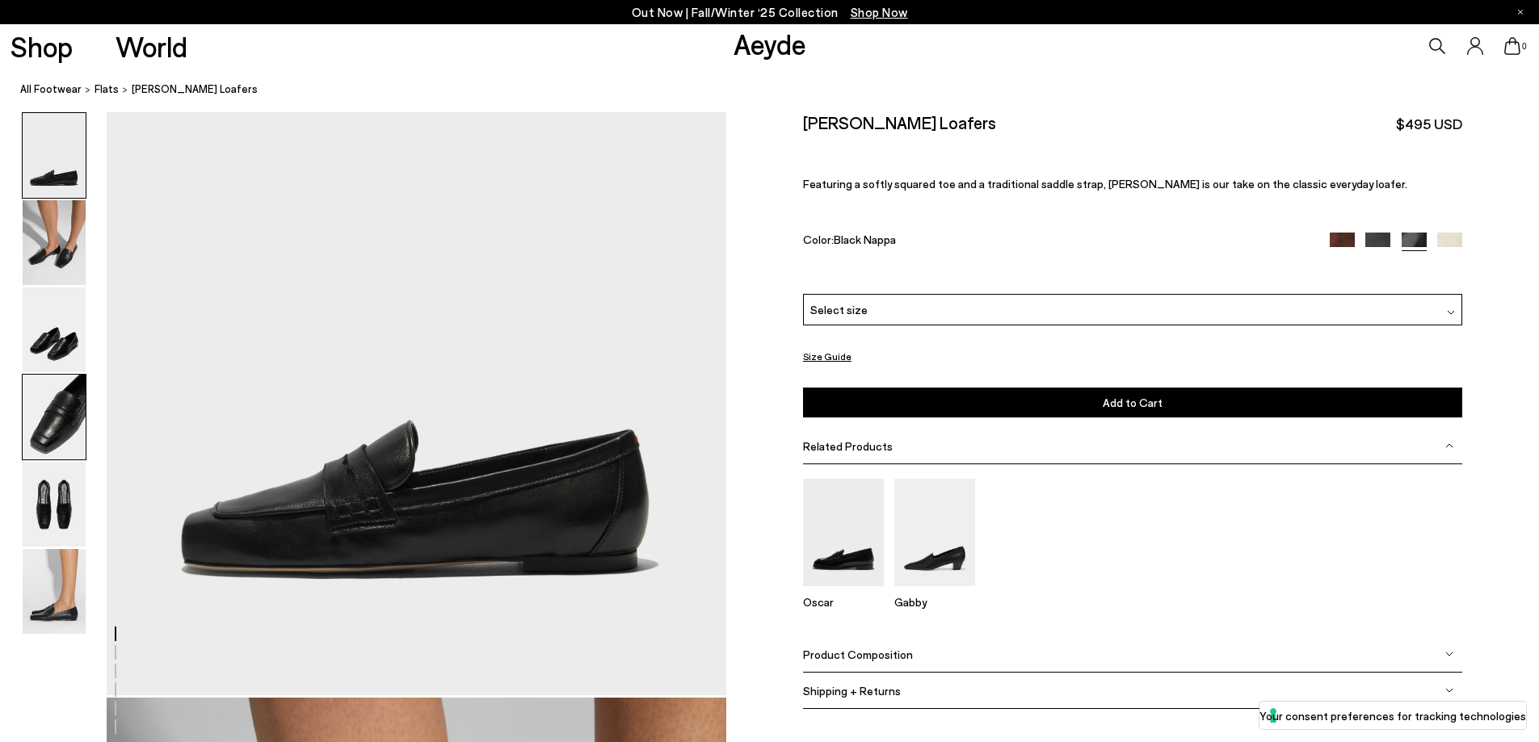
click at [76, 415] on img at bounding box center [54, 417] width 63 height 85
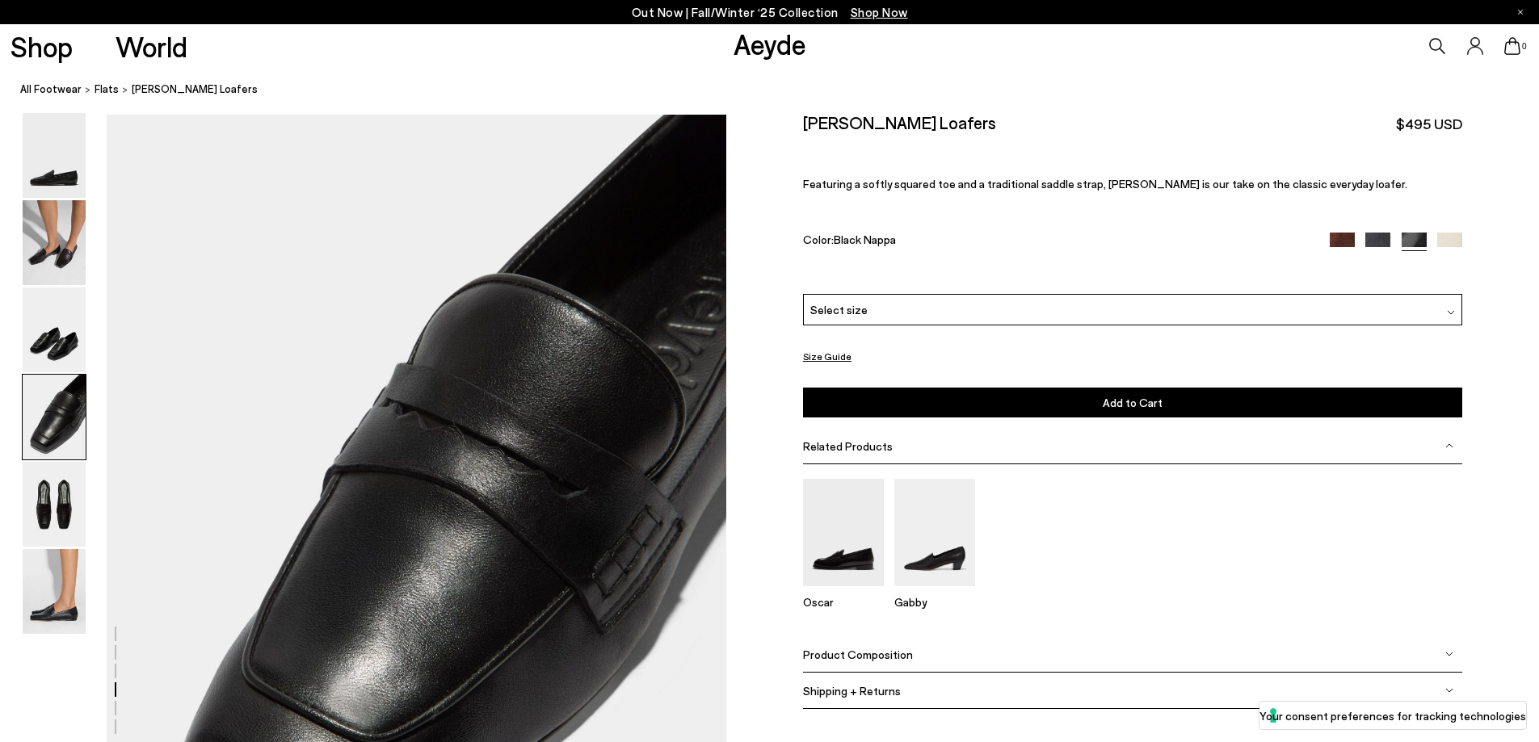
scroll to position [2485, 0]
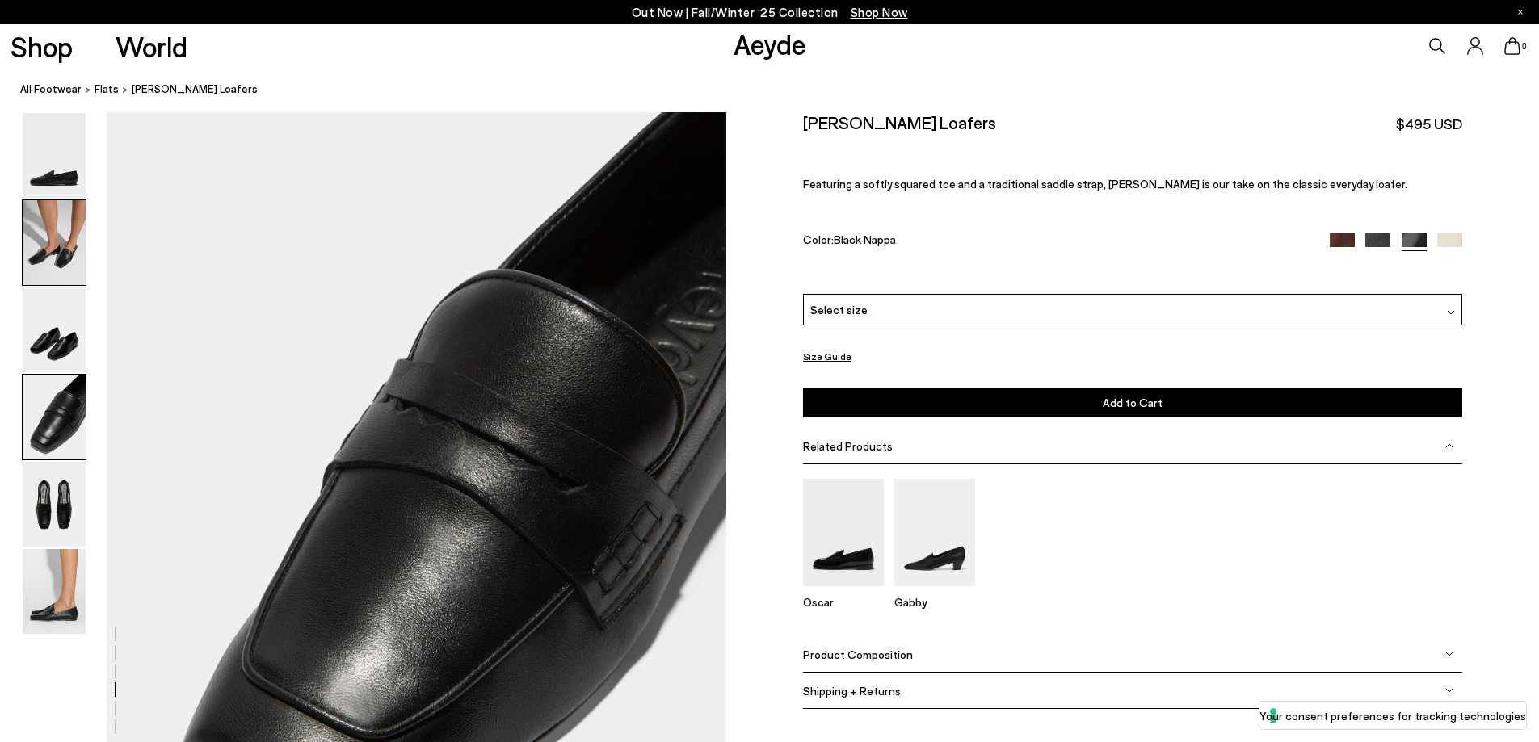
click at [62, 248] on img at bounding box center [54, 242] width 63 height 85
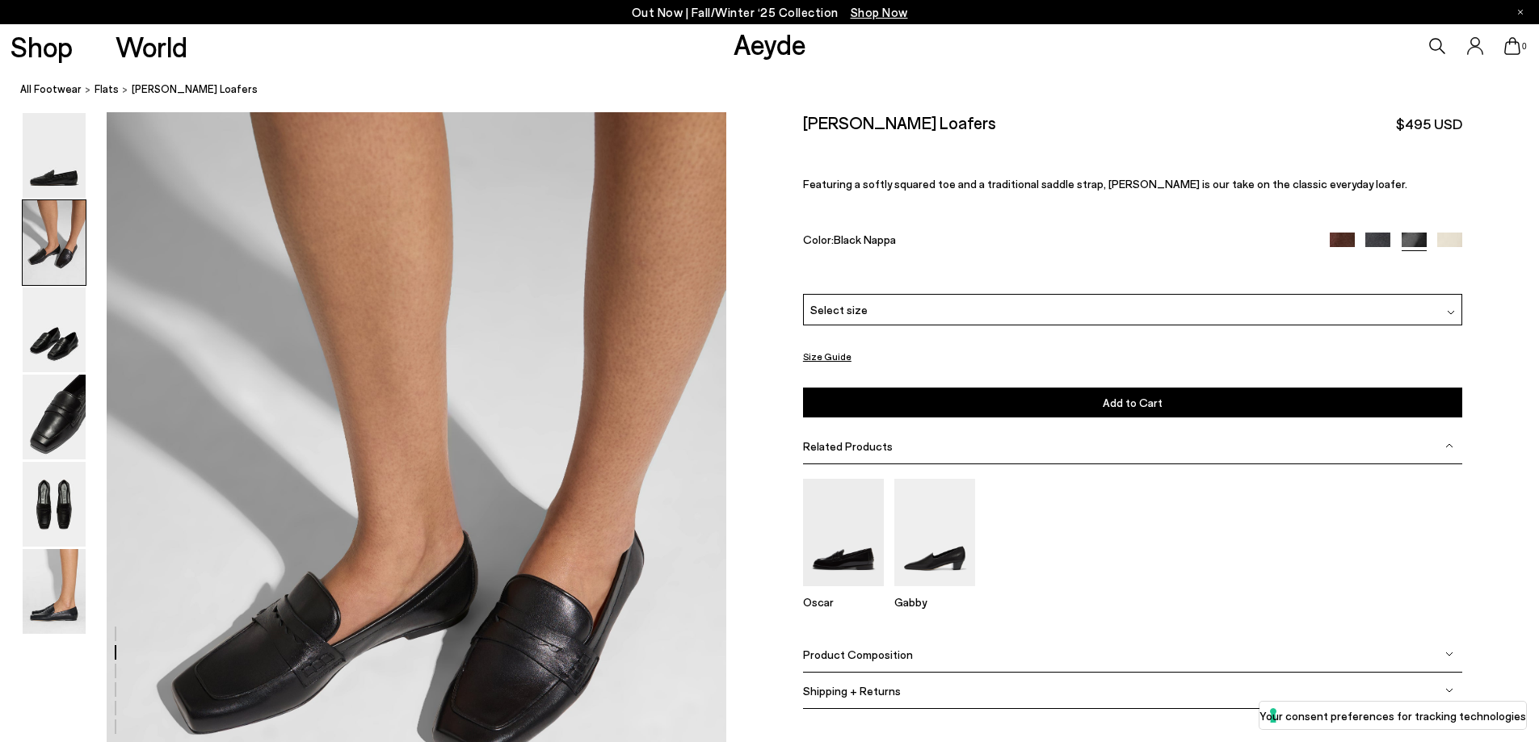
scroll to position [830, 0]
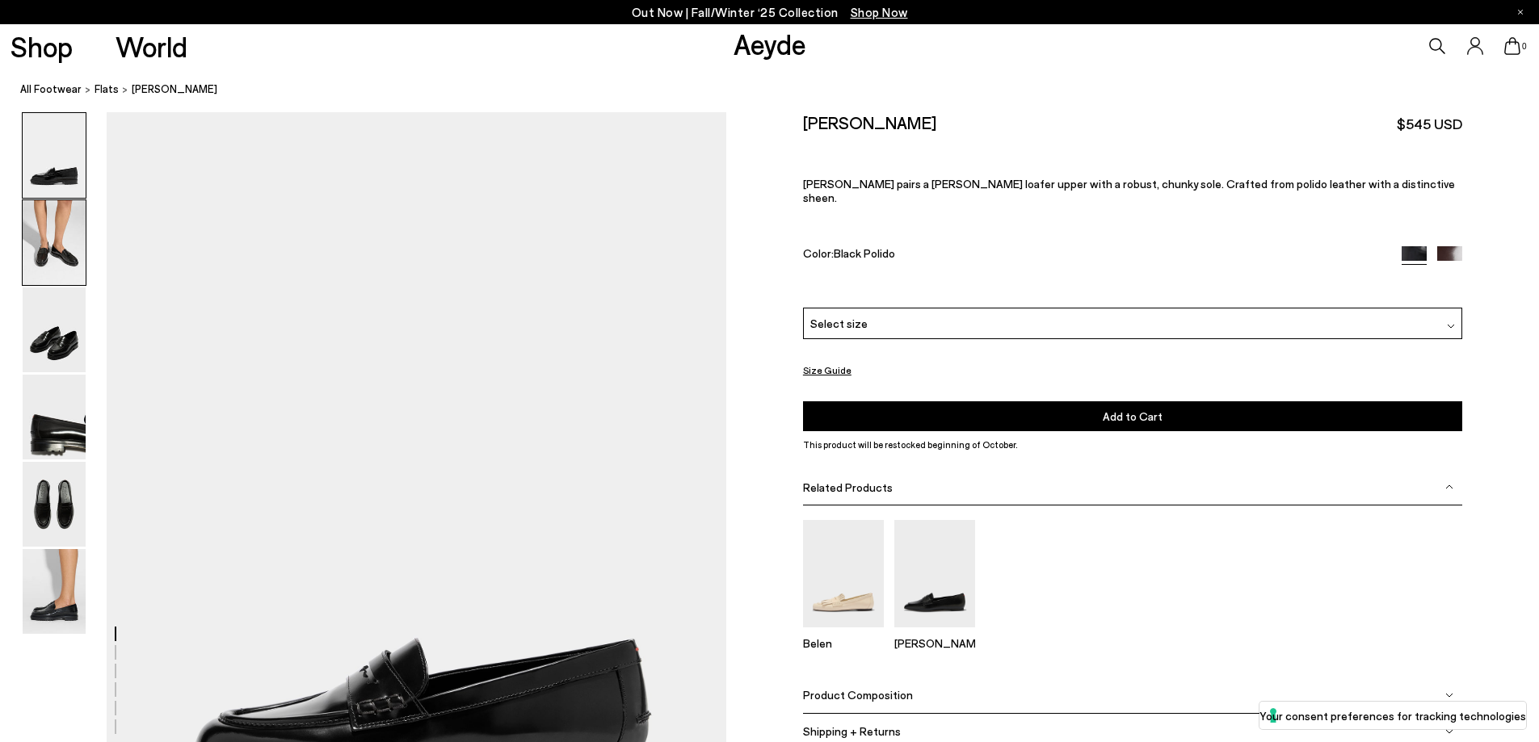
click at [61, 248] on img at bounding box center [54, 242] width 63 height 85
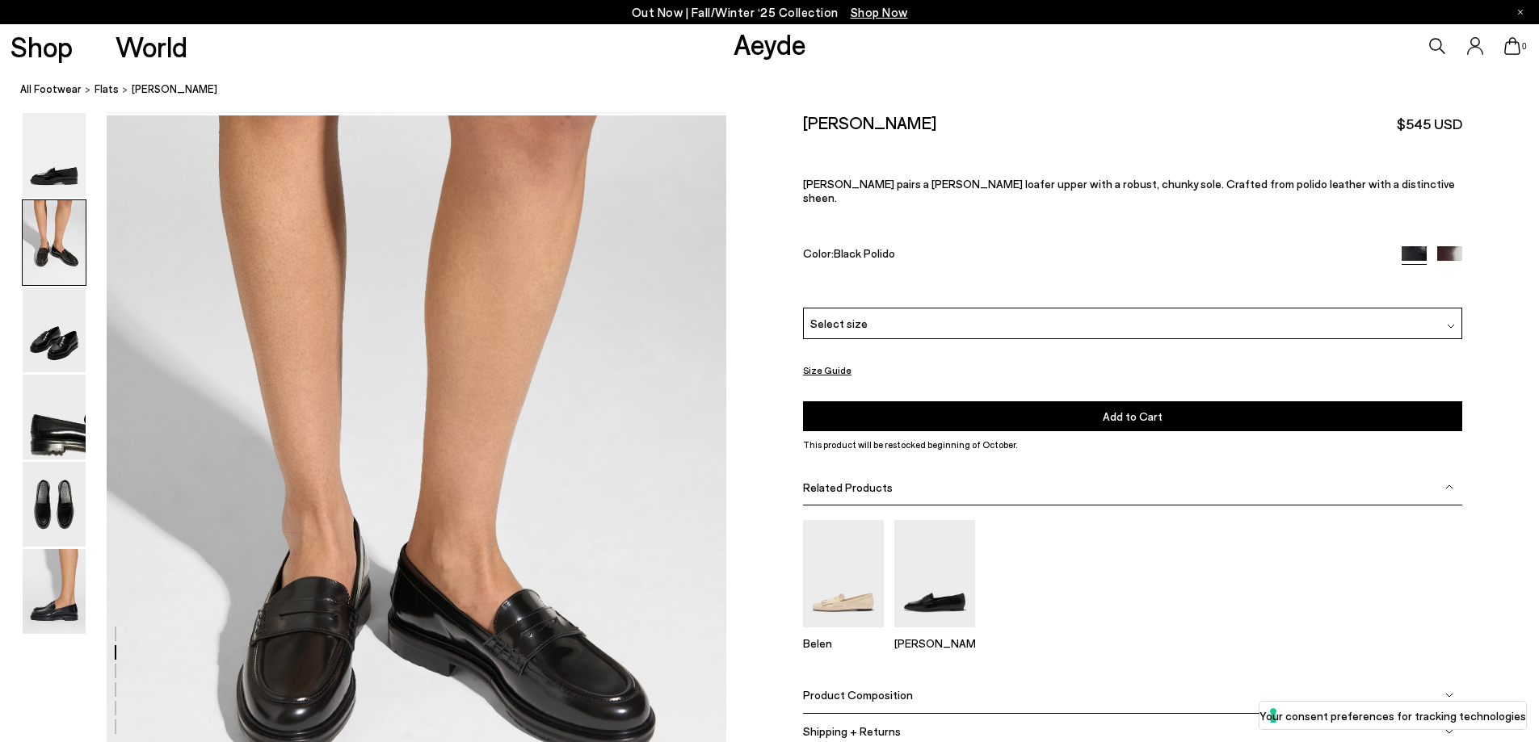
scroll to position [830, 0]
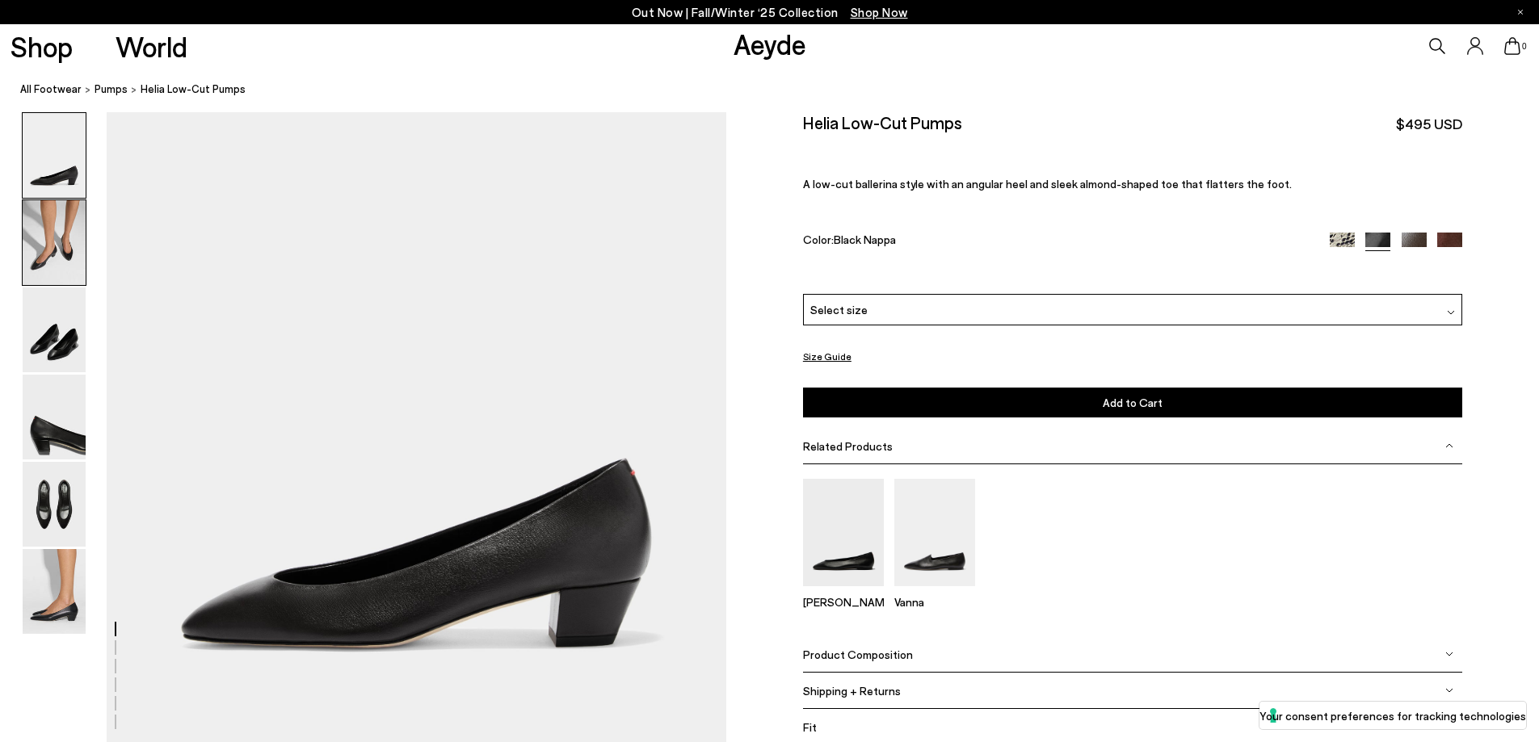
click at [68, 246] on img at bounding box center [54, 242] width 63 height 85
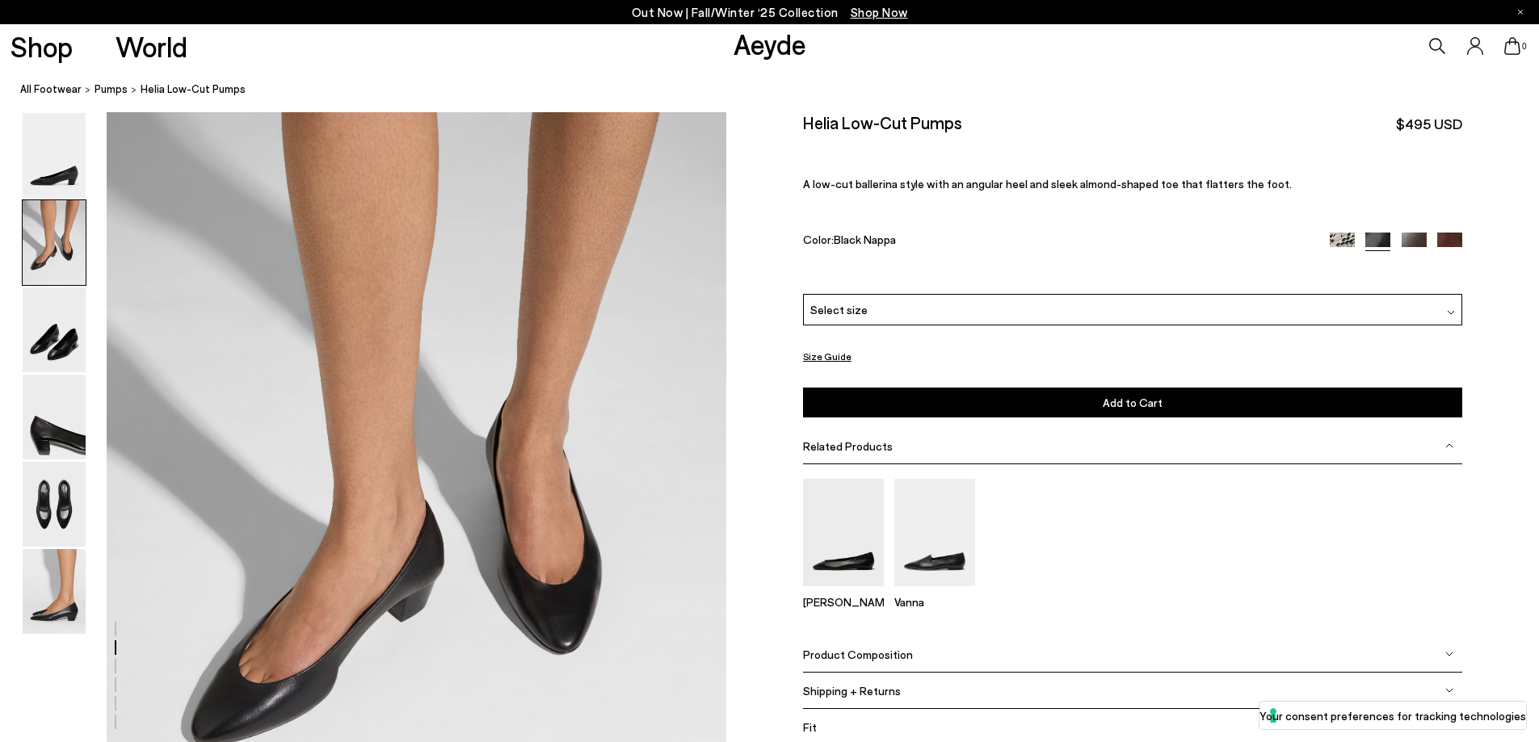
scroll to position [715, 0]
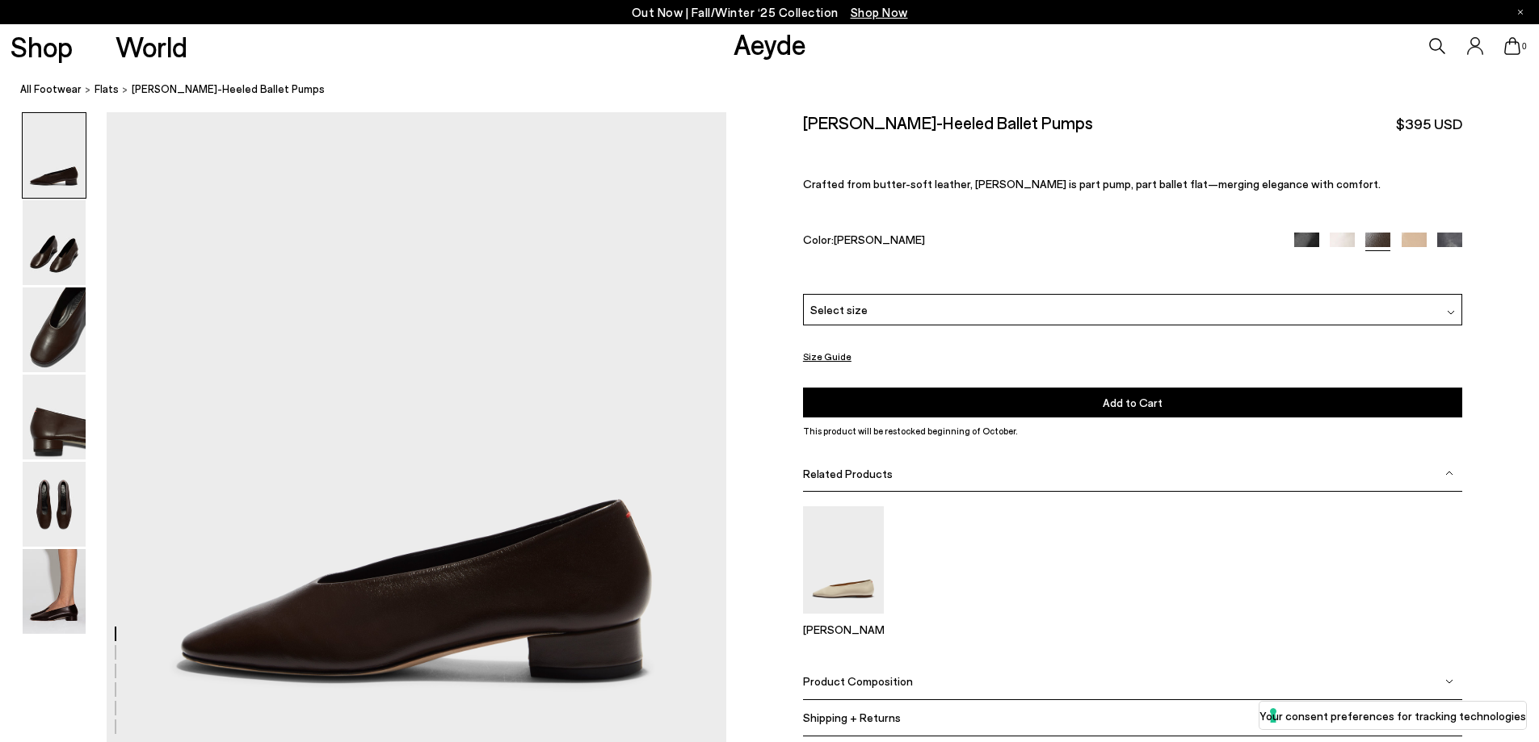
scroll to position [991, 0]
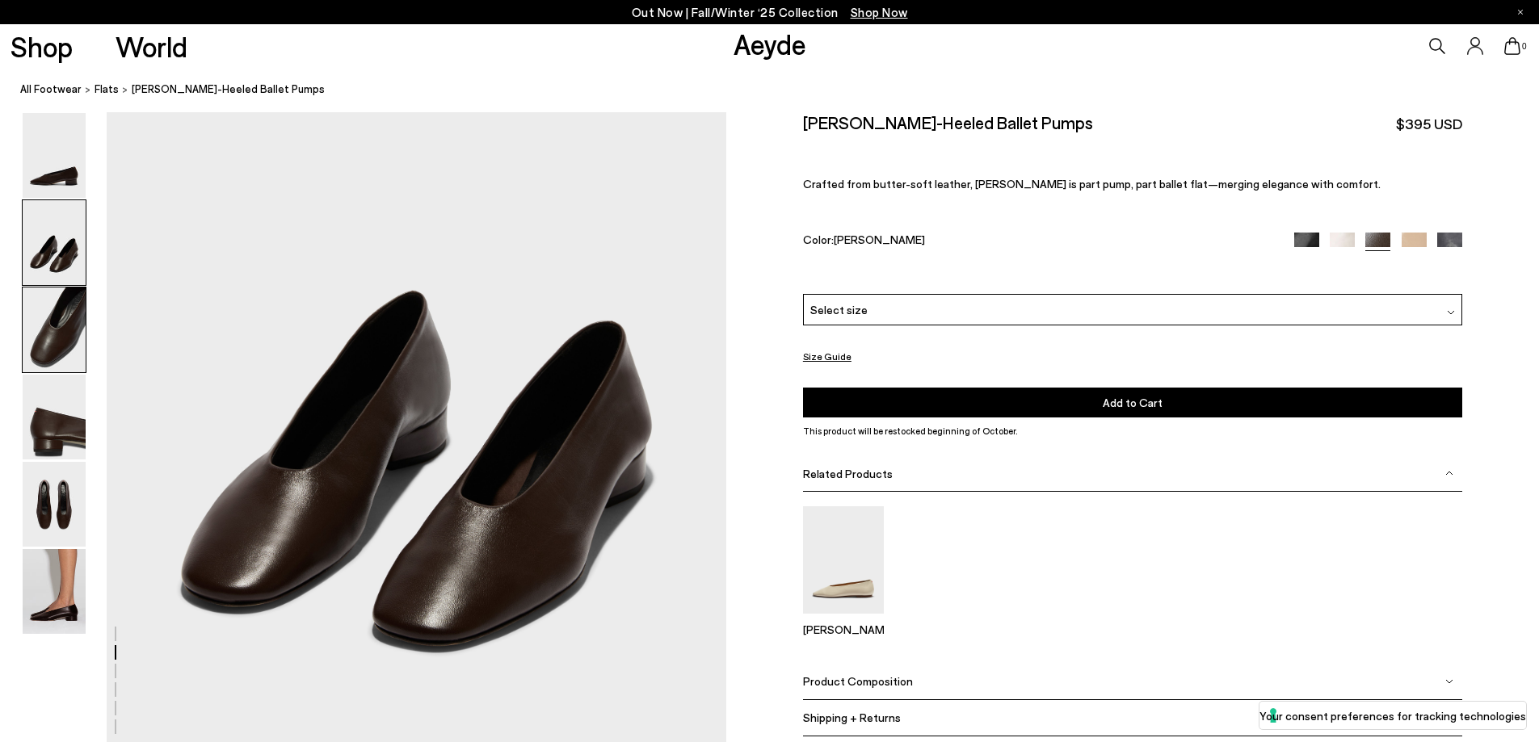
click at [53, 333] on img at bounding box center [54, 330] width 63 height 85
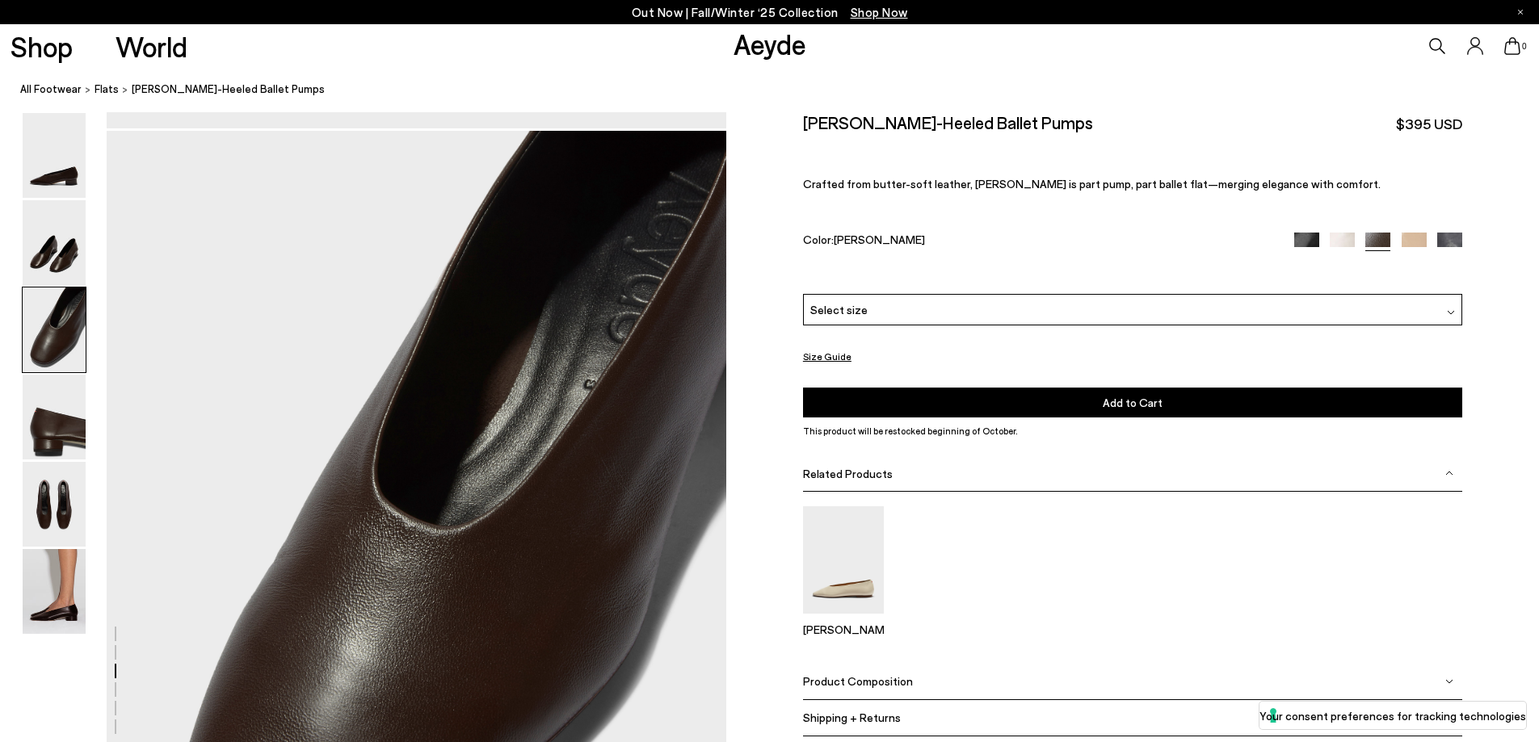
scroll to position [1657, 0]
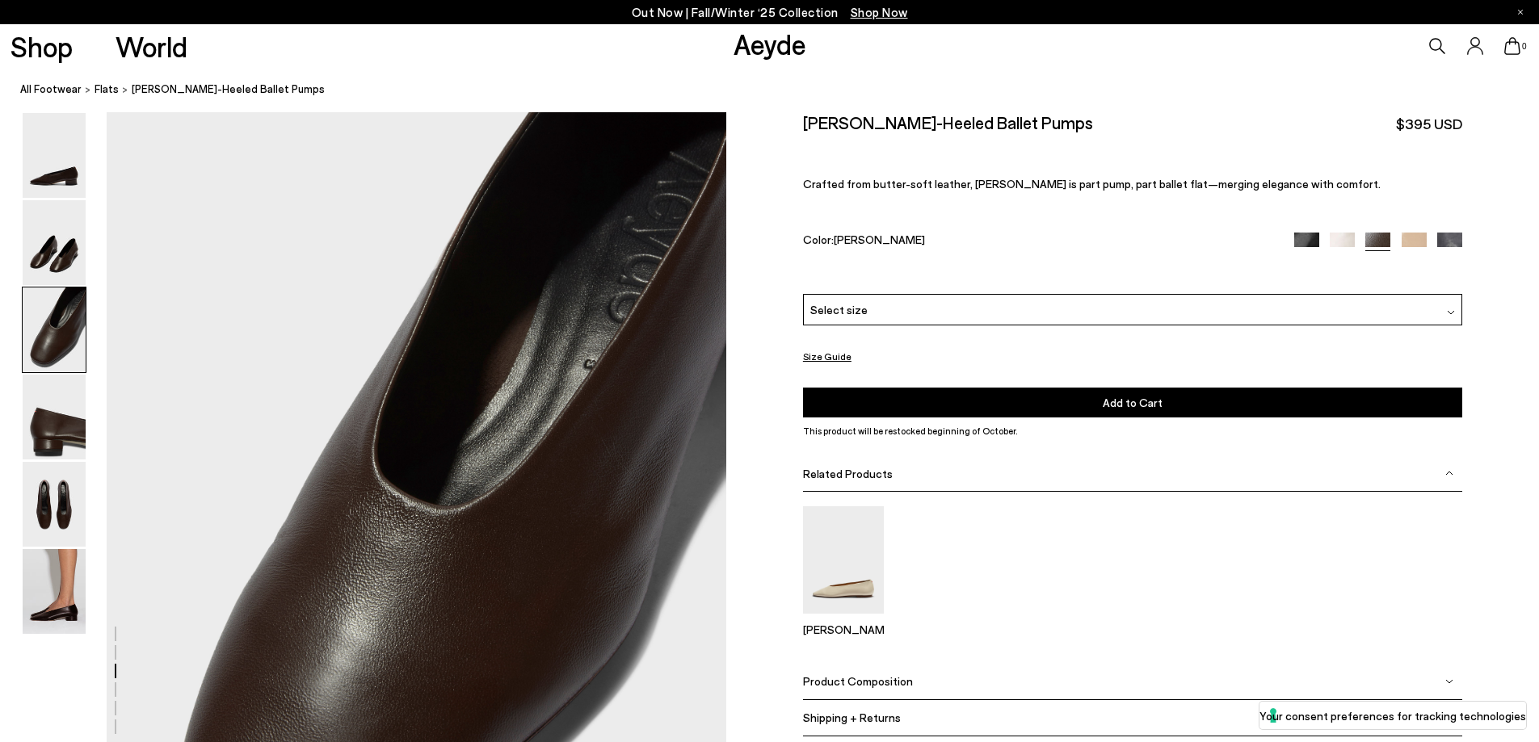
click at [1416, 237] on img at bounding box center [1413, 245] width 25 height 25
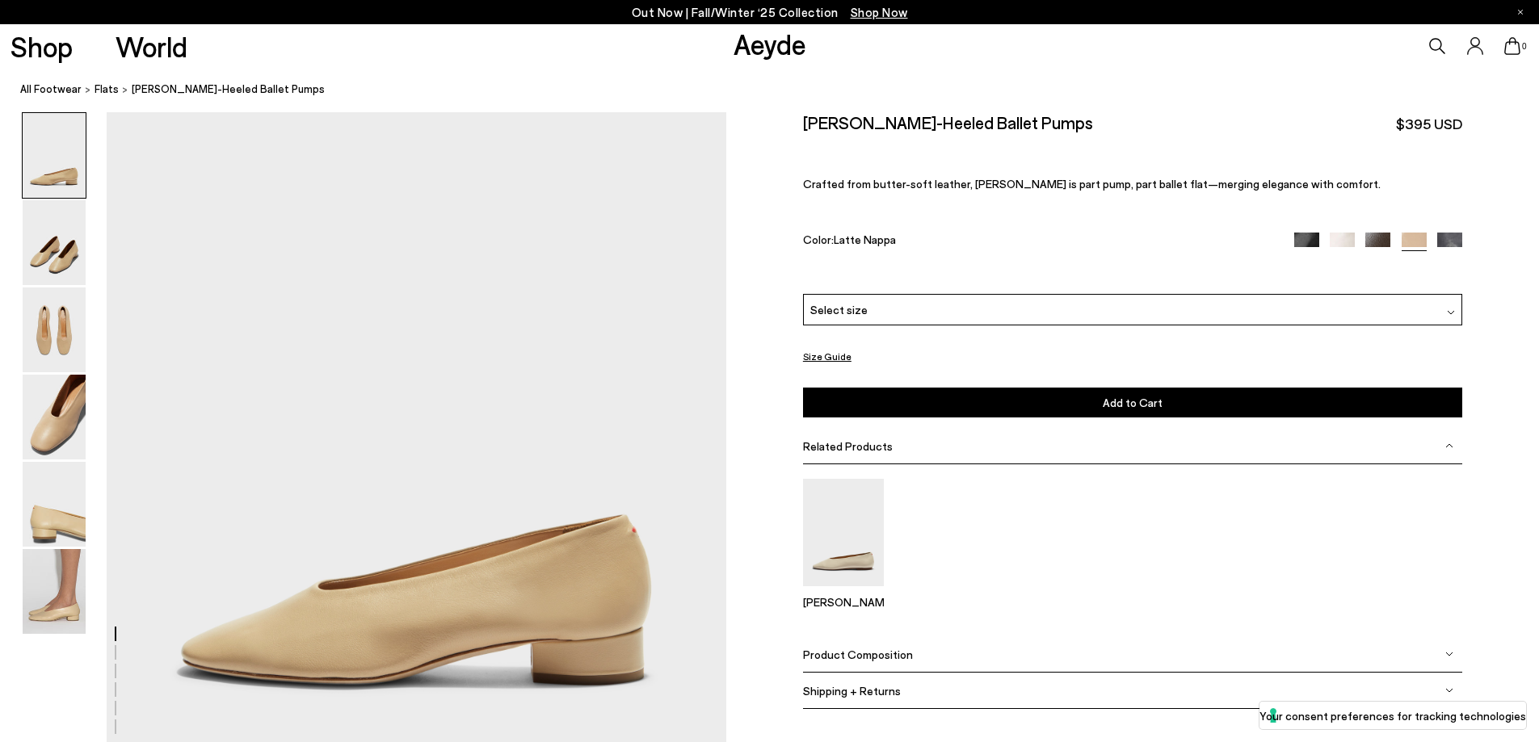
scroll to position [323, 0]
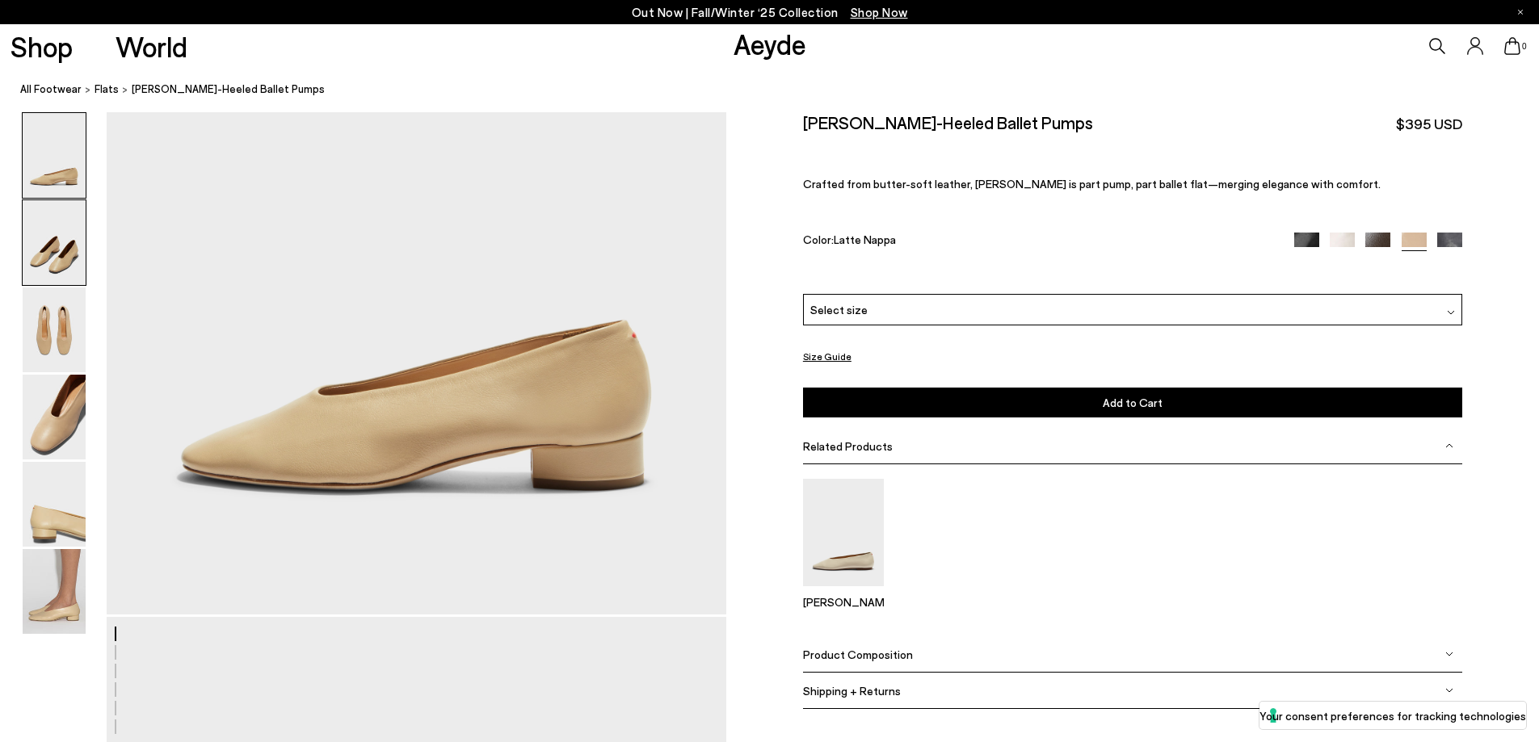
click at [69, 273] on img at bounding box center [54, 242] width 63 height 85
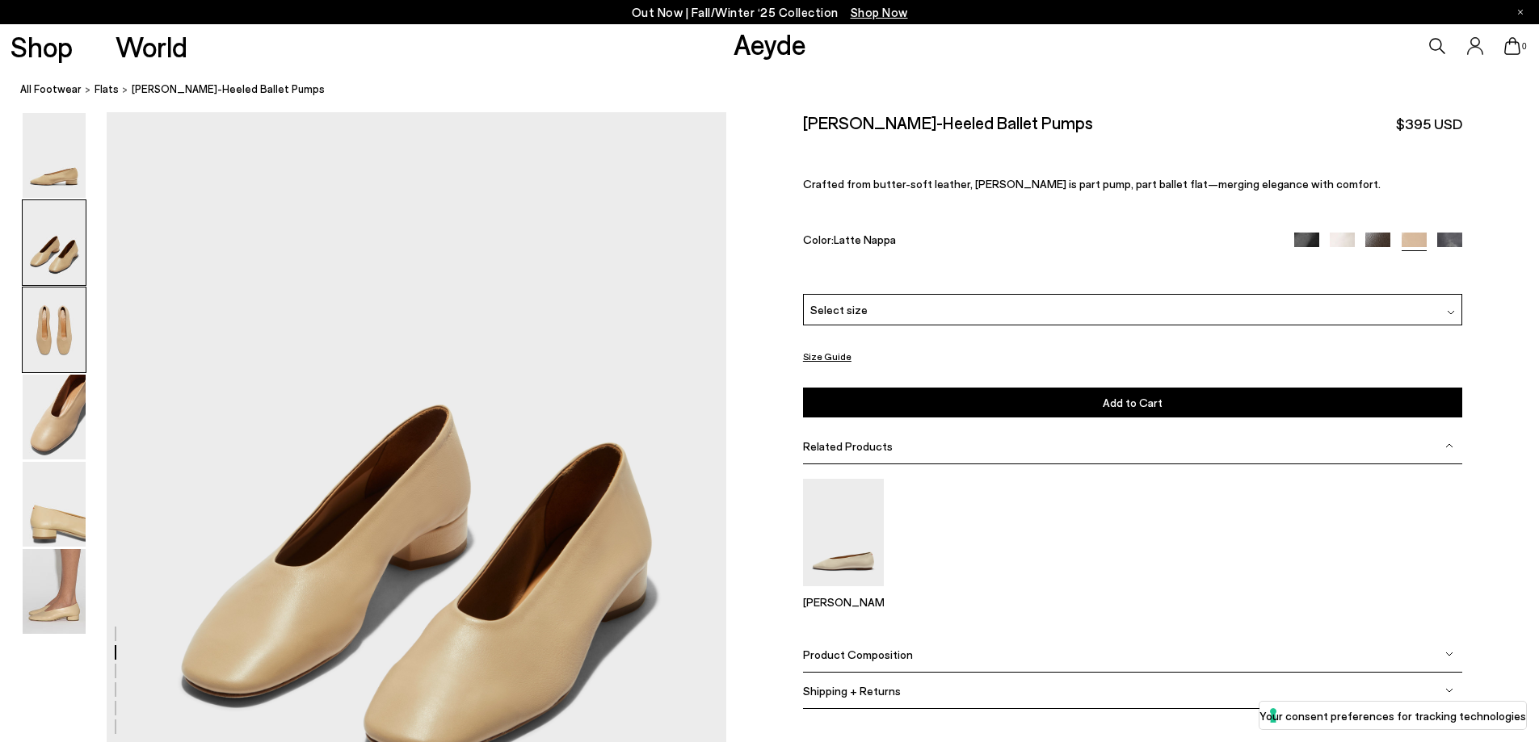
scroll to position [910, 0]
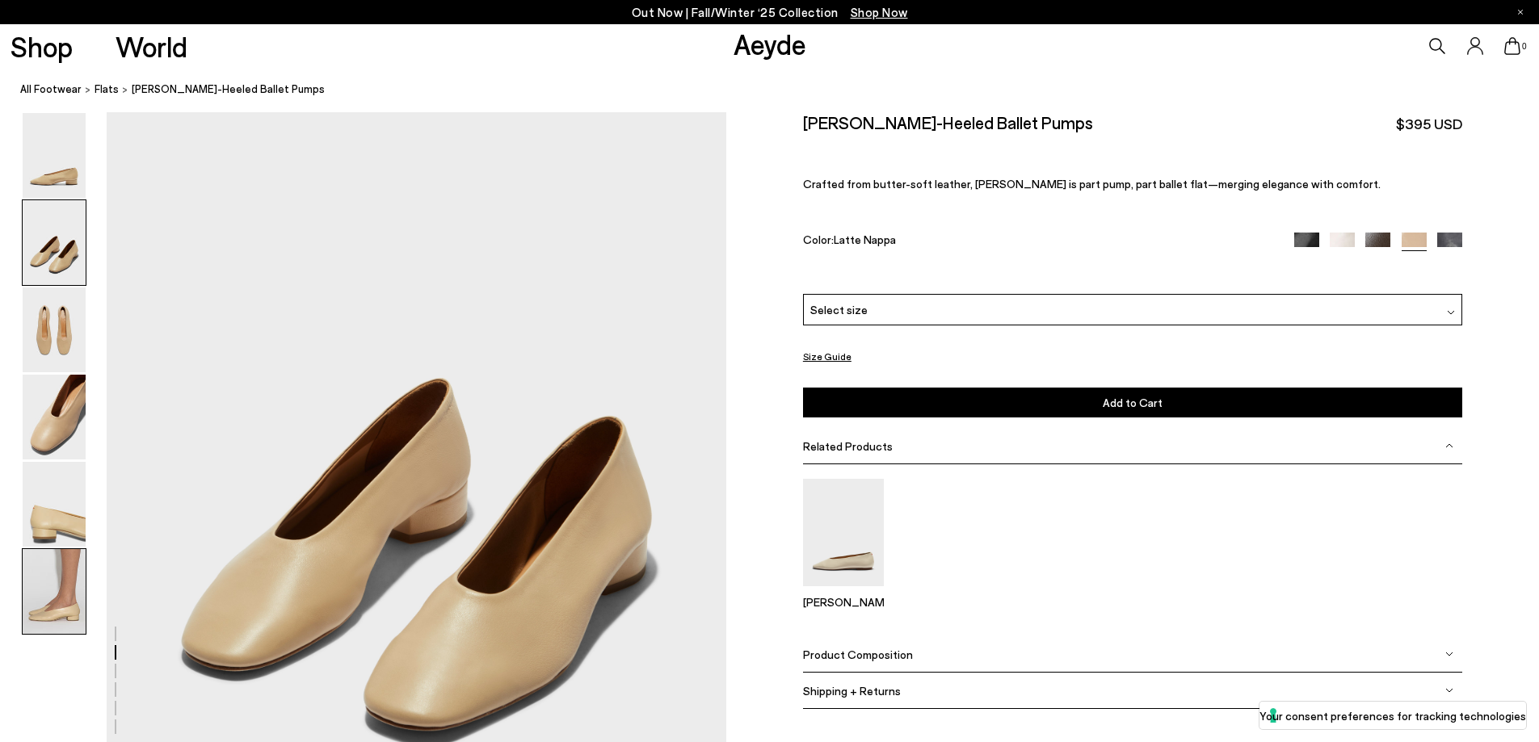
click at [52, 562] on img at bounding box center [54, 591] width 63 height 85
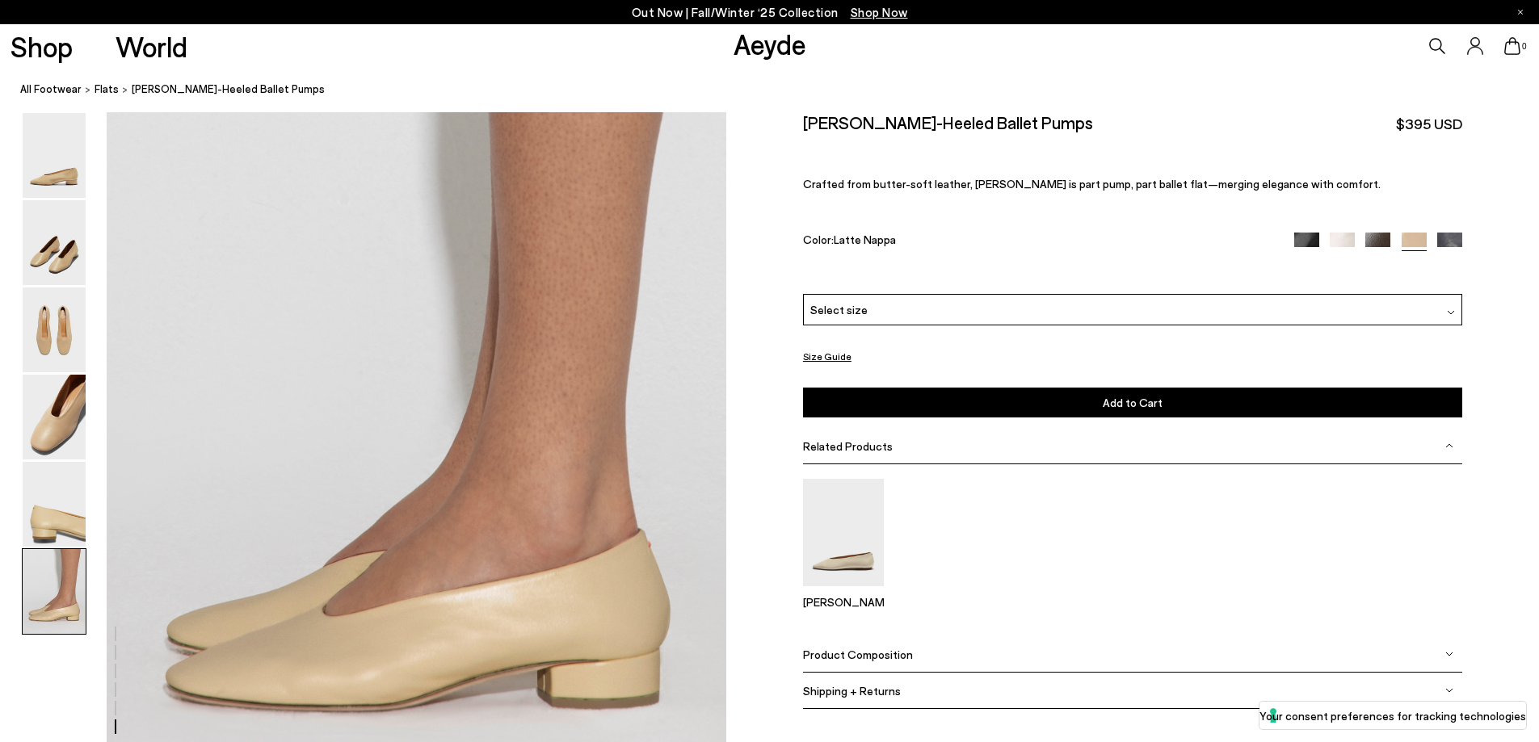
scroll to position [4253, 0]
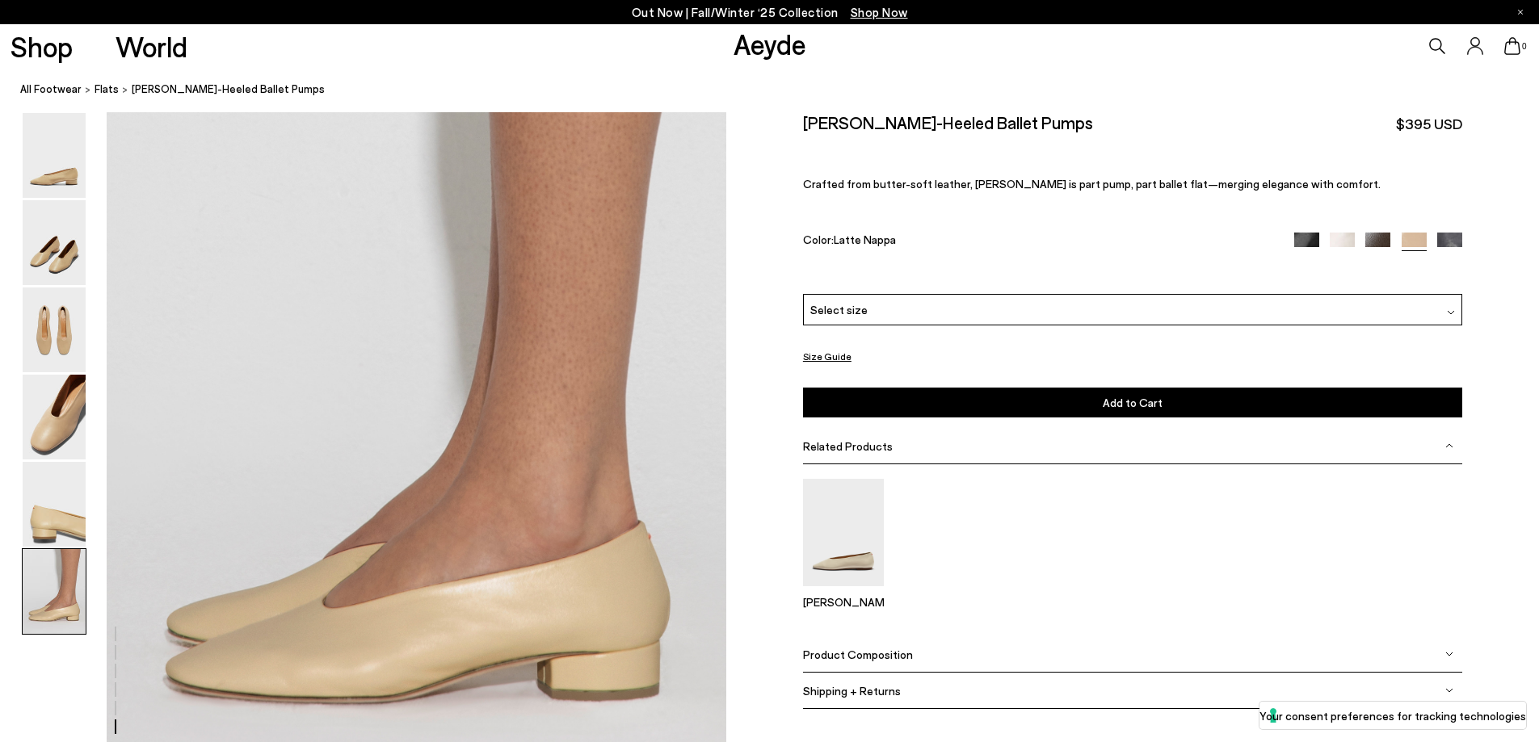
click at [1304, 238] on img at bounding box center [1306, 245] width 25 height 25
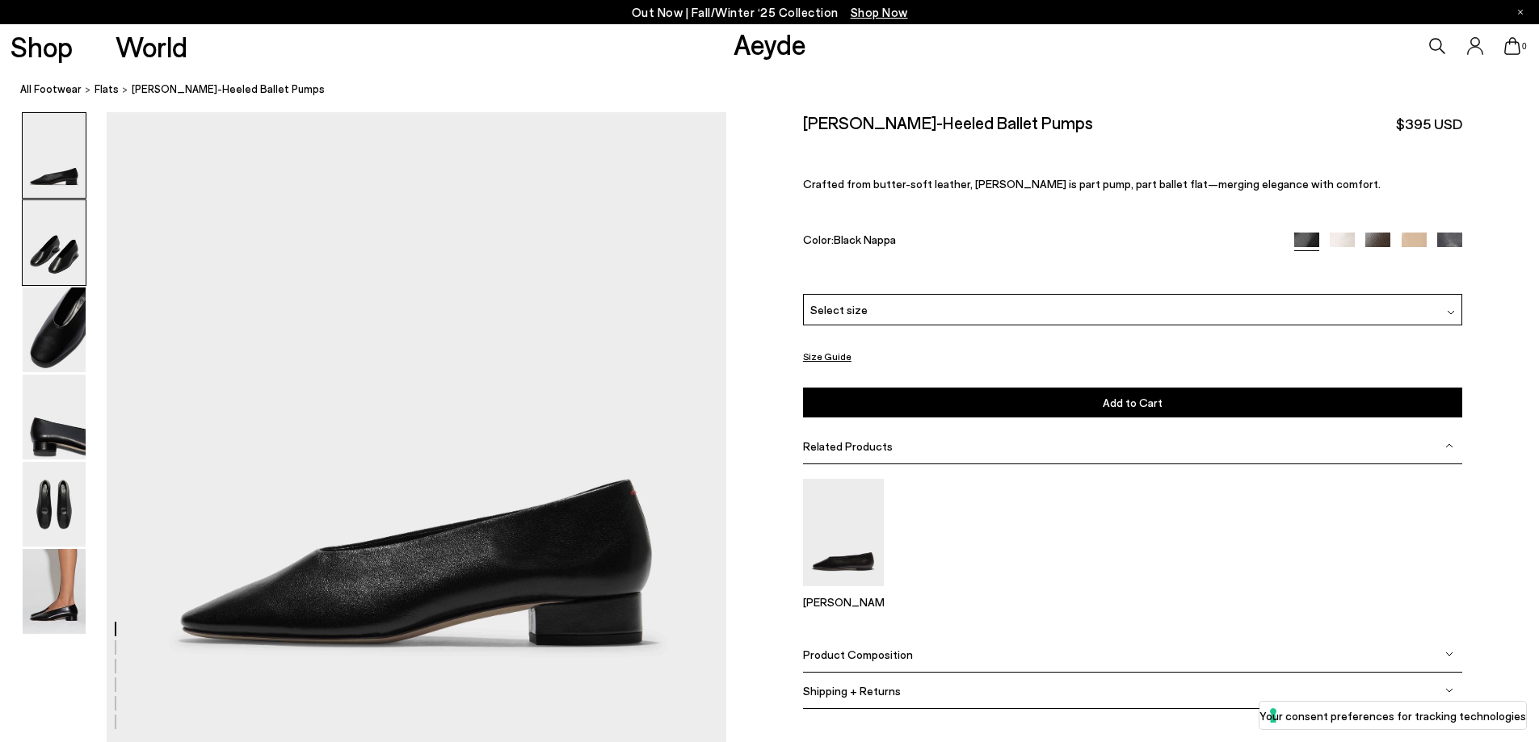
click at [44, 241] on img at bounding box center [54, 242] width 63 height 85
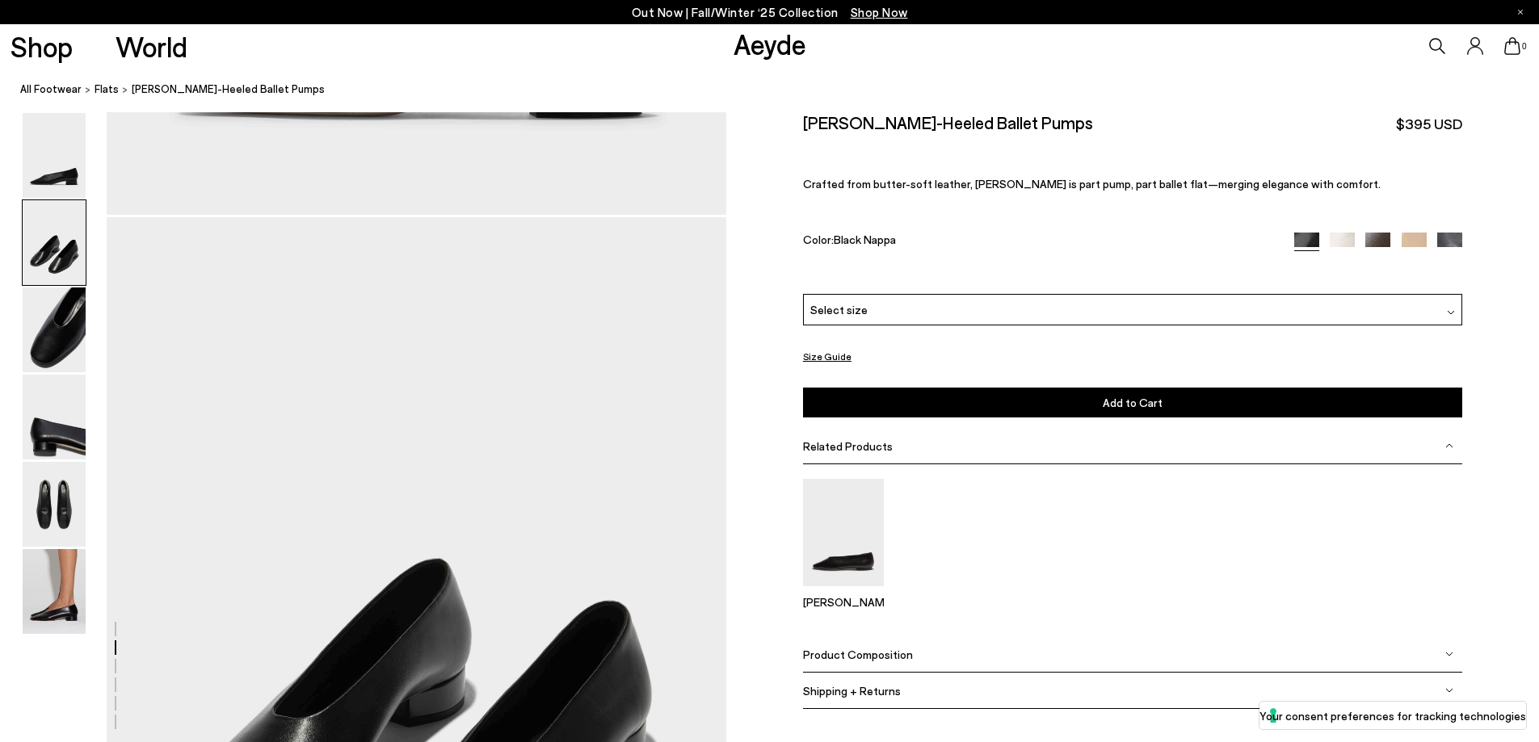
scroll to position [634, 0]
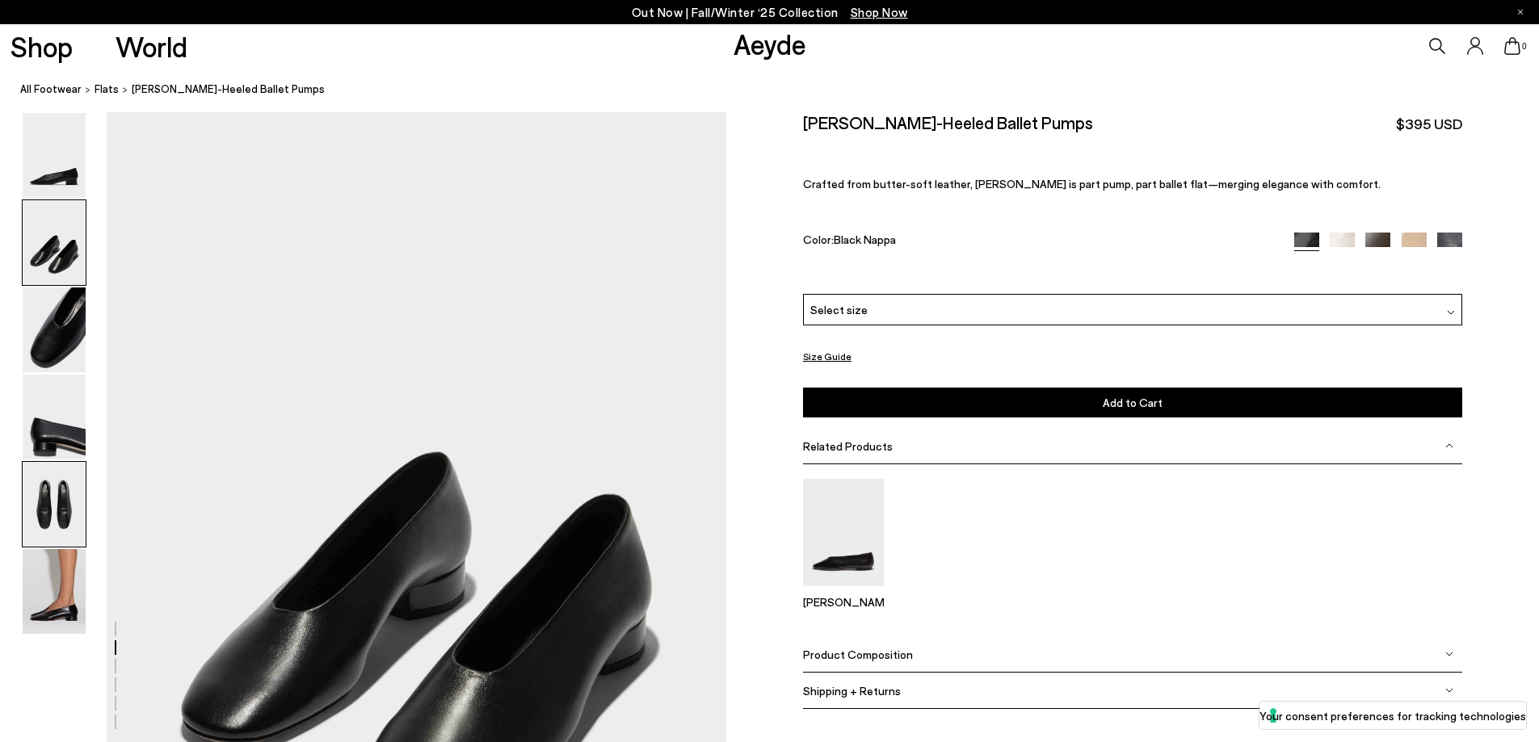
click at [48, 495] on img at bounding box center [54, 504] width 63 height 85
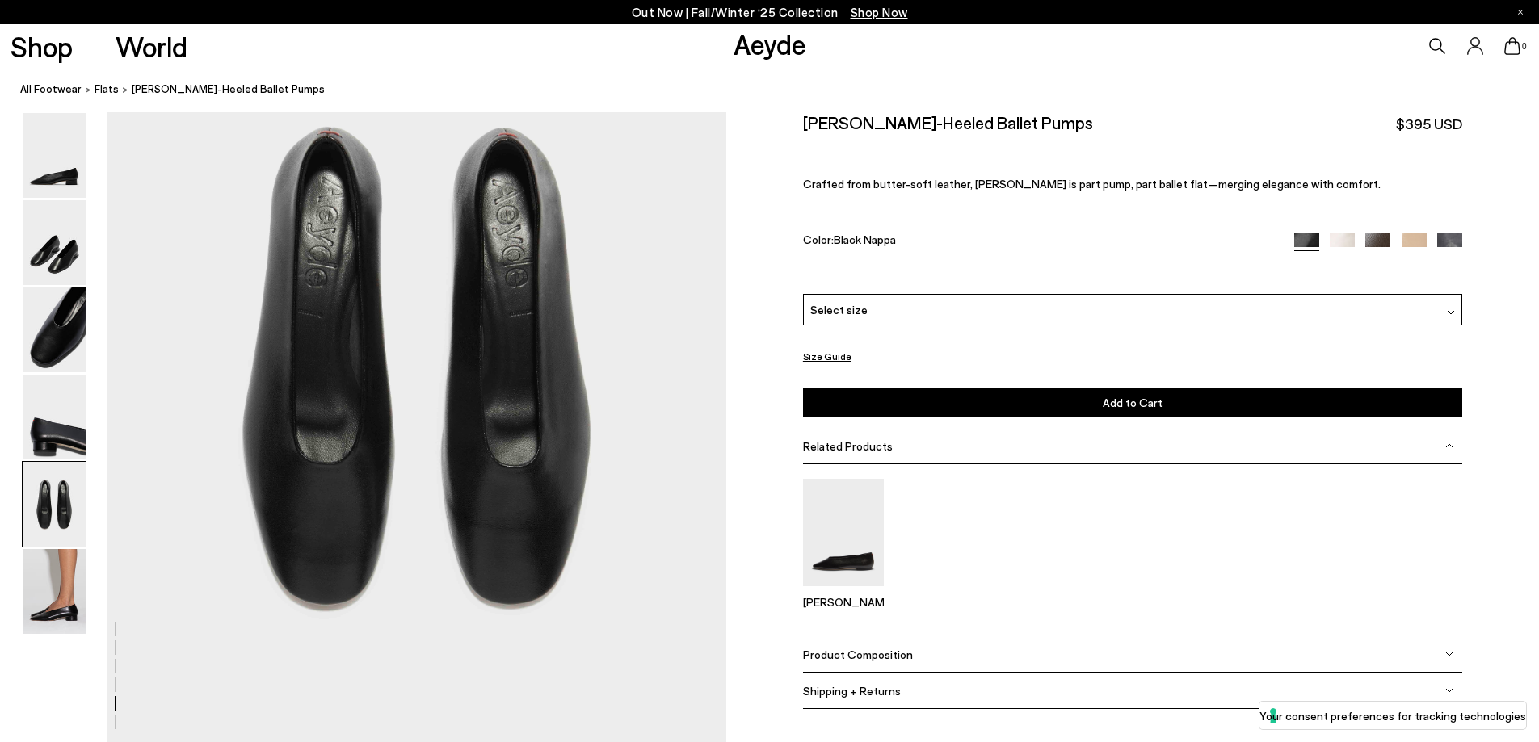
scroll to position [3279, 0]
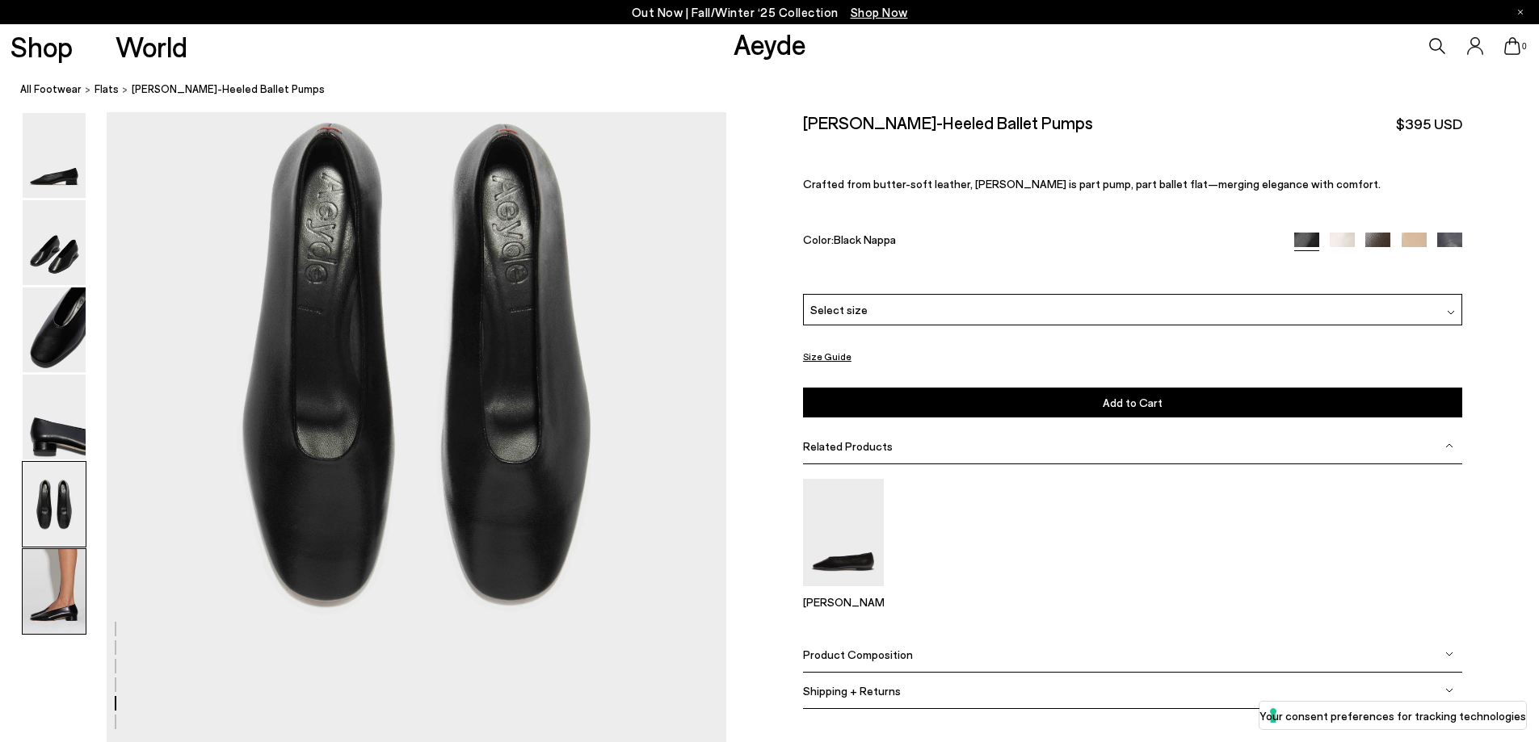
click at [65, 606] on img at bounding box center [54, 591] width 63 height 85
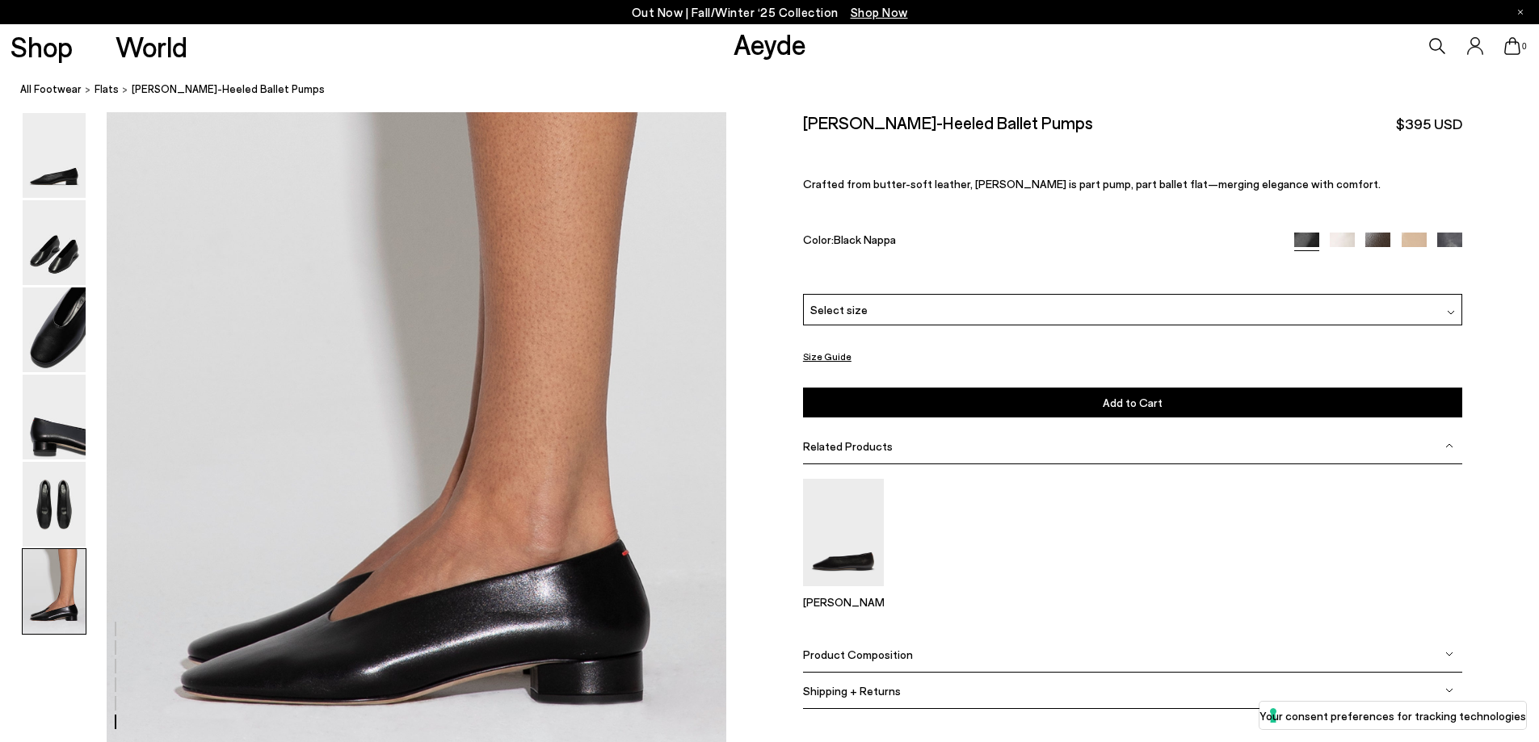
scroll to position [4057, 0]
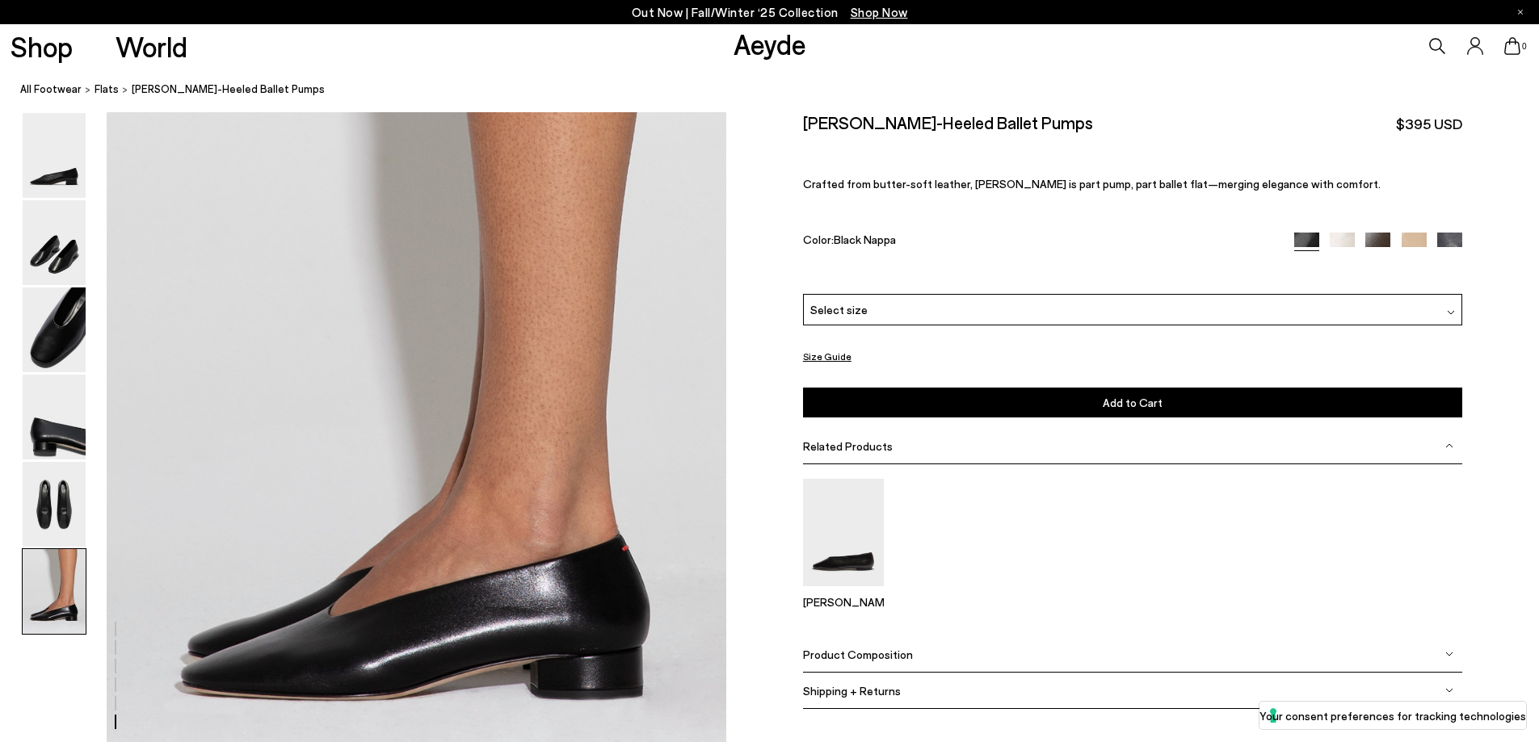
click at [1384, 236] on img at bounding box center [1377, 245] width 25 height 25
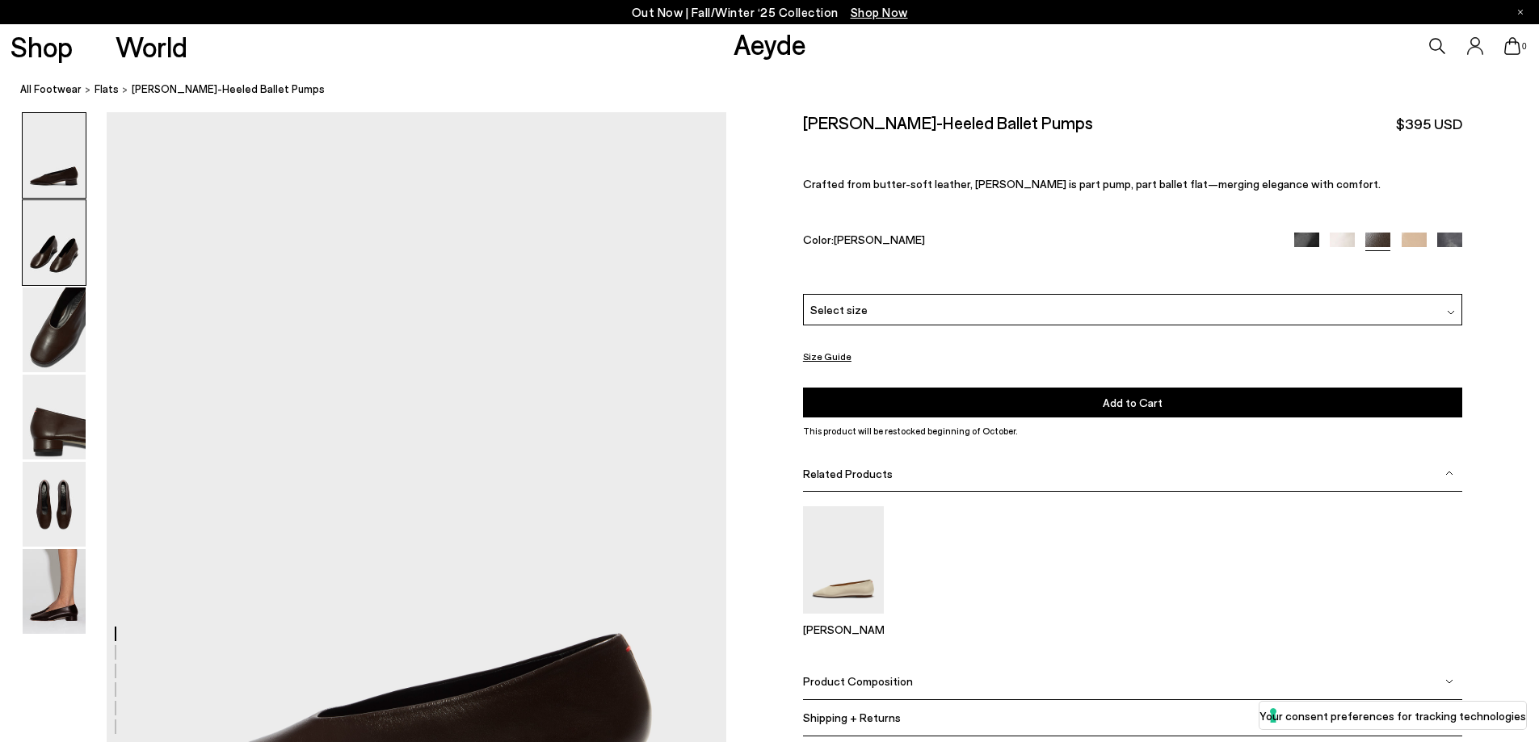
click at [61, 263] on img at bounding box center [54, 242] width 63 height 85
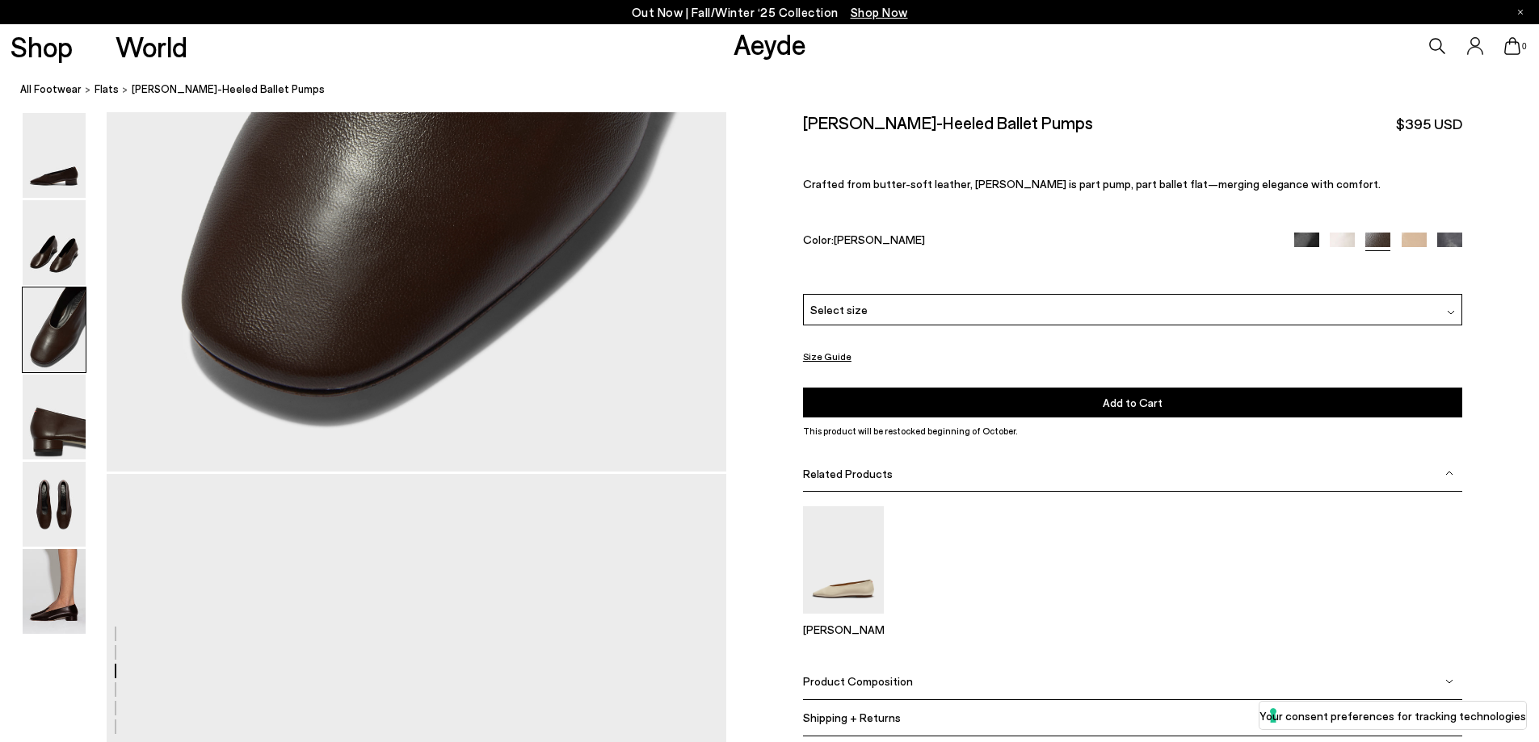
scroll to position [2607, 0]
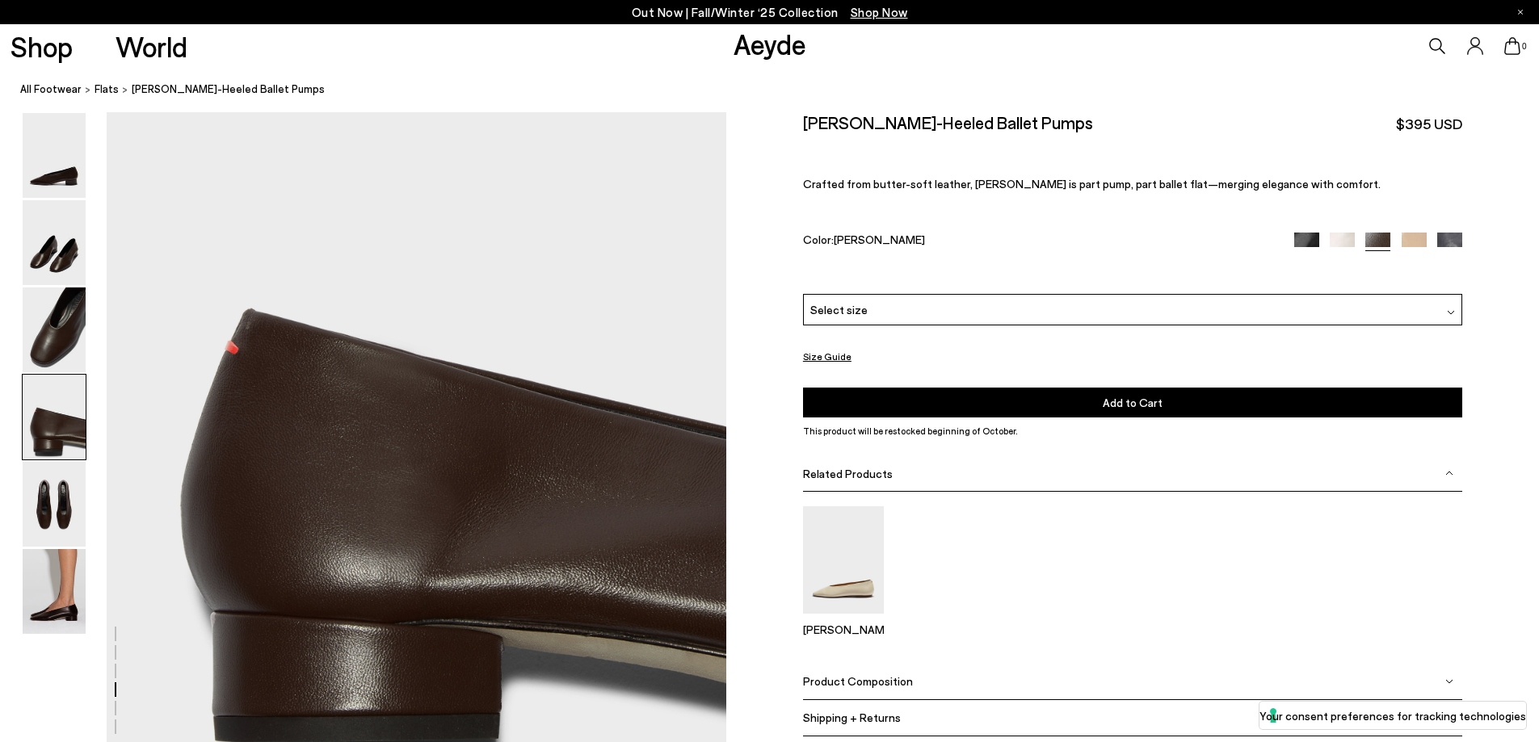
click at [884, 687] on span "Product Composition" at bounding box center [858, 681] width 110 height 14
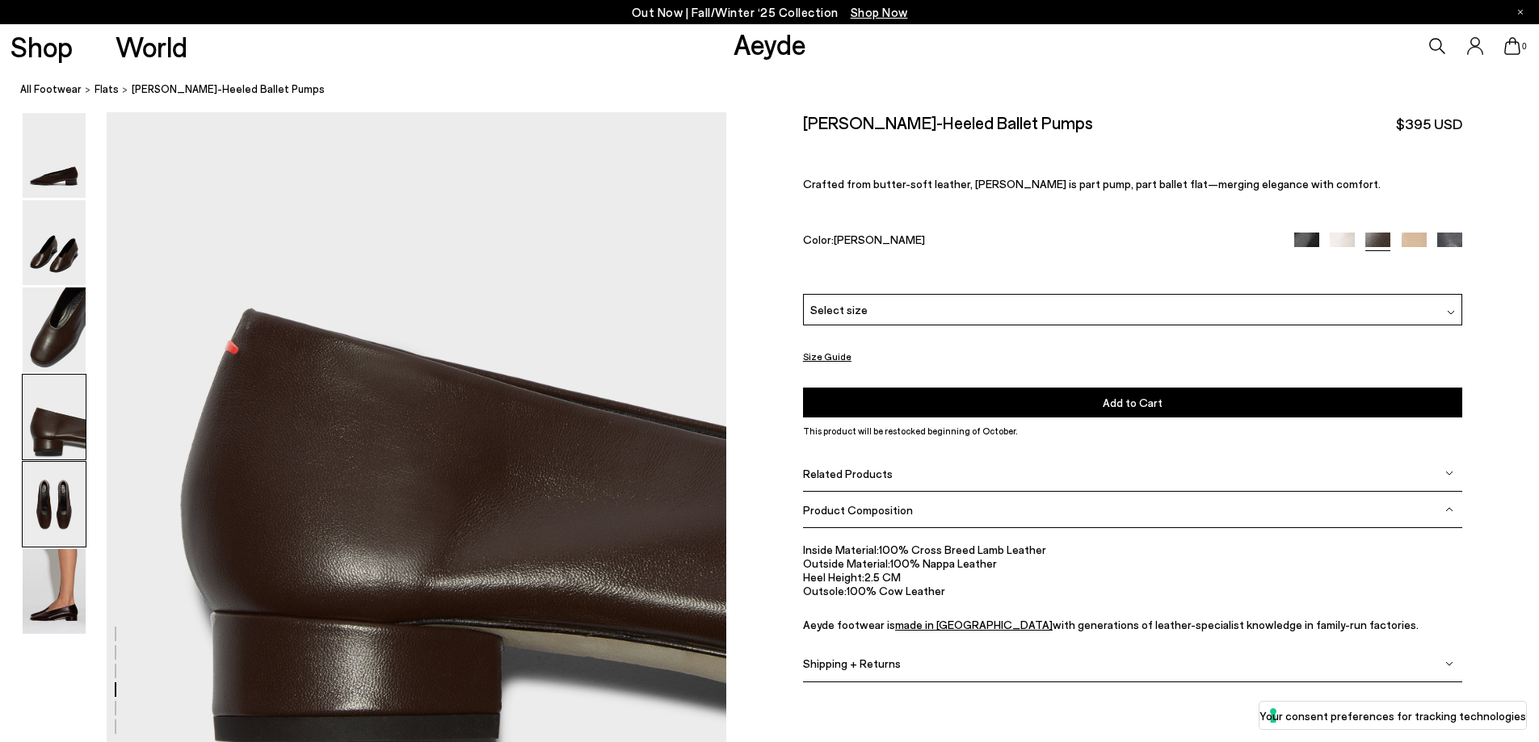
click at [27, 503] on img at bounding box center [54, 504] width 63 height 85
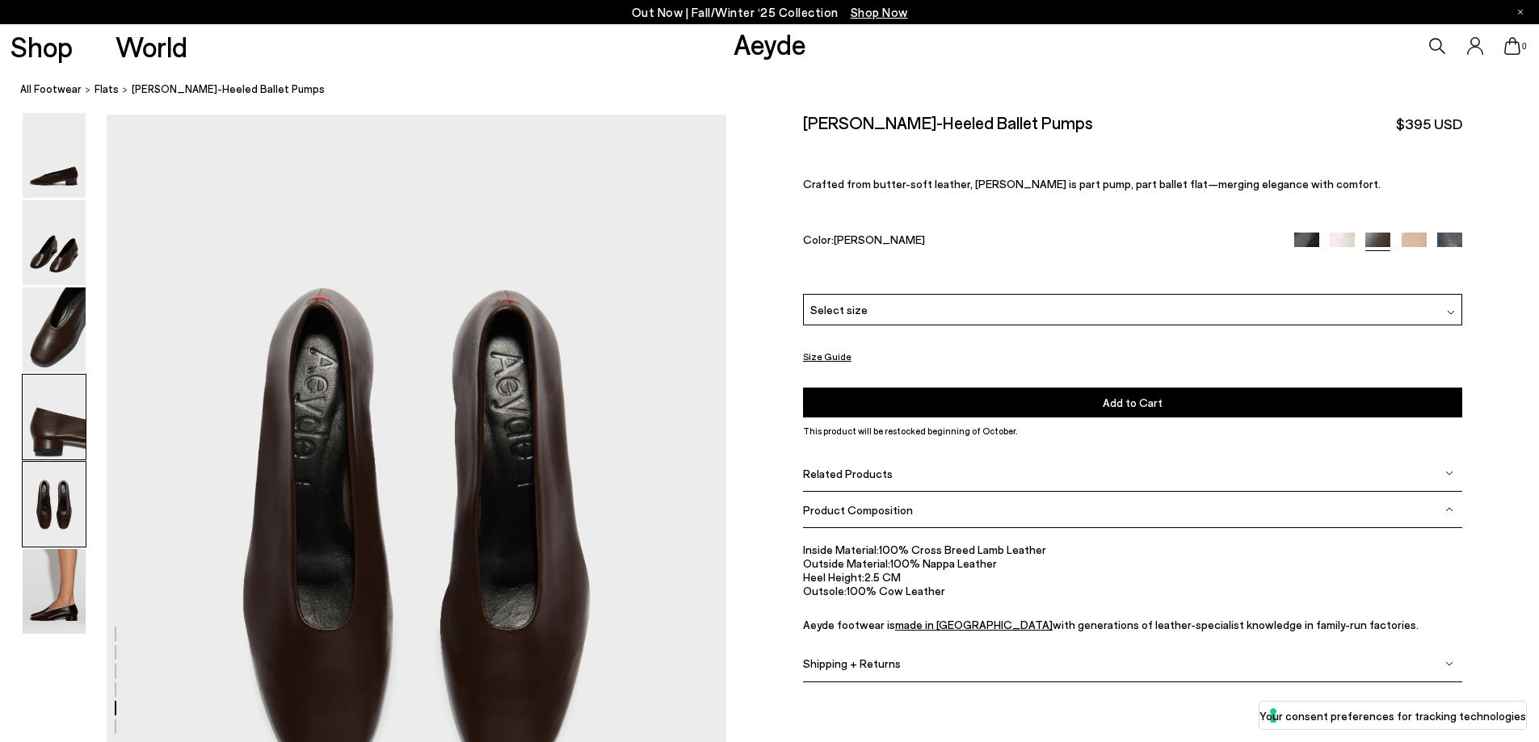
click at [70, 448] on img at bounding box center [54, 417] width 63 height 85
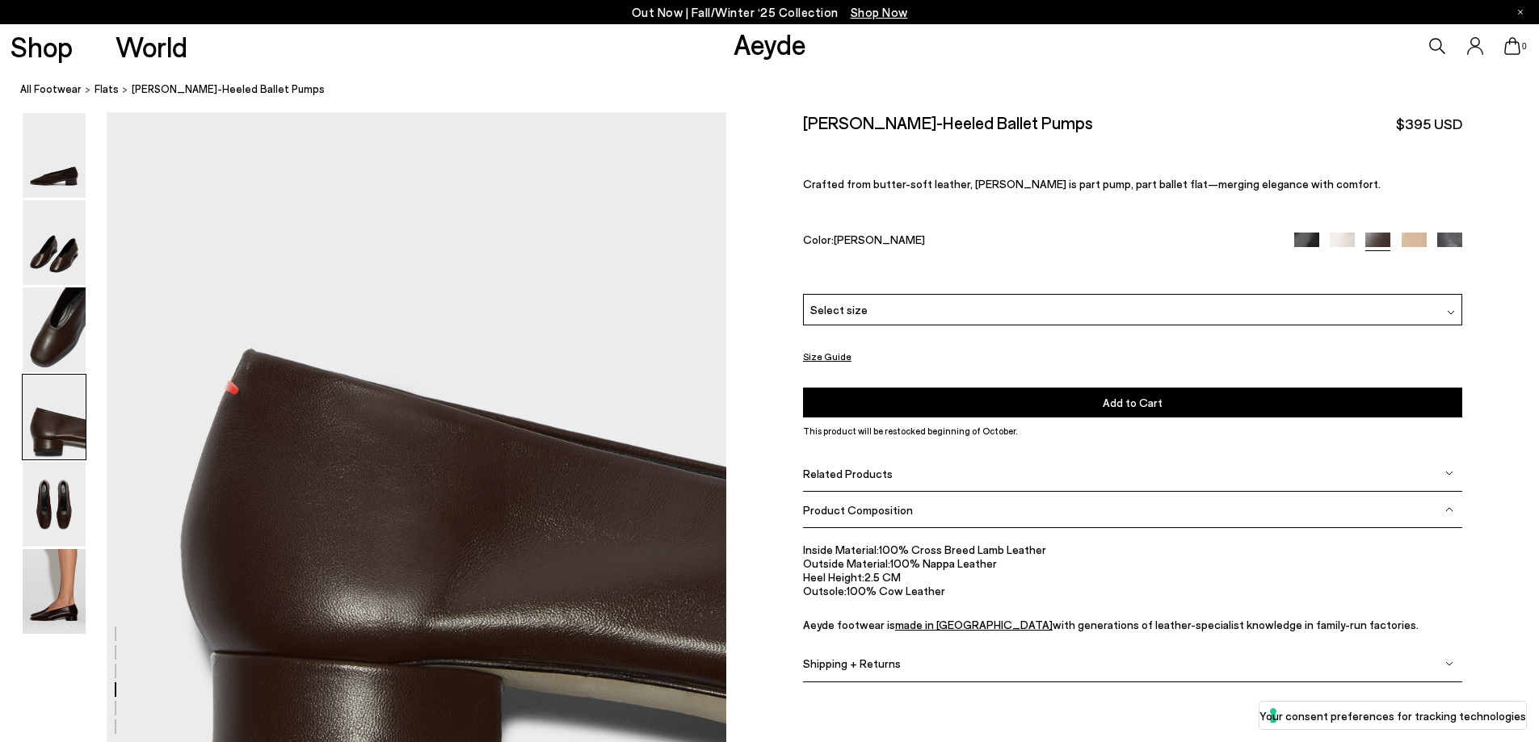
scroll to position [2728, 0]
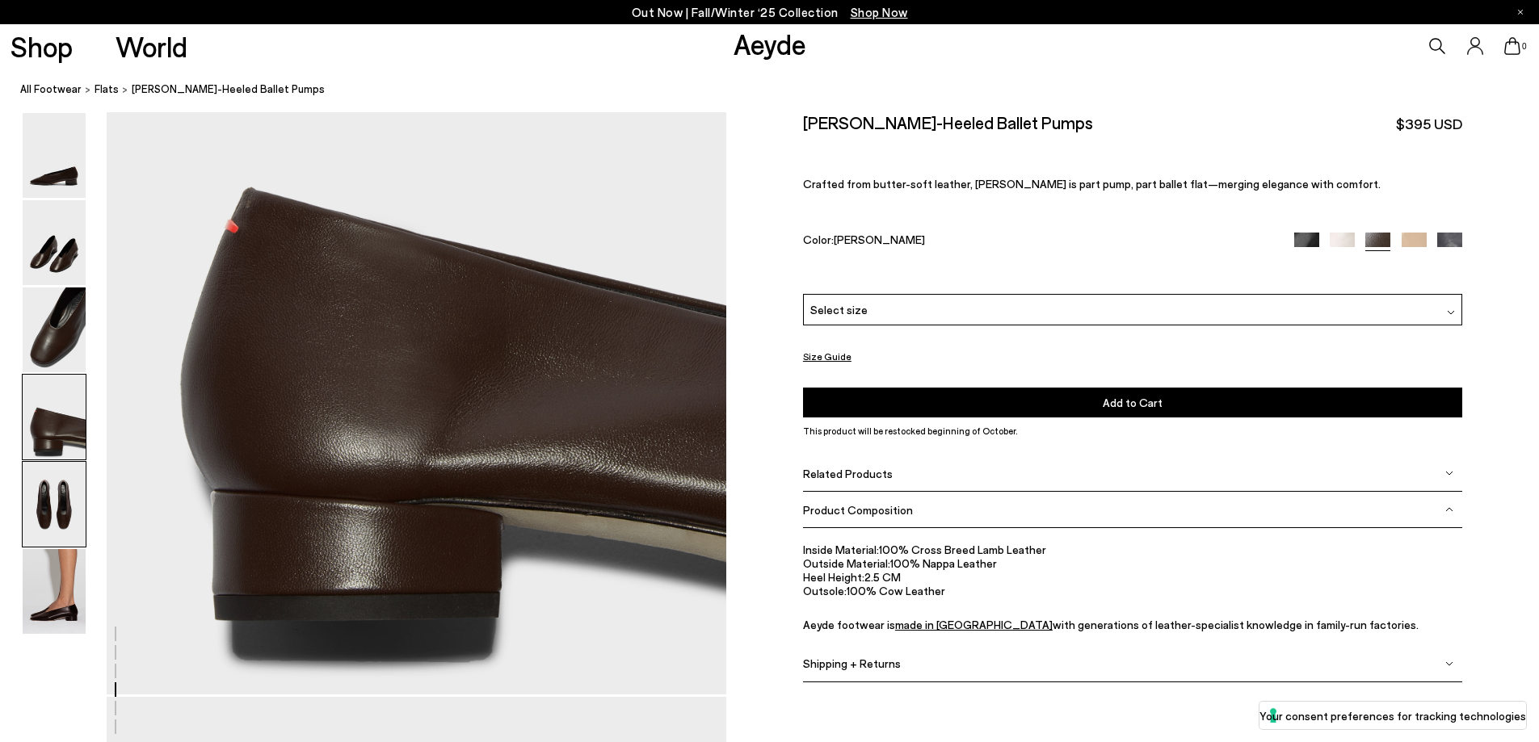
click at [23, 522] on img at bounding box center [54, 504] width 63 height 85
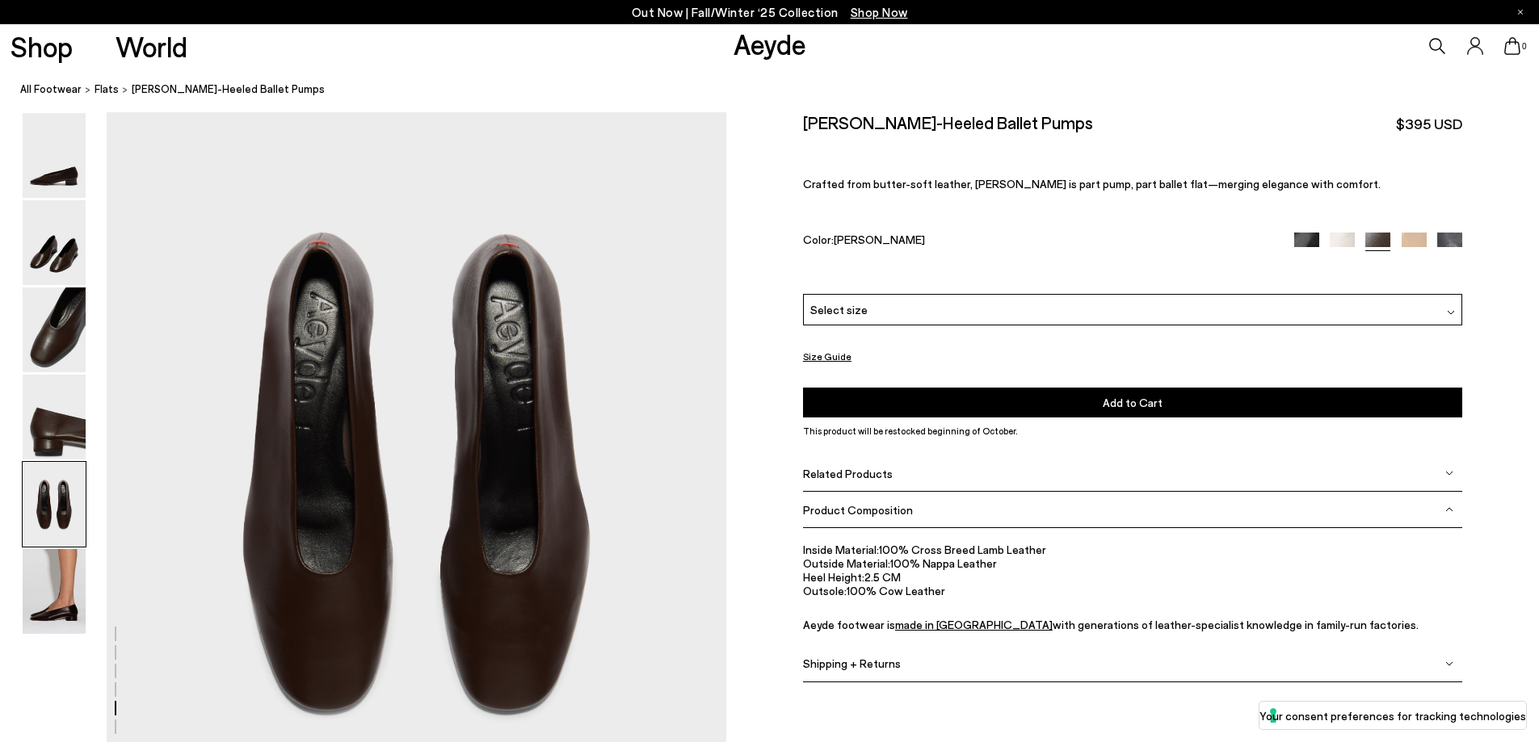
scroll to position [3476, 0]
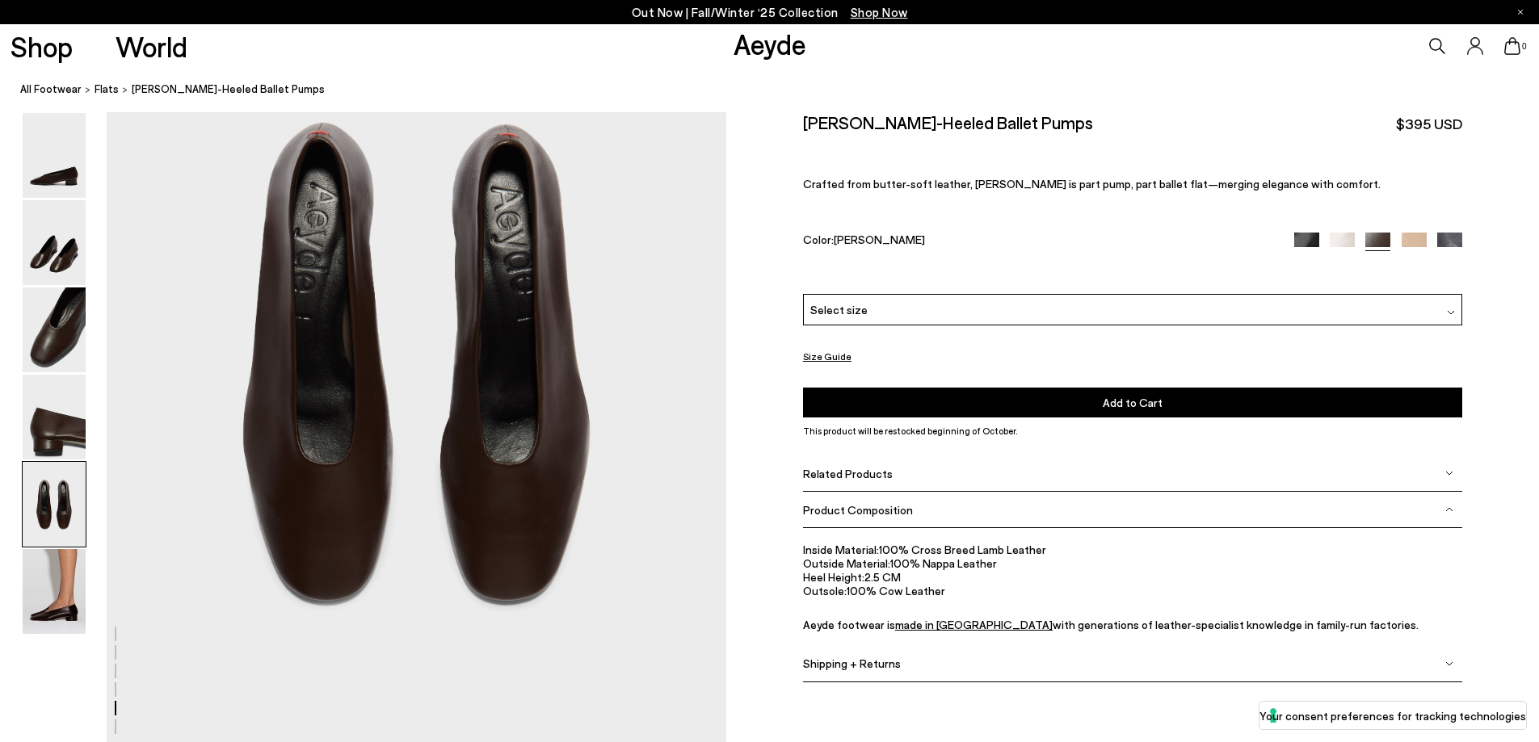
click at [1444, 238] on img at bounding box center [1449, 245] width 25 height 25
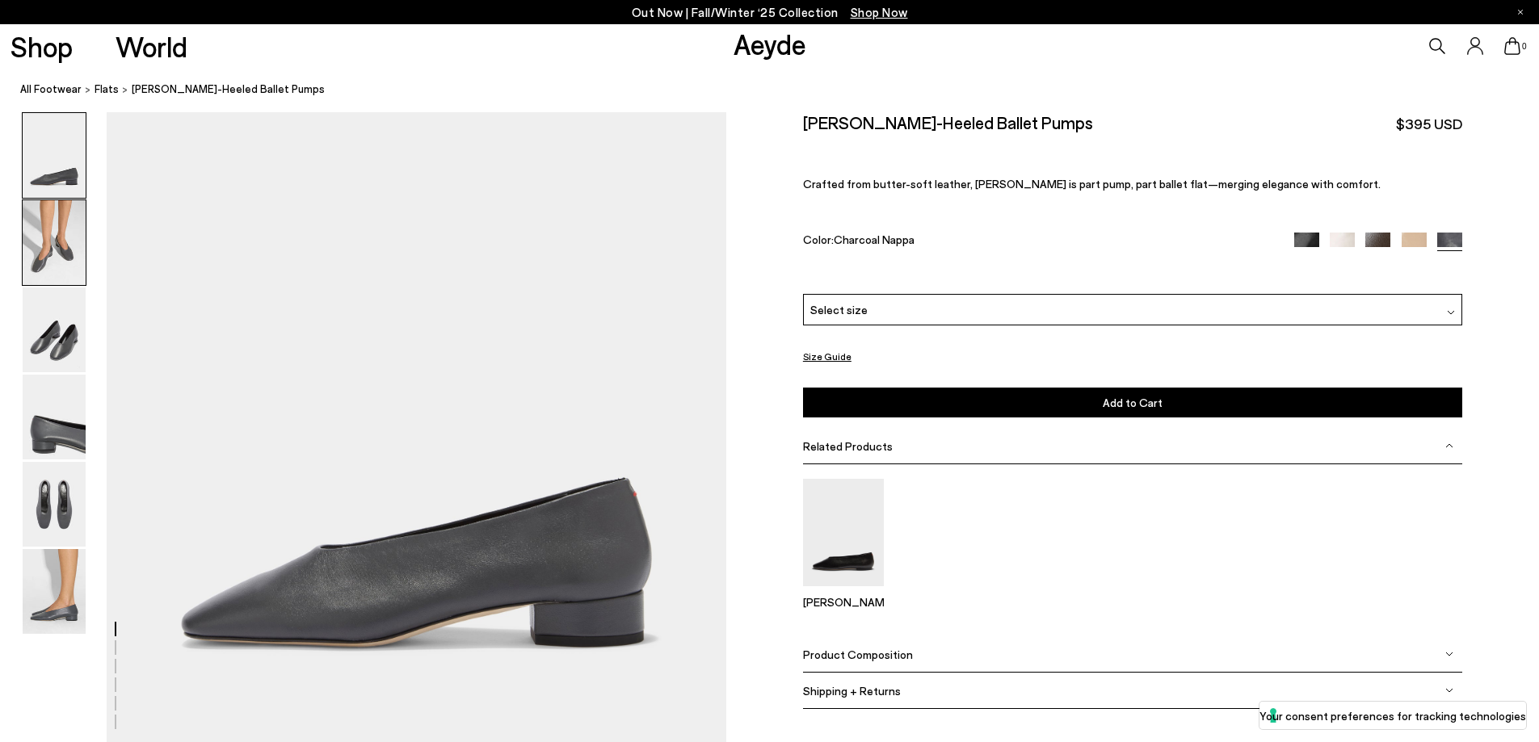
click at [66, 246] on img at bounding box center [54, 242] width 63 height 85
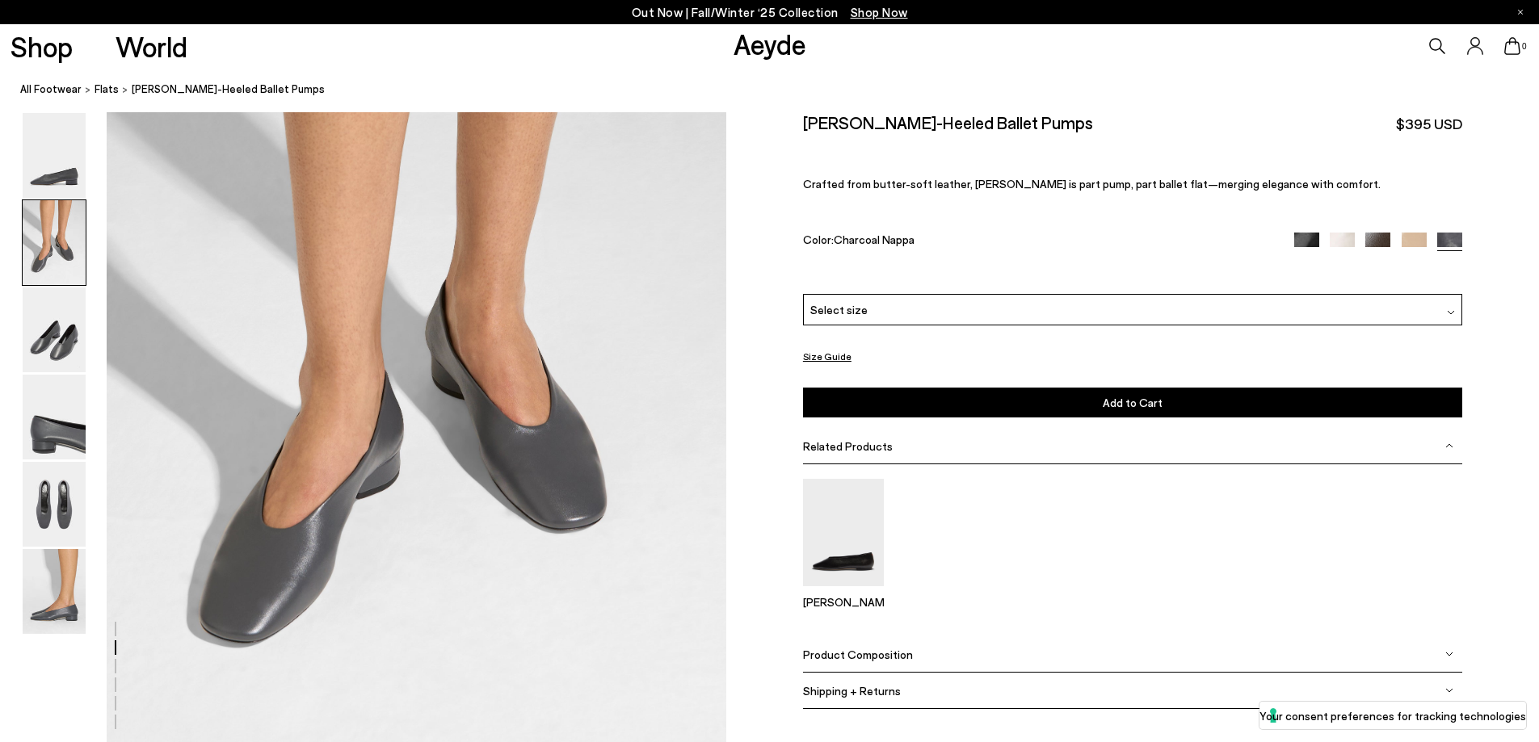
scroll to position [876, 0]
